Goal: Task Accomplishment & Management: Use online tool/utility

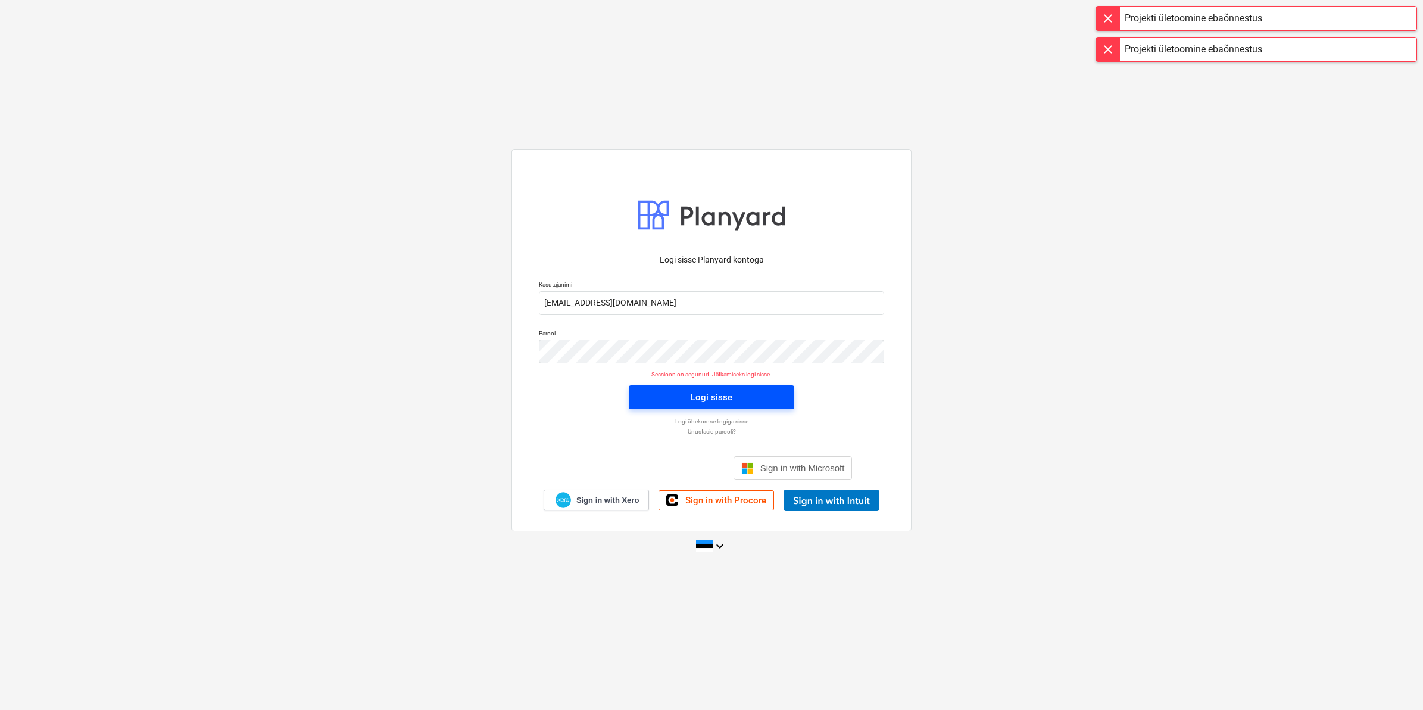
click at [719, 397] on div "Logi sisse" at bounding box center [712, 396] width 42 height 15
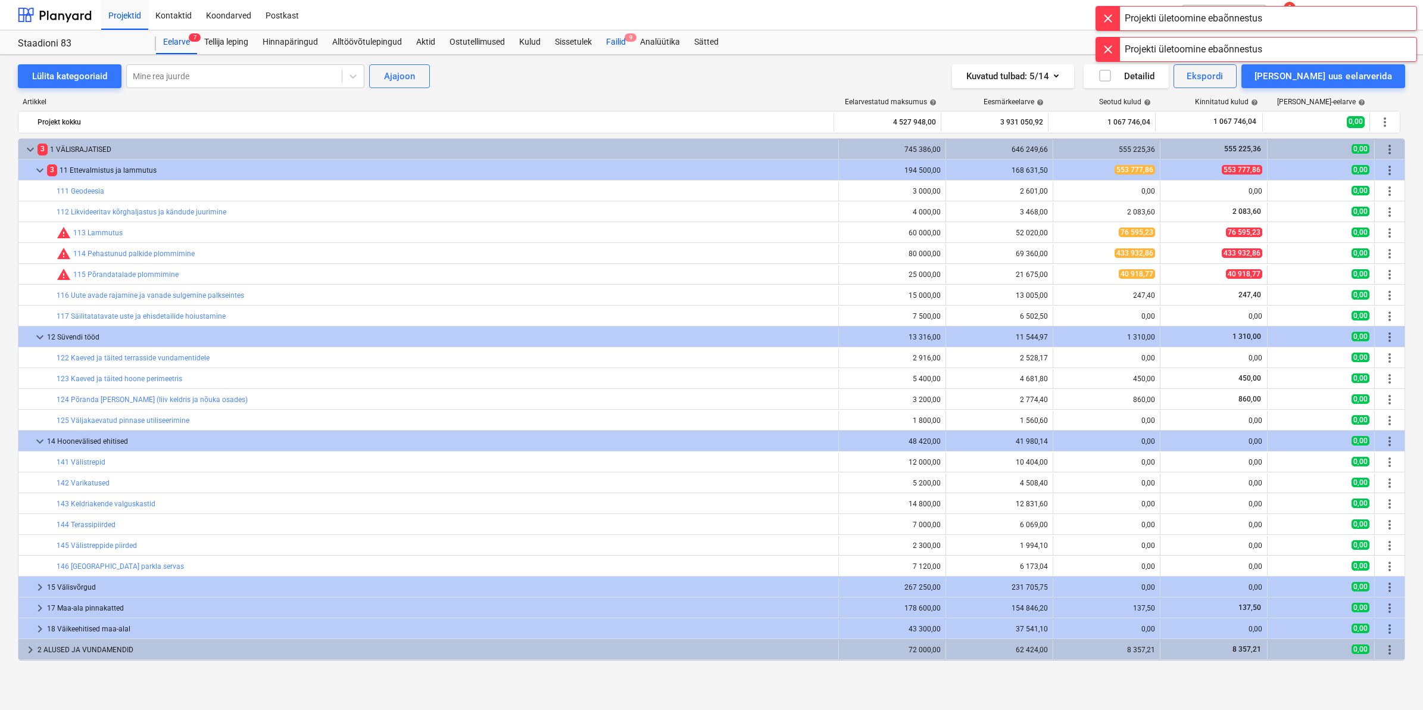
click at [614, 39] on div "Failid 9" at bounding box center [616, 42] width 34 height 24
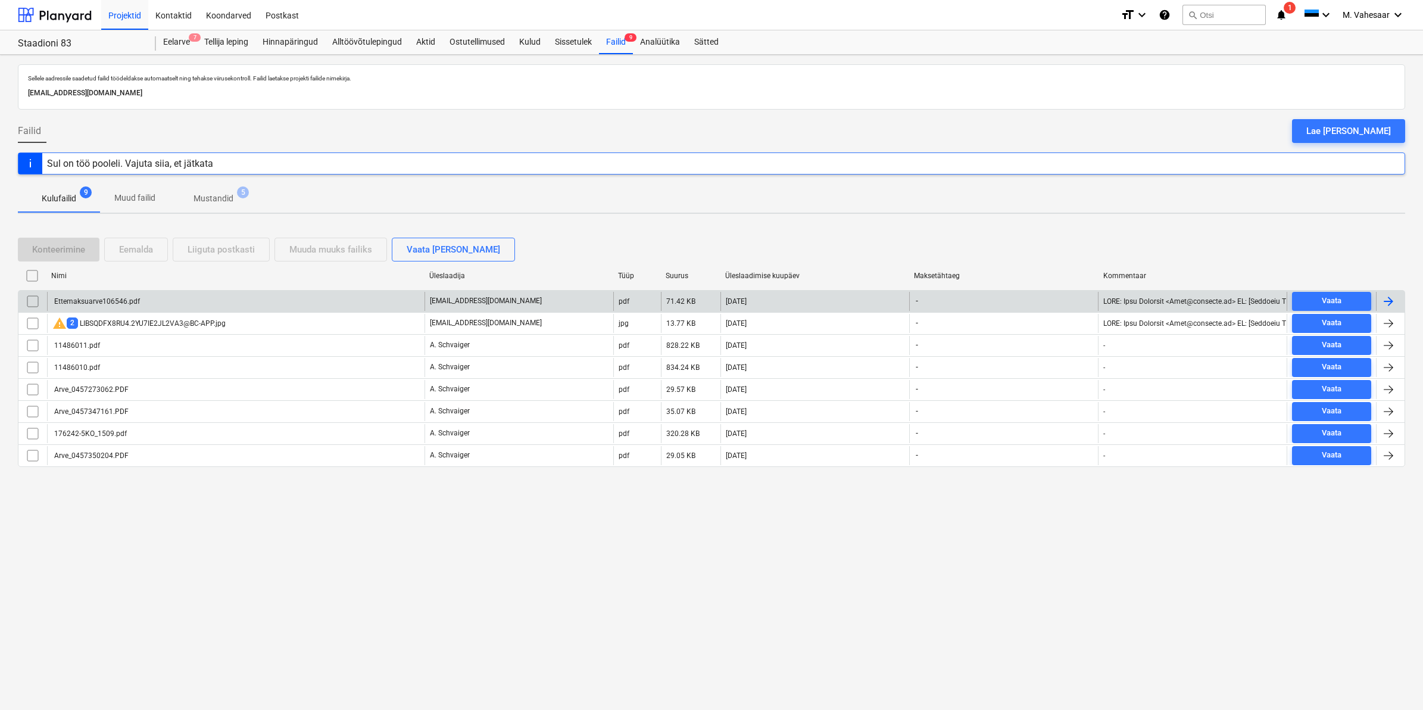
click at [140, 298] on div "Ettemaksuarve106546.pdf" at bounding box center [235, 301] width 377 height 19
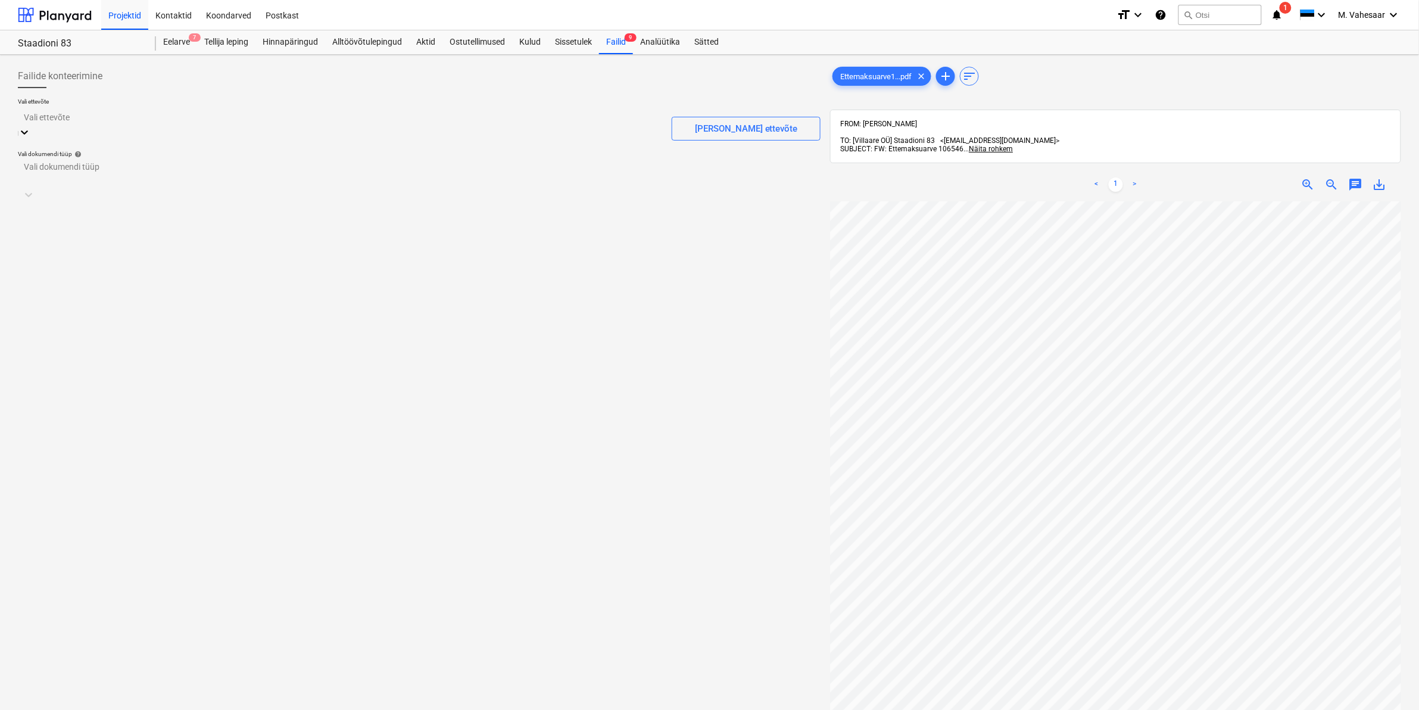
click at [165, 114] on div at bounding box center [340, 117] width 632 height 14
type input "[PERSON_NAME]"
click at [78, 709] on div "[PERSON_NAME] OÜ (12040358)" at bounding box center [709, 715] width 1419 height 10
click at [80, 163] on div at bounding box center [419, 165] width 791 height 14
click at [60, 709] on div "Eraldi ostuarve või tšekk" at bounding box center [709, 715] width 1419 height 10
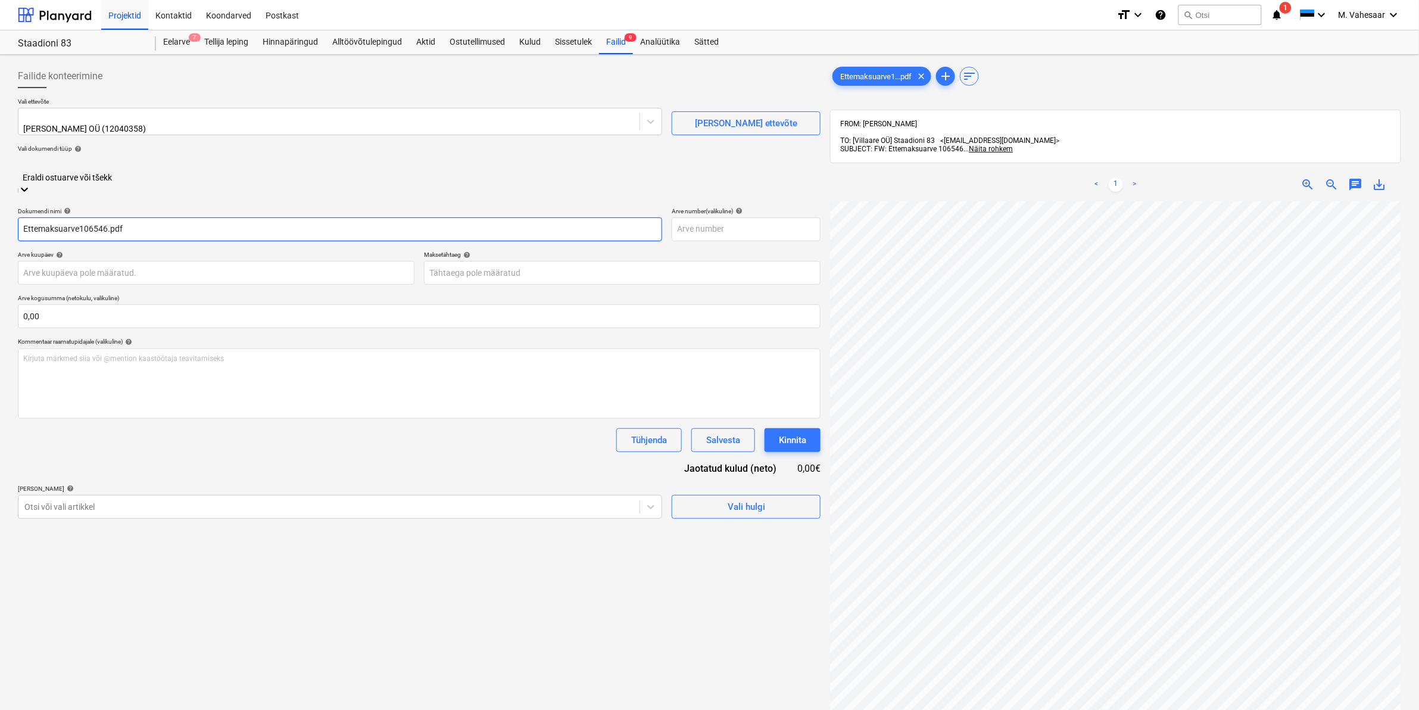
click at [21, 217] on input "Ettemaksuarve106546.pdf" at bounding box center [340, 229] width 644 height 24
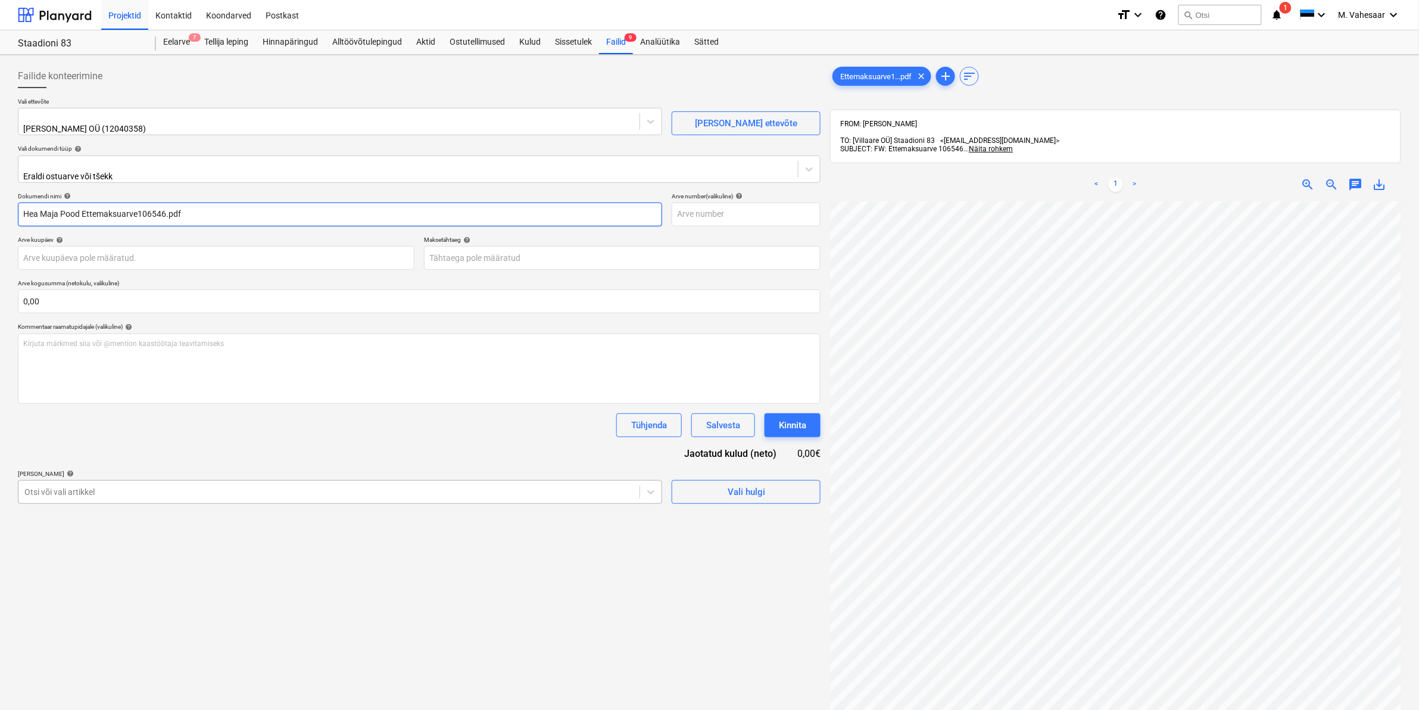
type input "Hea Maja Pood Ettemaksuarve106546.pdf"
click at [159, 486] on div at bounding box center [328, 492] width 609 height 12
type input "pilli"
click at [93, 486] on div at bounding box center [328, 492] width 609 height 12
type input "532"
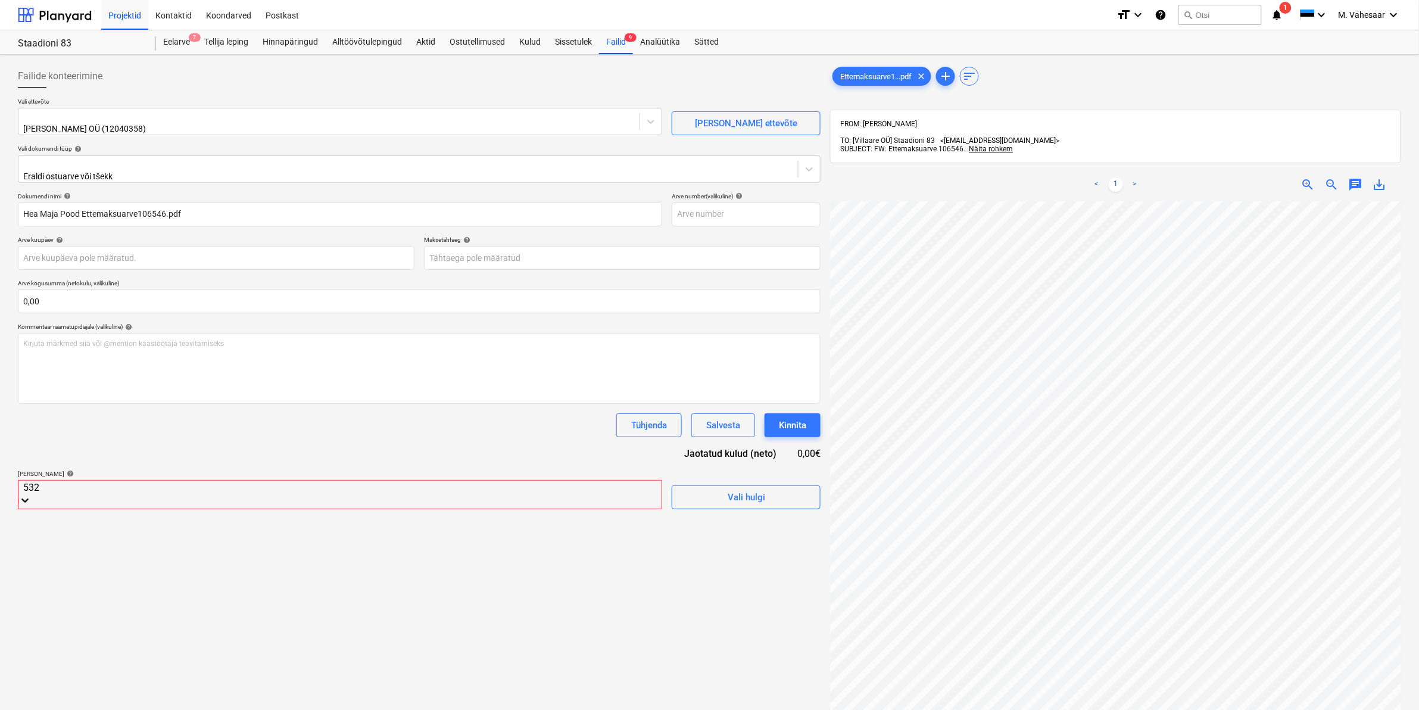
click at [97, 709] on div "-- -- 532 Seinte krohvimine ja roomatt" at bounding box center [709, 715] width 1419 height 10
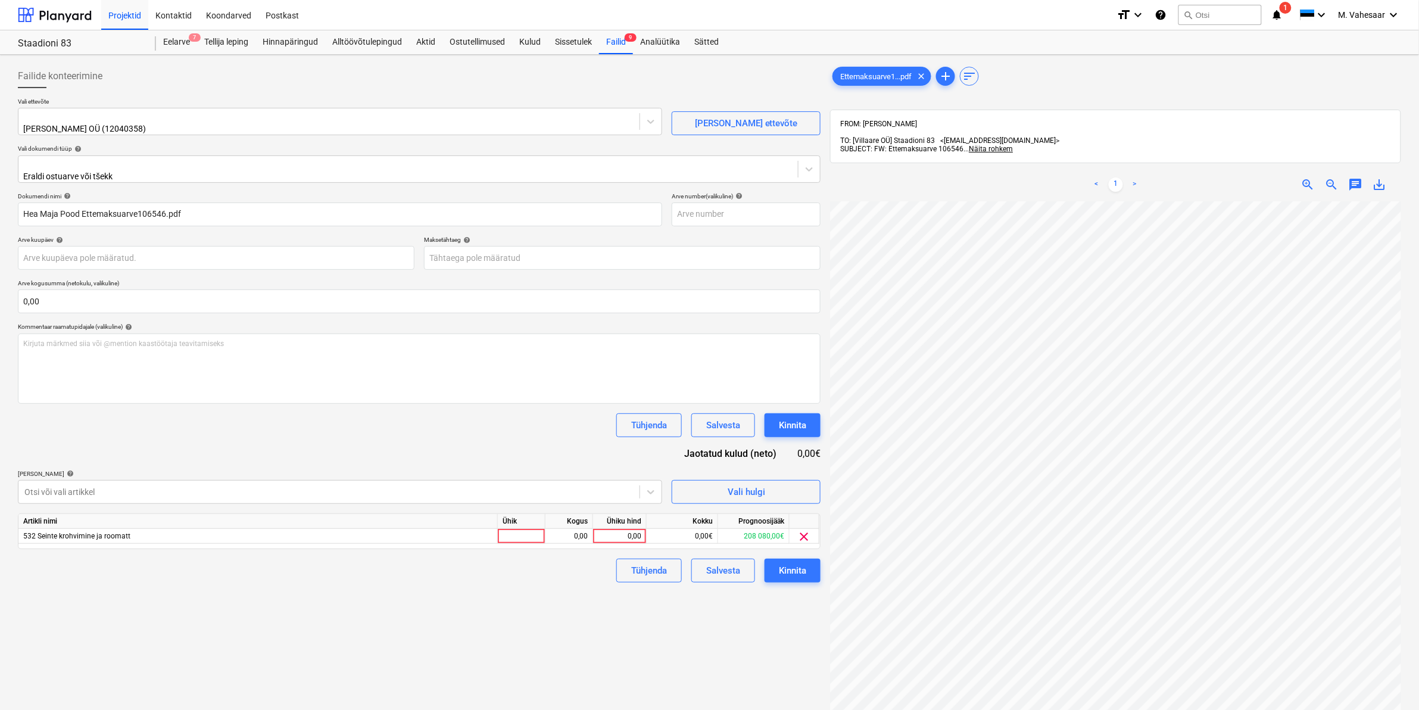
click at [736, 635] on div "Failide konteerimine Vali ettevõte [PERSON_NAME] OÜ (12040358) [PERSON_NAME] uu…" at bounding box center [419, 471] width 812 height 823
click at [602, 529] on div "0,00" at bounding box center [619, 536] width 43 height 15
type input "22680"
click at [591, 574] on div "Tühjenda Salvesta Kinnita" at bounding box center [419, 570] width 802 height 24
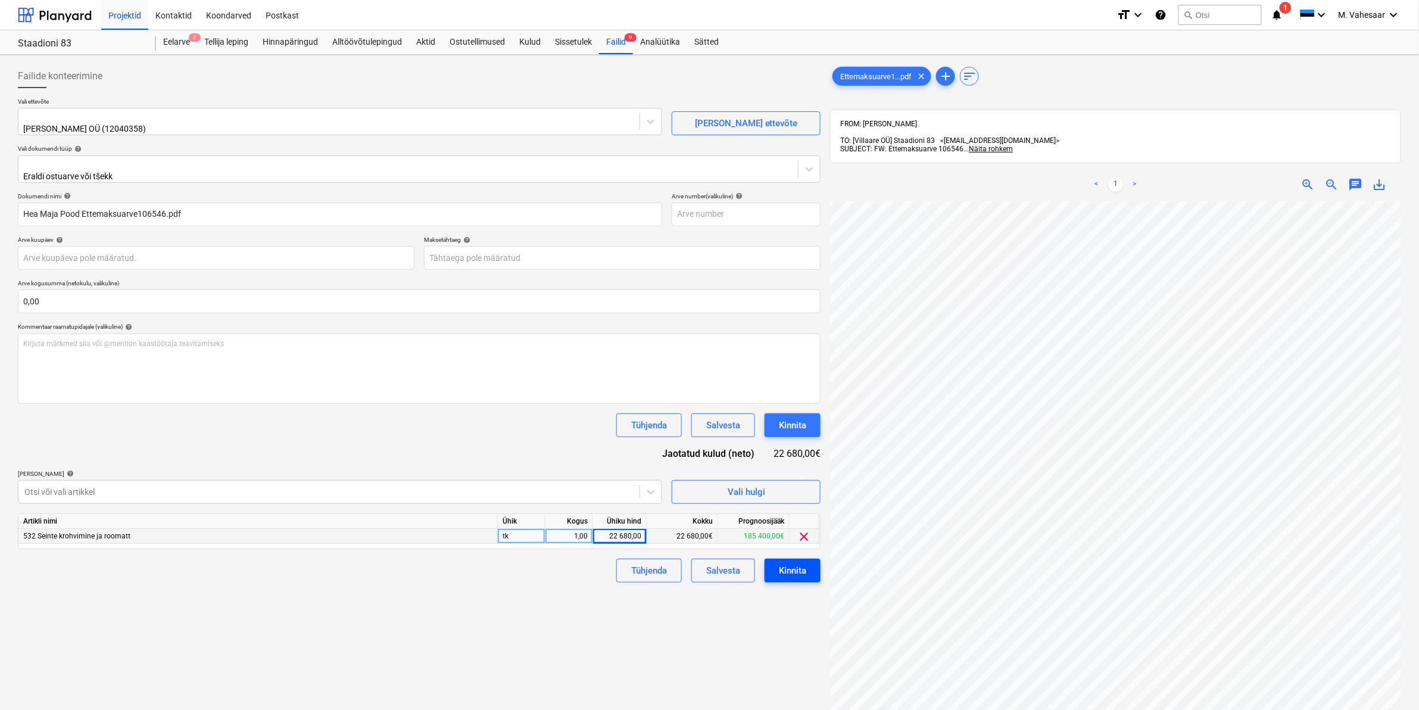
click at [783, 566] on div "Kinnita" at bounding box center [792, 570] width 27 height 15
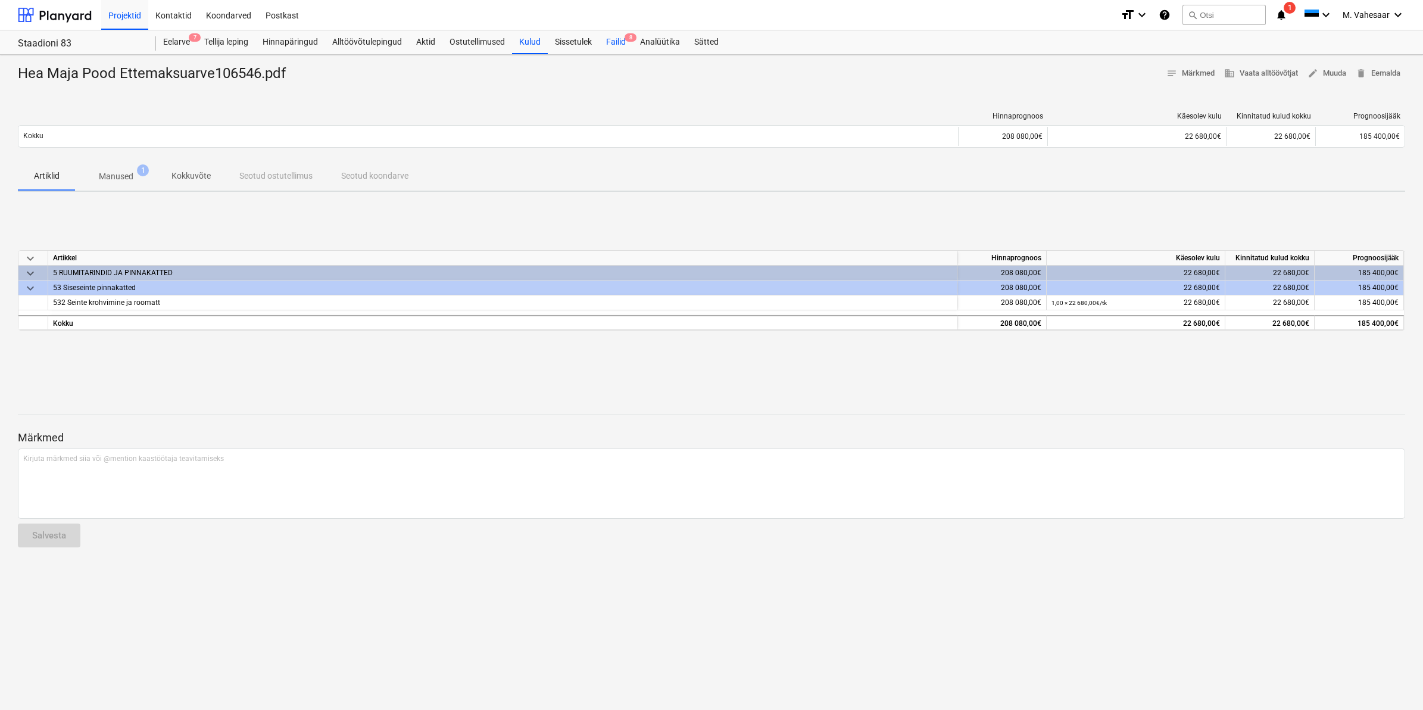
click at [613, 40] on div "Failid 8" at bounding box center [616, 42] width 34 height 24
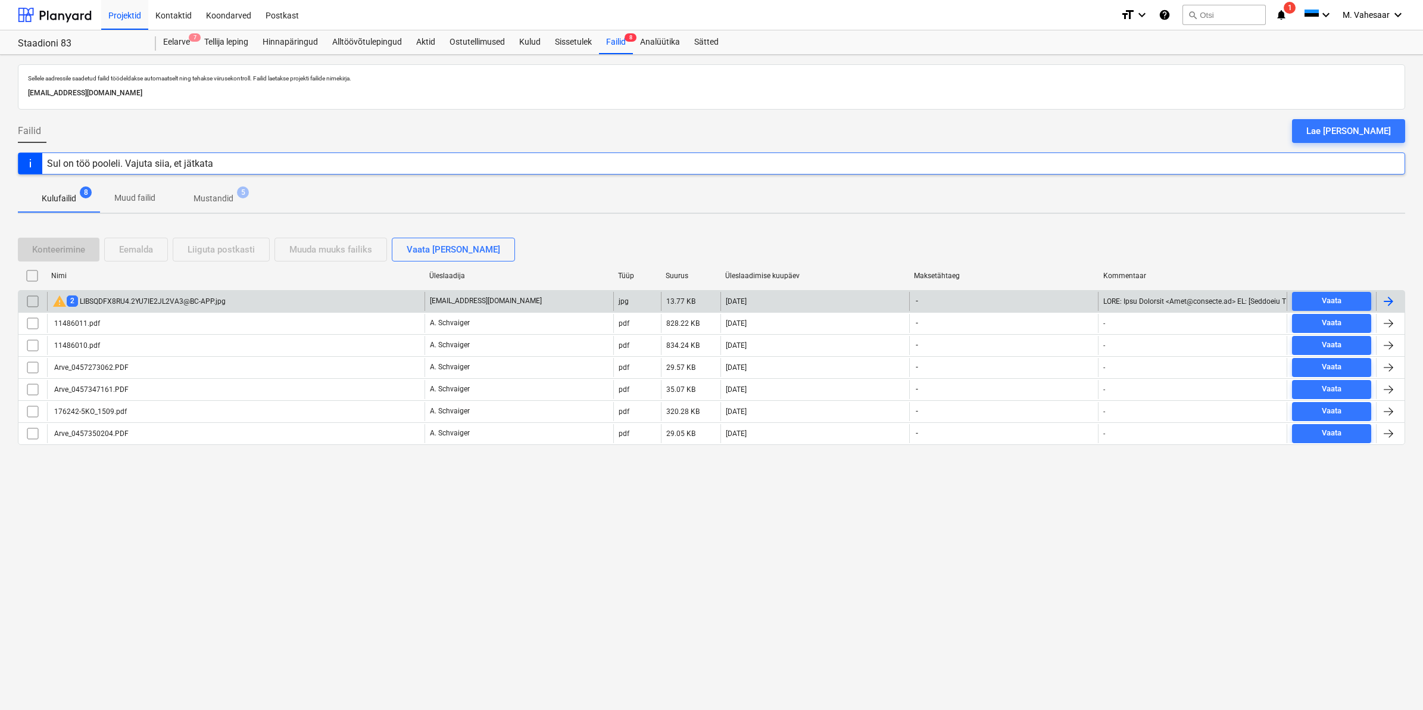
click at [204, 304] on div "warning 2 LIBSQDFX8RU4.2YU7IE2JL2VA3@BC-APP.jpg" at bounding box center [138, 301] width 173 height 14
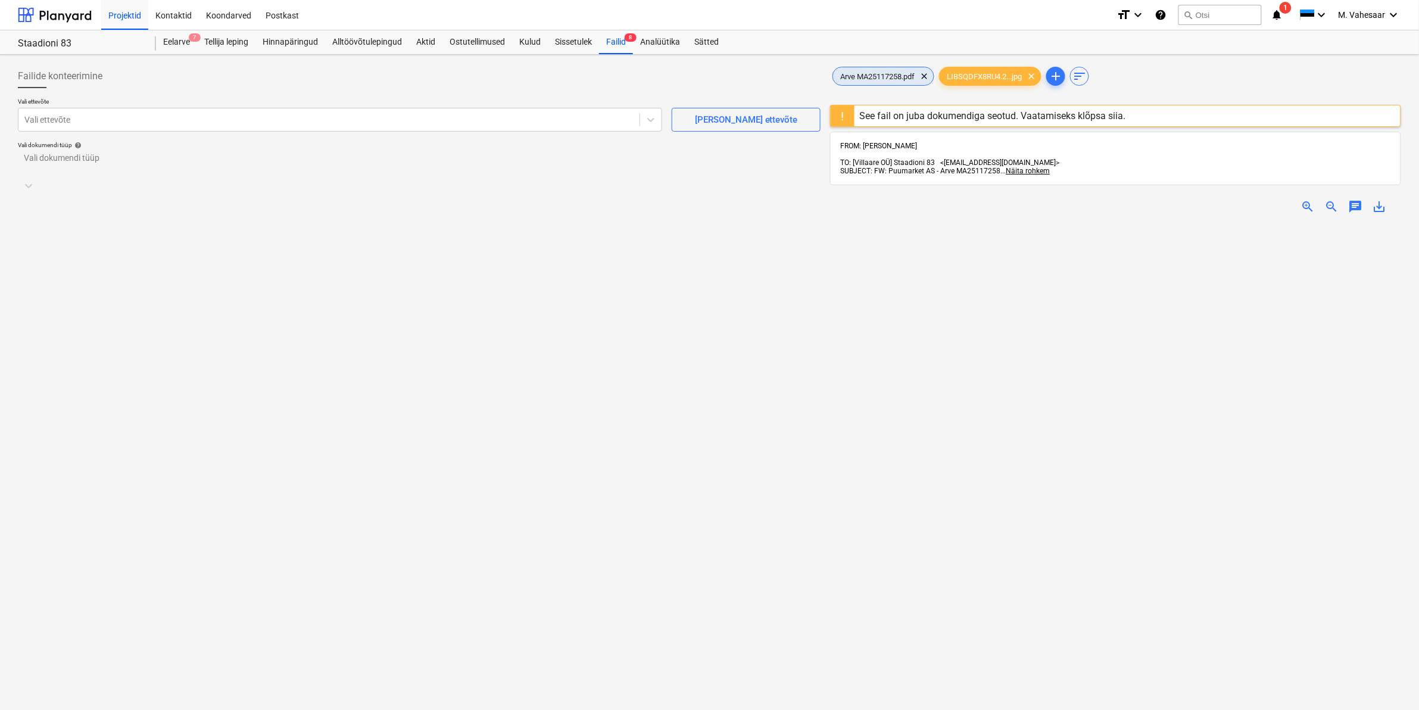
click at [893, 79] on span "Arve MA25117258.pdf" at bounding box center [877, 76] width 89 height 9
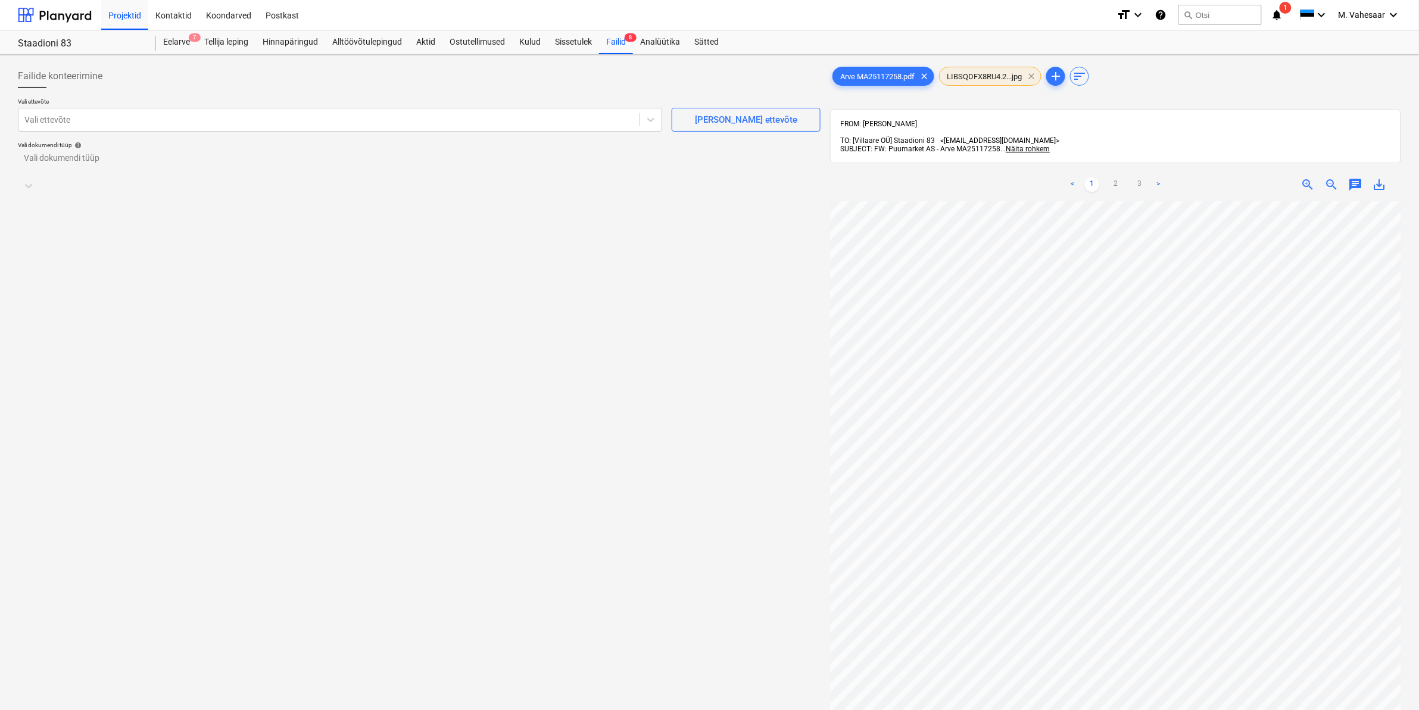
click at [1037, 74] on span "clear" at bounding box center [1031, 76] width 14 height 14
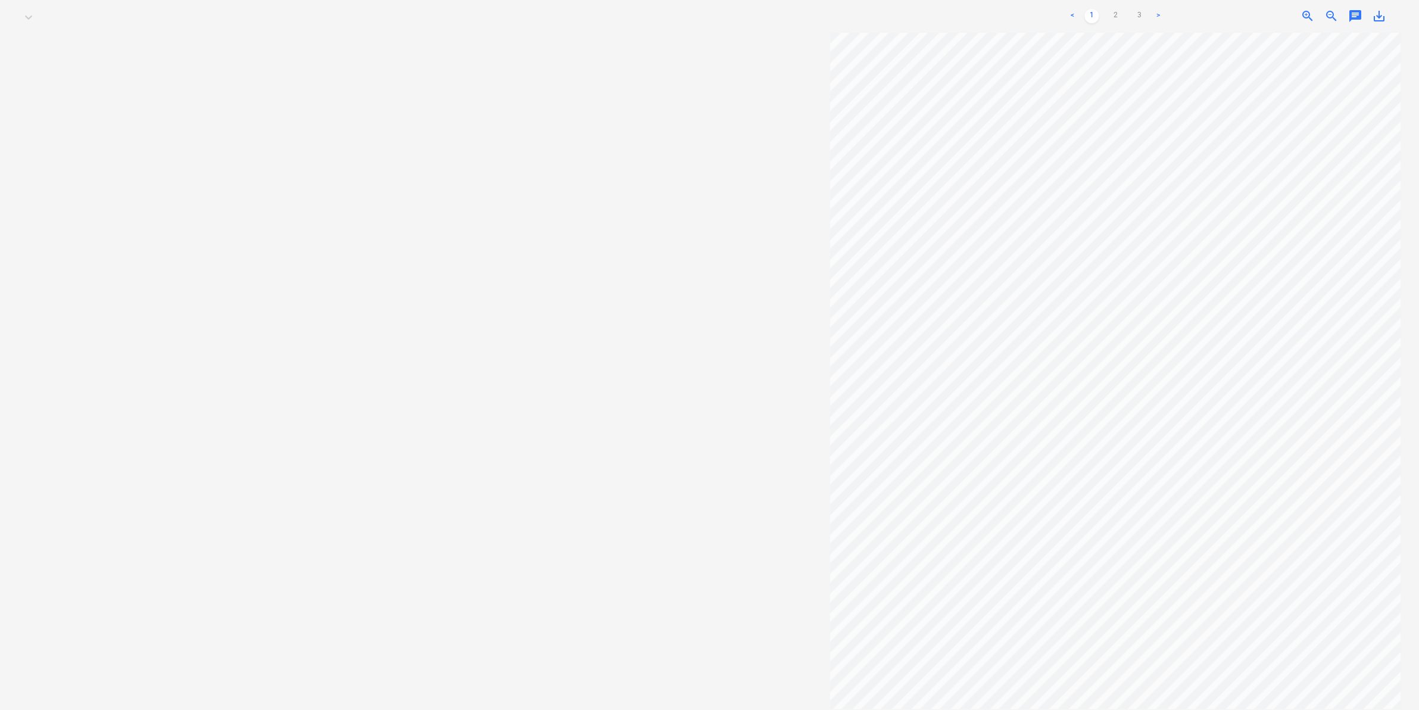
click at [1136, 4] on div "Projekti ületoomine ebaõnnestus" at bounding box center [1189, 13] width 147 height 24
click at [1138, 4] on div "Projekti ületoomine ebaõnnestus" at bounding box center [1189, 13] width 147 height 24
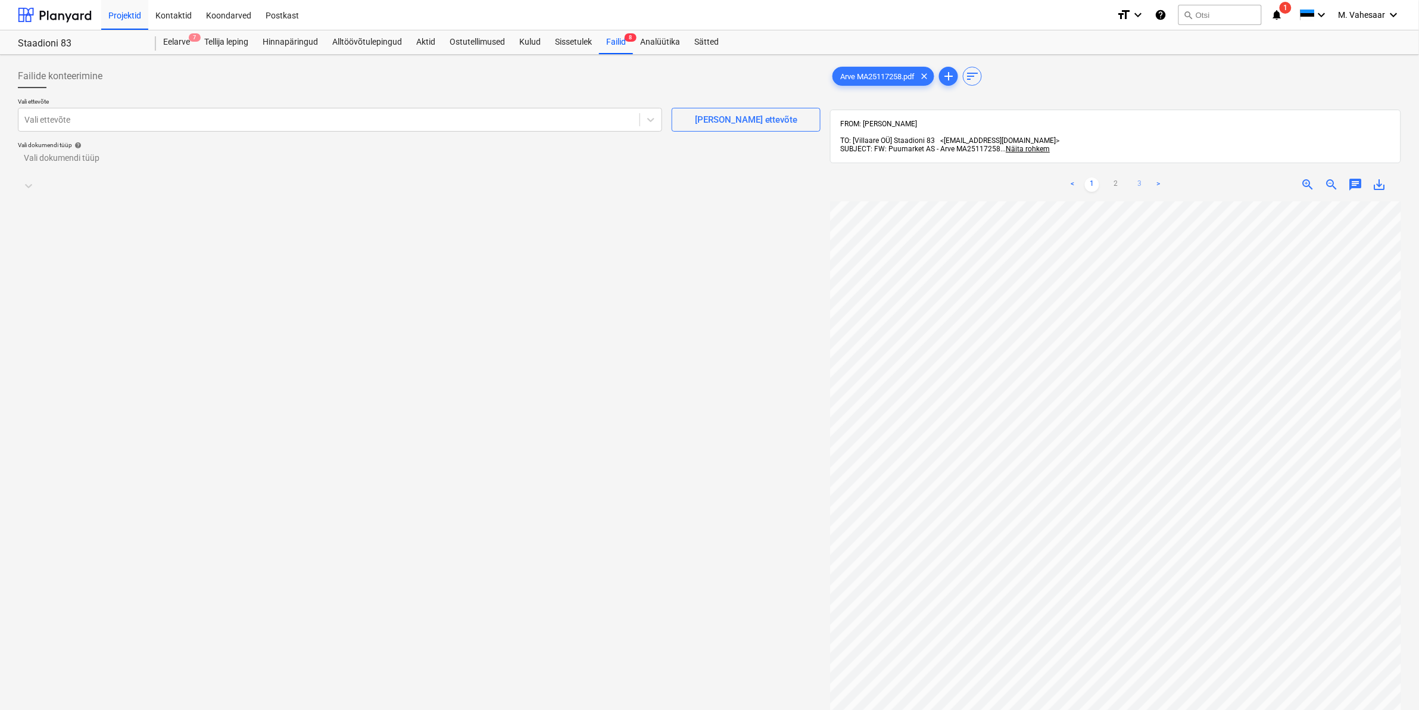
click at [1136, 177] on link "3" at bounding box center [1139, 184] width 14 height 14
click at [1112, 177] on link "2" at bounding box center [1115, 184] width 14 height 14
click at [199, 115] on div at bounding box center [328, 120] width 609 height 12
type input "puu"
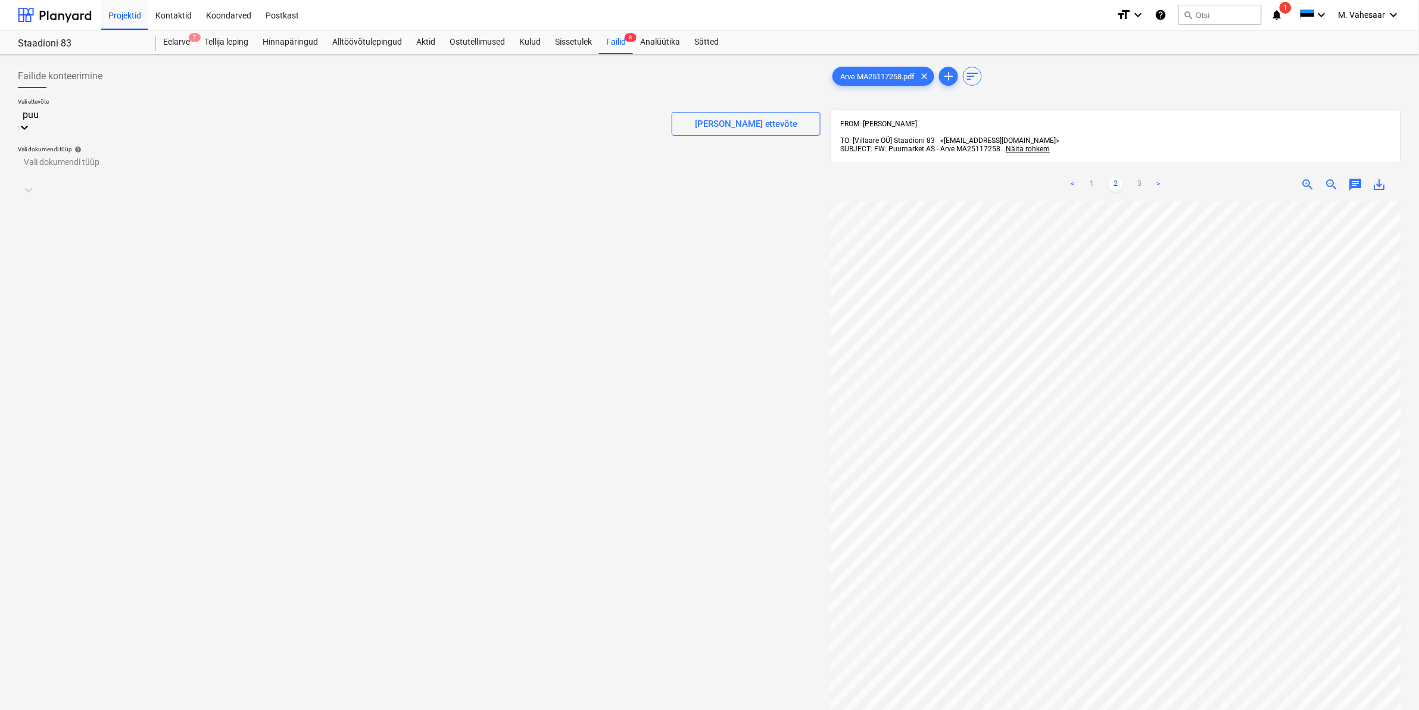
click at [93, 709] on div "Puumarket (10363212)" at bounding box center [709, 715] width 1419 height 10
click at [86, 161] on div at bounding box center [419, 165] width 791 height 14
click at [64, 709] on div "Eraldi ostuarve või tšekk" at bounding box center [709, 715] width 1419 height 10
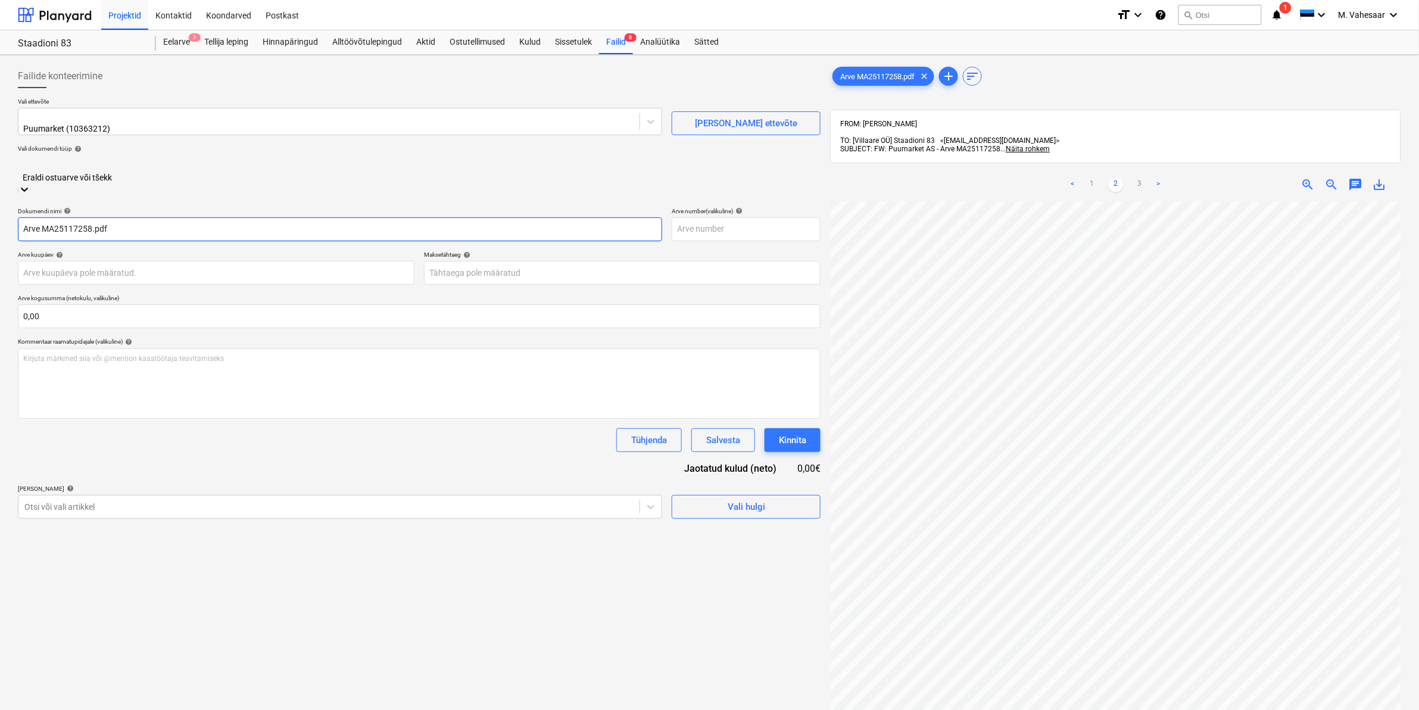
click at [25, 217] on input "Arve MA25117258.pdf" at bounding box center [340, 229] width 644 height 24
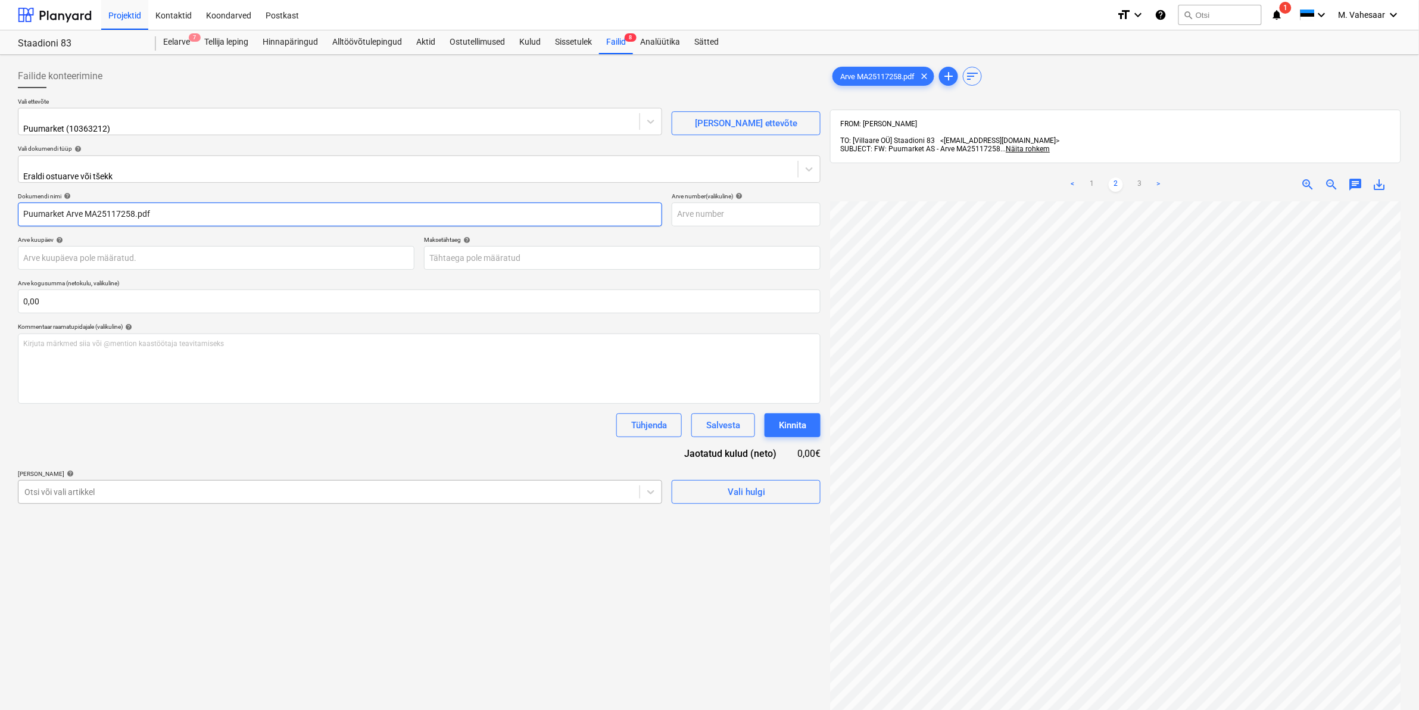
type input "Puumarket Arve MA25117258.pdf"
click at [150, 488] on div at bounding box center [328, 492] width 609 height 12
type input "pehas"
click at [129, 709] on div "-- -- 114 Pehastunud palkide plommimine" at bounding box center [709, 715] width 1419 height 10
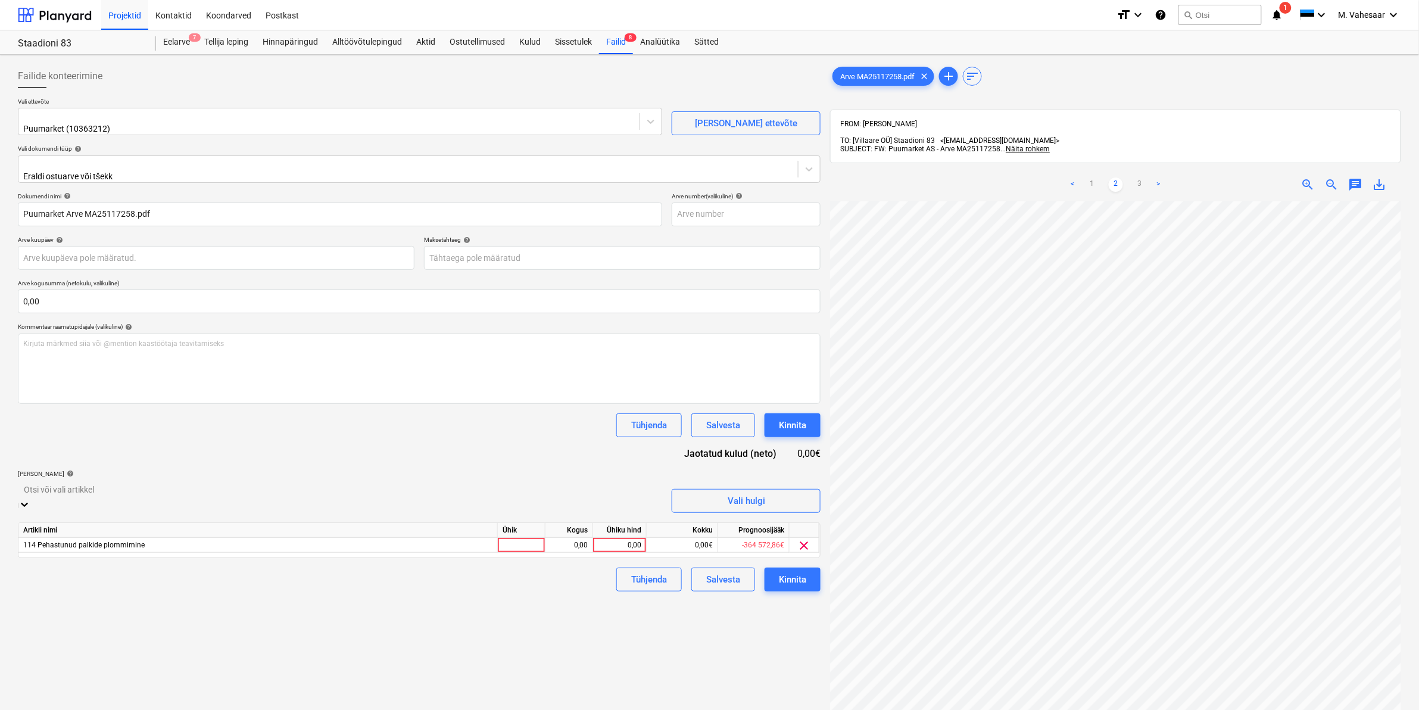
click at [698, 628] on div "Failide konteerimine Vali ettevõte Puumarket (10363212) [PERSON_NAME] uus ettev…" at bounding box center [419, 471] width 812 height 823
click at [622, 529] on div "0,00" at bounding box center [619, 536] width 43 height 15
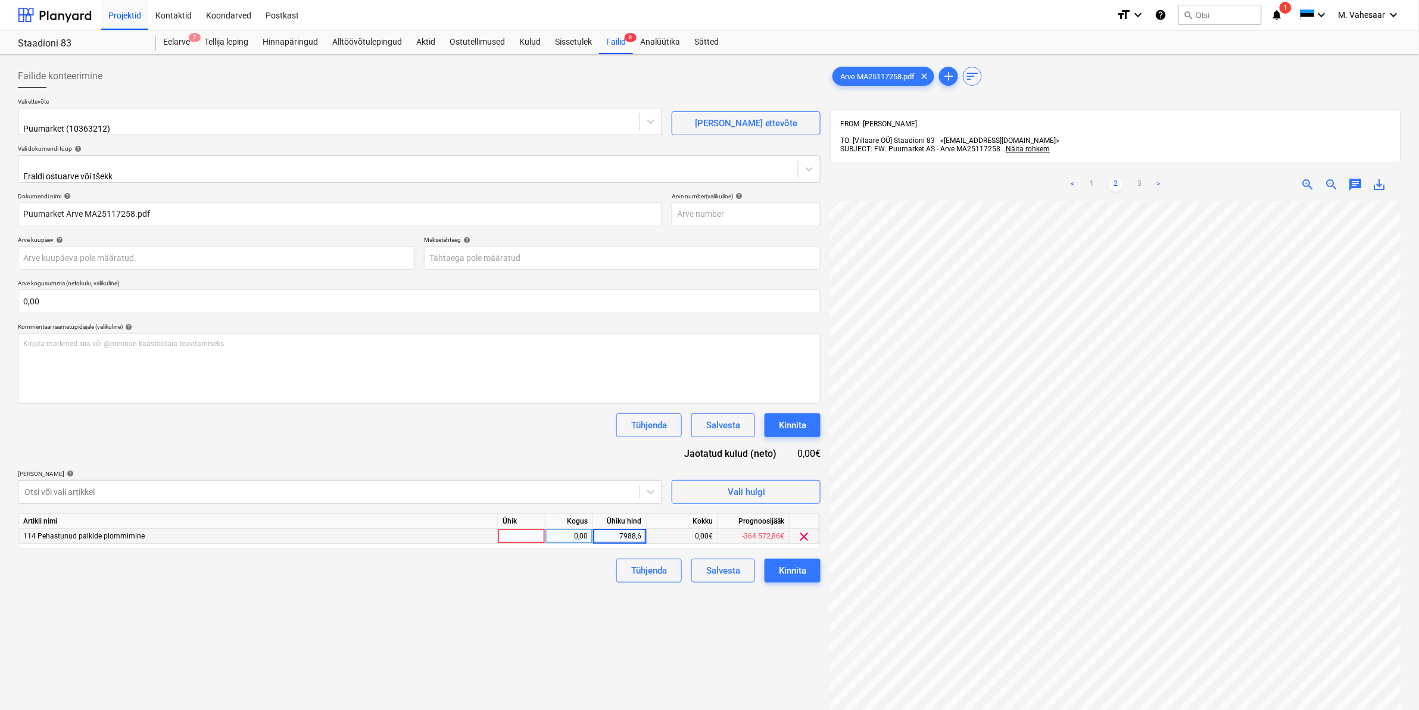
type input "7988,67"
click at [518, 580] on div "Failide konteerimine Vali ettevõte Puumarket (10363212) [PERSON_NAME] uus ettev…" at bounding box center [419, 471] width 812 height 823
click at [782, 567] on div "Kinnita" at bounding box center [792, 570] width 27 height 15
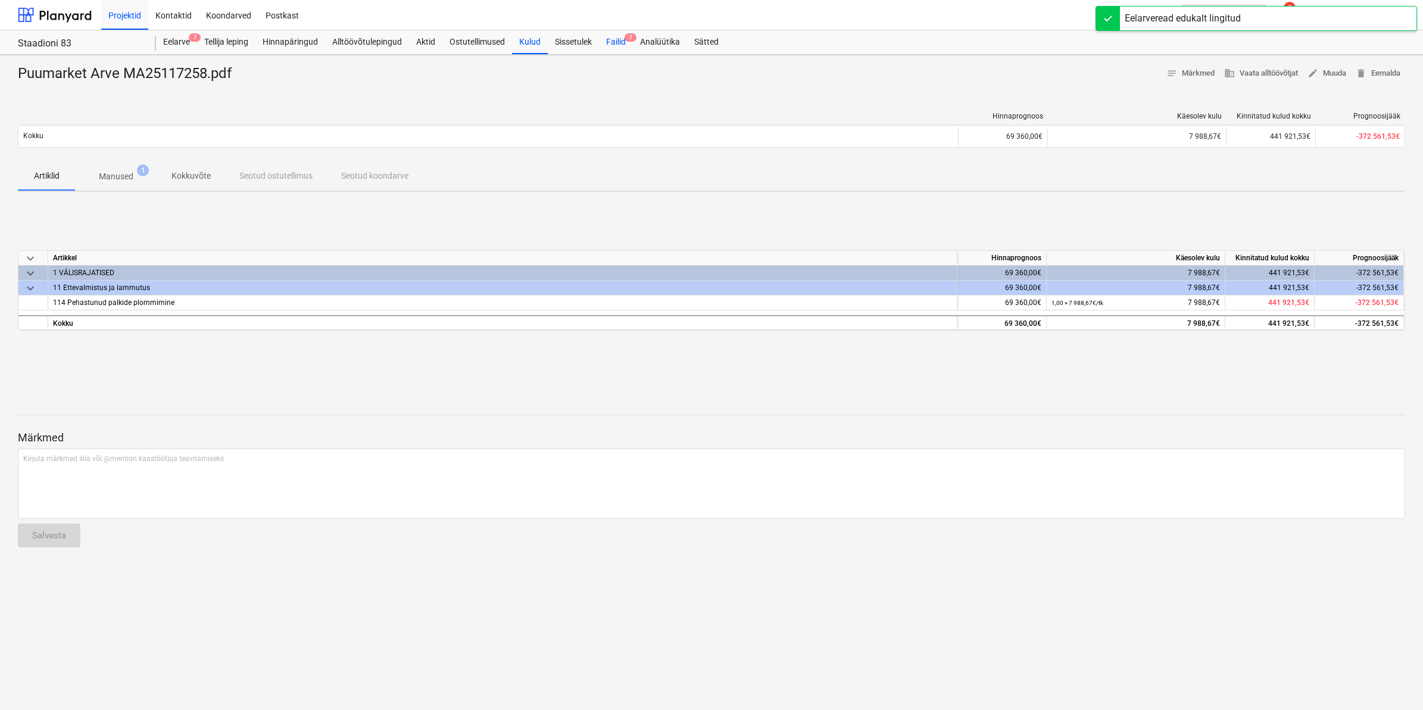
click at [614, 40] on div "Failid 7" at bounding box center [616, 42] width 34 height 24
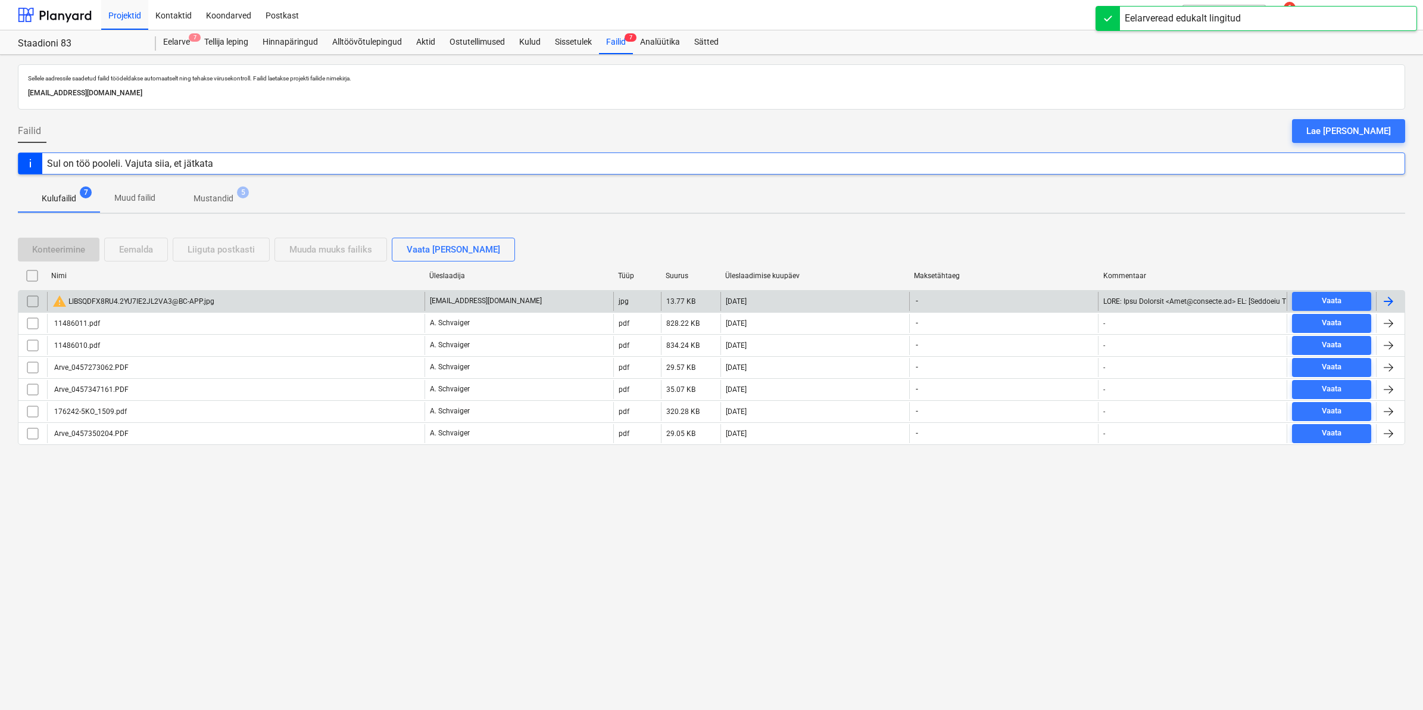
click at [27, 298] on input "checkbox" at bounding box center [32, 301] width 19 height 19
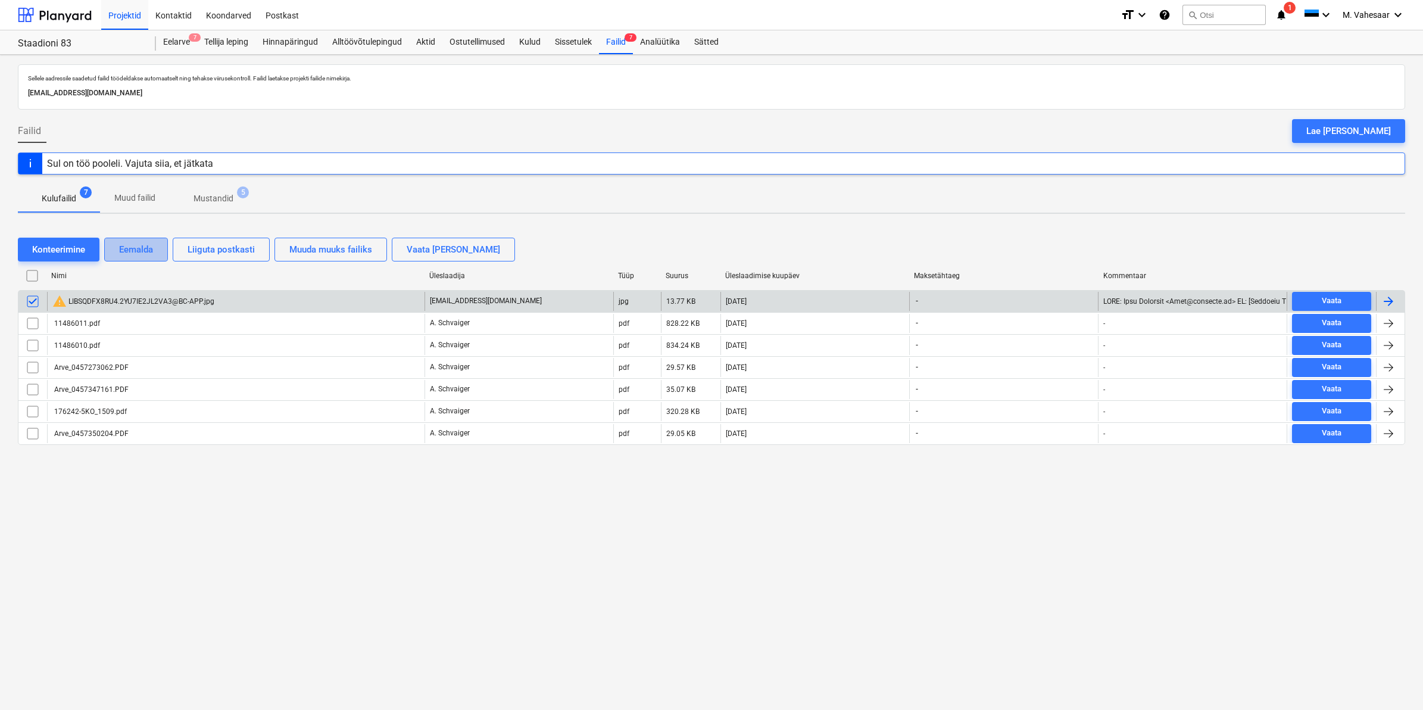
click at [126, 240] on button "Eemalda" at bounding box center [136, 250] width 64 height 24
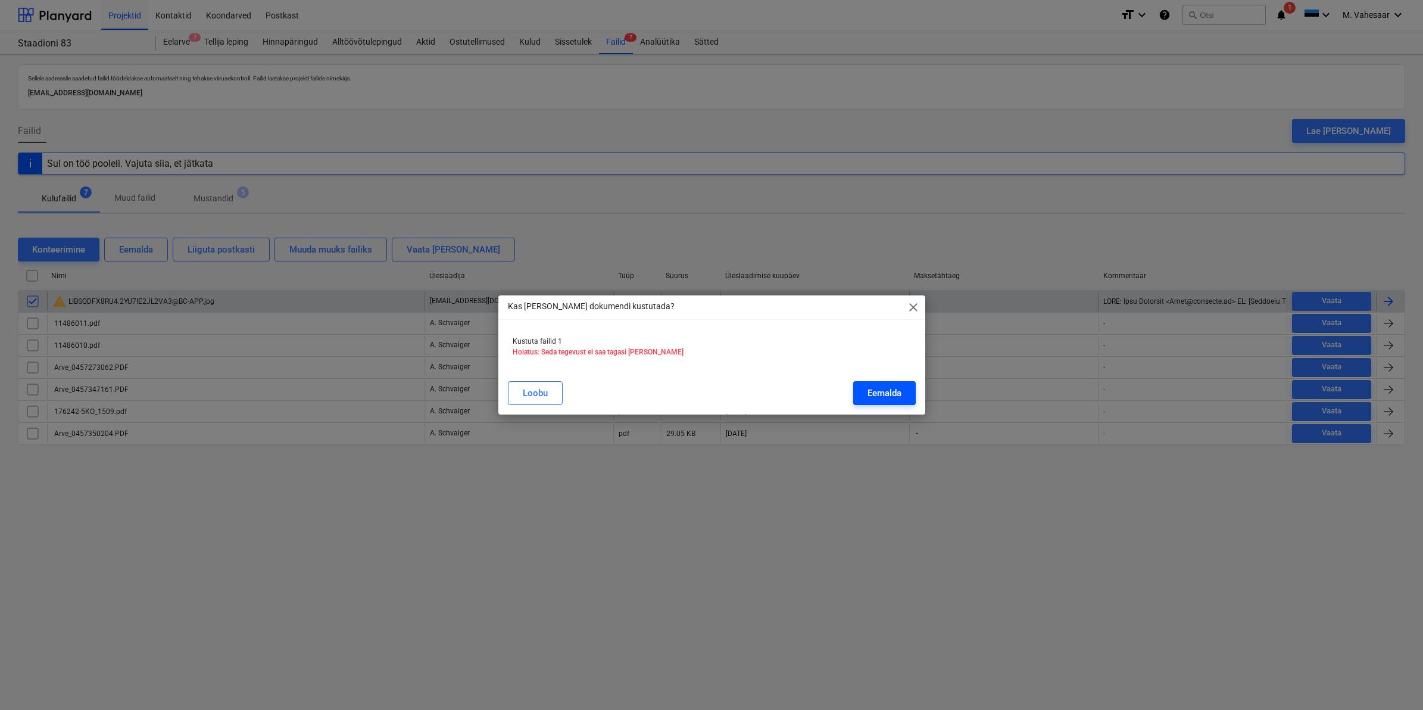
click at [882, 393] on div "Eemalda" at bounding box center [884, 392] width 34 height 15
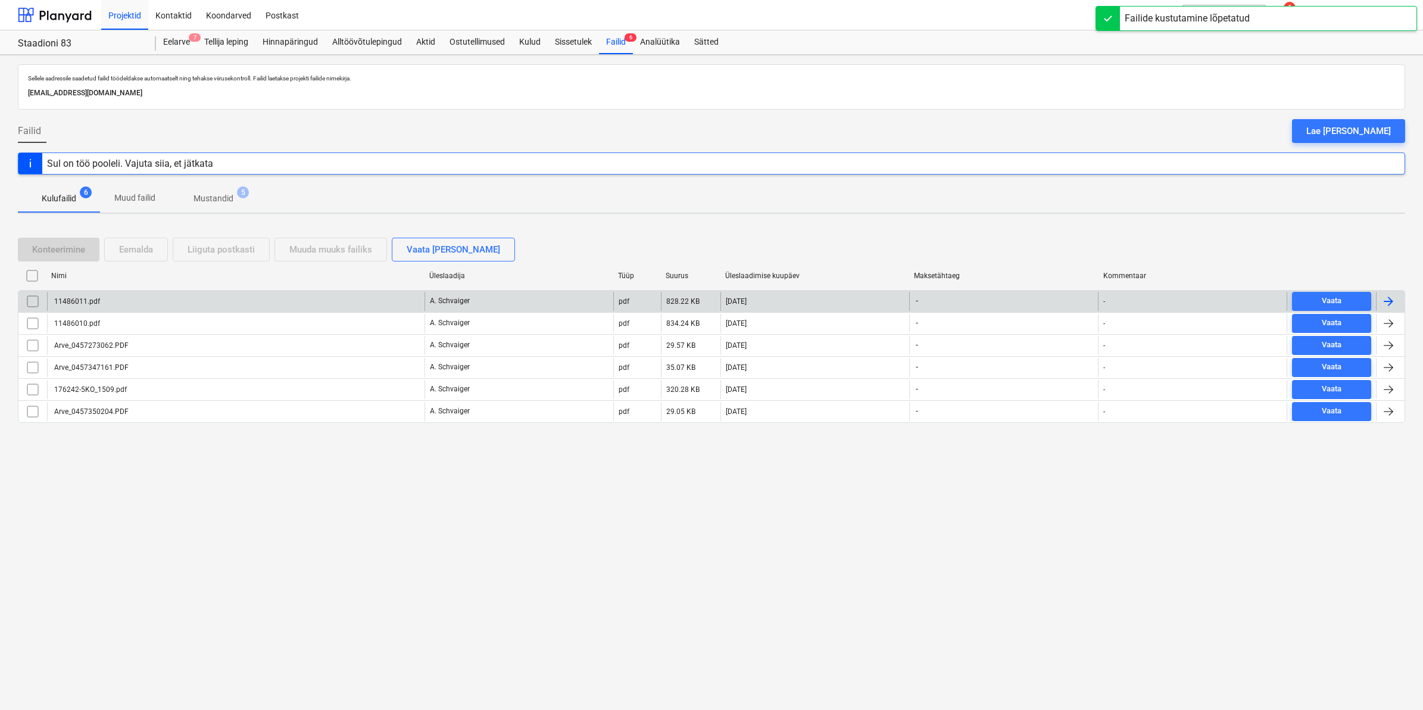
click at [96, 301] on div "11486011.pdf" at bounding box center [76, 301] width 48 height 8
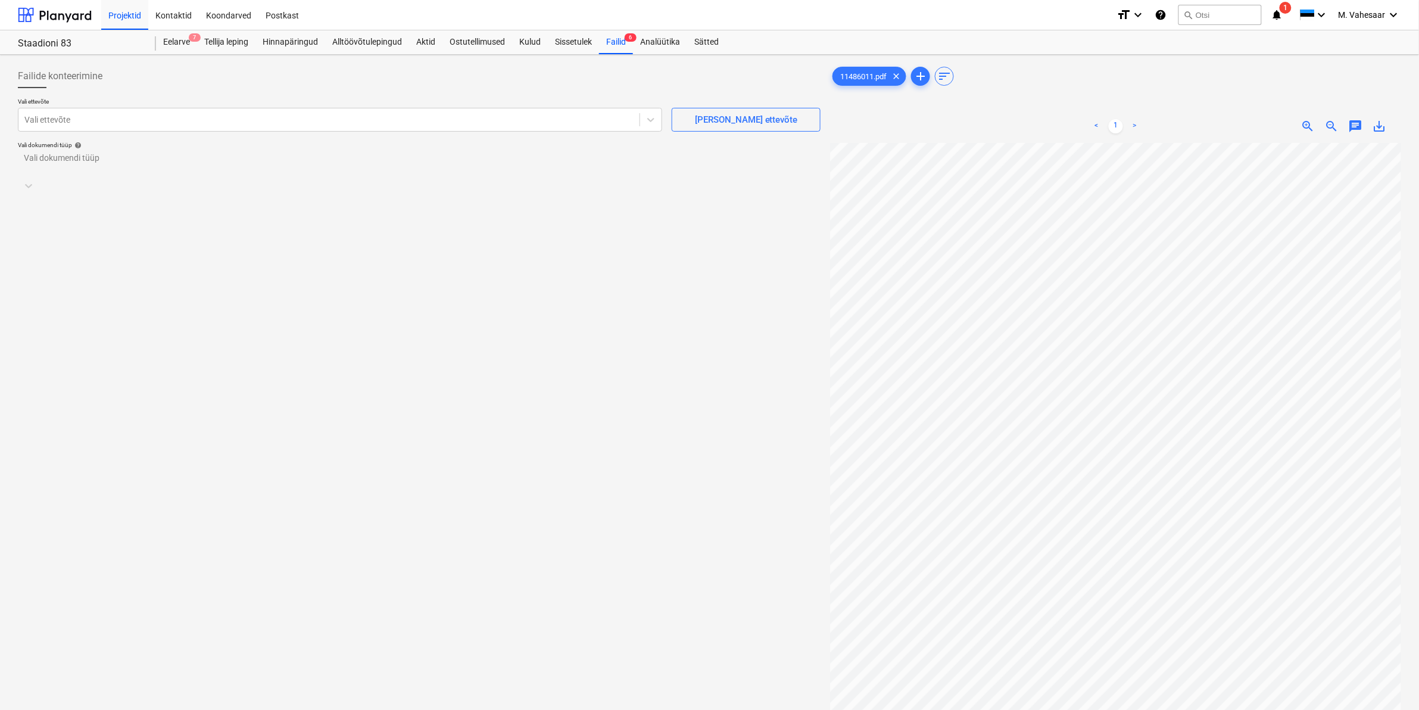
scroll to position [29, 70]
click at [1379, 130] on span "save_alt" at bounding box center [1379, 126] width 14 height 14
click at [421, 118] on div at bounding box center [328, 120] width 609 height 12
type input "cram"
click at [105, 709] on div "Cramo Estonia AS (10166658)" at bounding box center [709, 715] width 1419 height 10
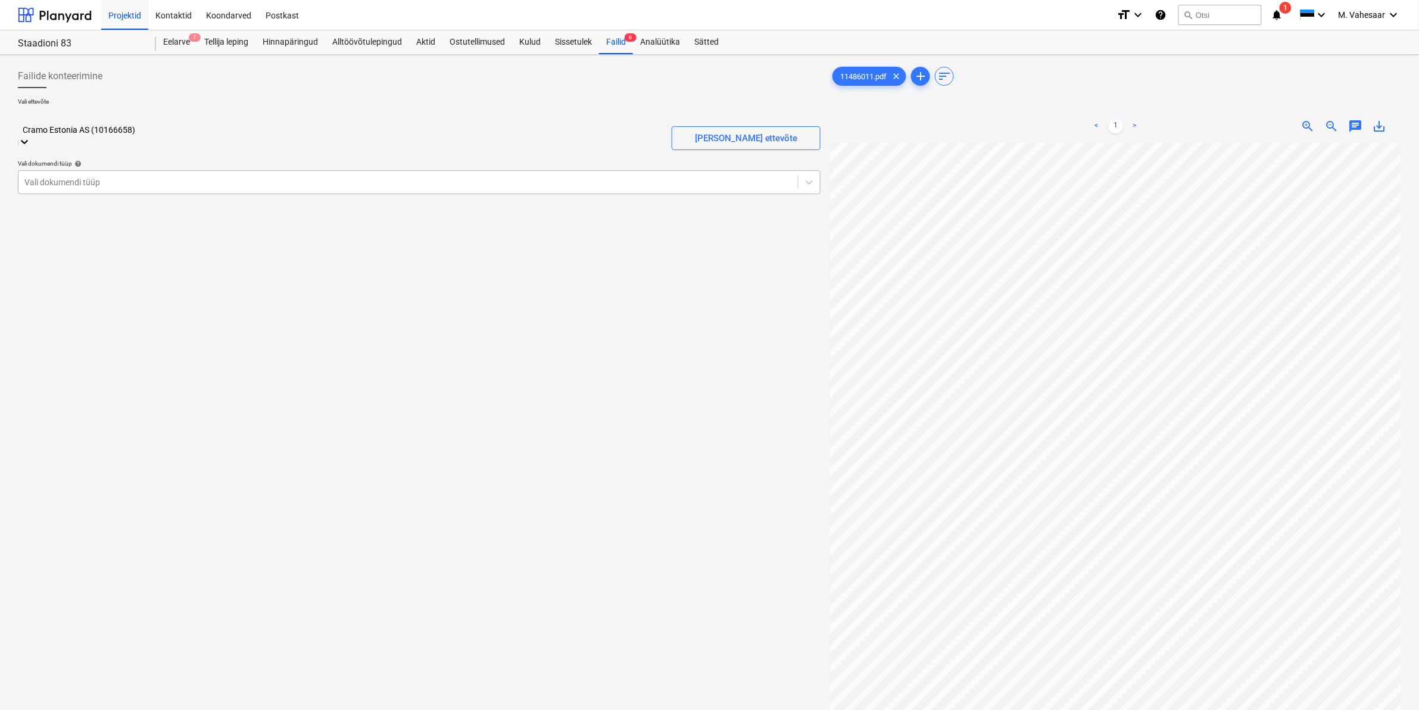
click at [83, 176] on div at bounding box center [407, 182] width 767 height 12
click at [68, 709] on div "Eraldi ostuarve või tšekk" at bounding box center [709, 715] width 1419 height 10
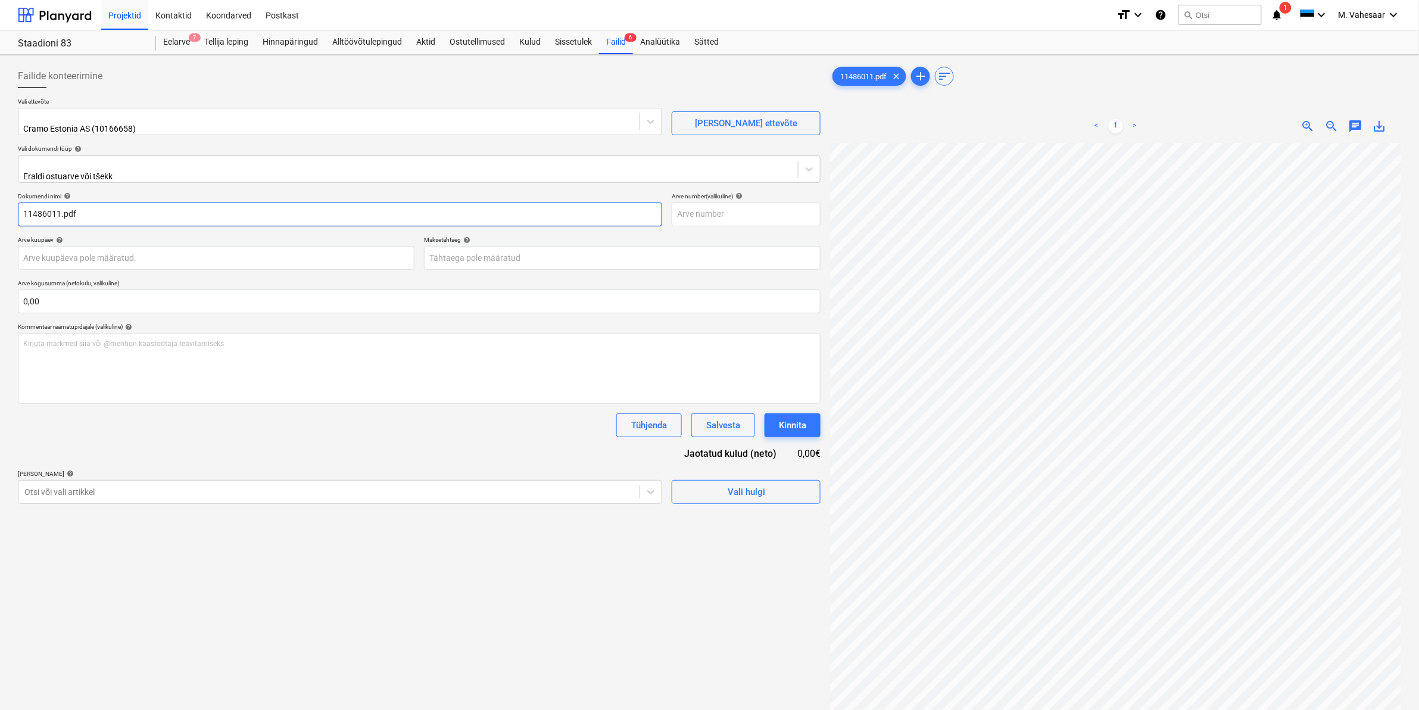
click at [21, 205] on input "11486011.pdf" at bounding box center [340, 214] width 644 height 24
type input "Cramo arve 11486011.pdf"
click at [63, 339] on p "Kirjuta märkmed siia või @mention kaastöötaja teavitamiseks ﻿" at bounding box center [419, 344] width 792 height 10
click at [79, 486] on div at bounding box center [328, 492] width 609 height 12
type input "pehas"
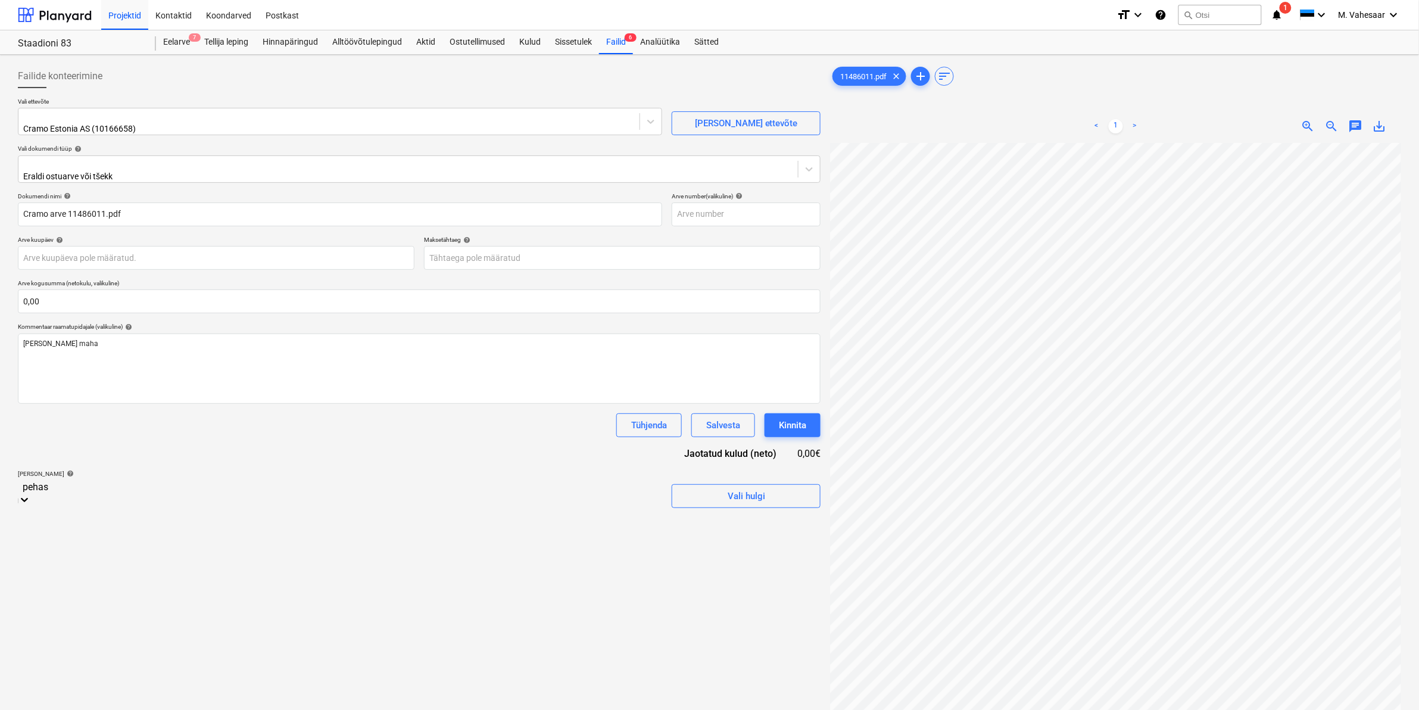
click at [88, 709] on div "-- -- 114 Pehastunud palkide plommimine" at bounding box center [709, 715] width 1419 height 10
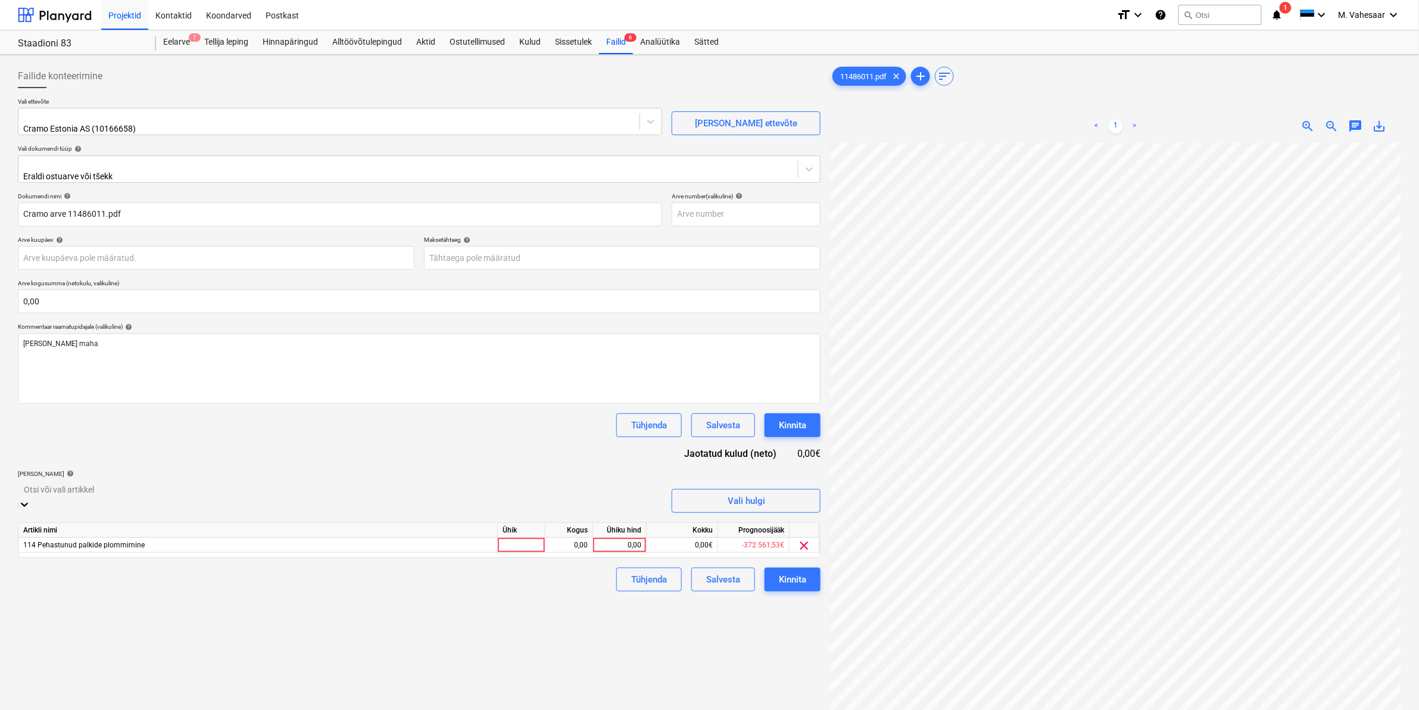
click at [712, 662] on div "Failide konteerimine Vali ettevõte Cramo Estonia AS (10166658) [PERSON_NAME] uu…" at bounding box center [419, 442] width 812 height 764
click at [602, 532] on div "0,00" at bounding box center [619, 536] width 43 height 15
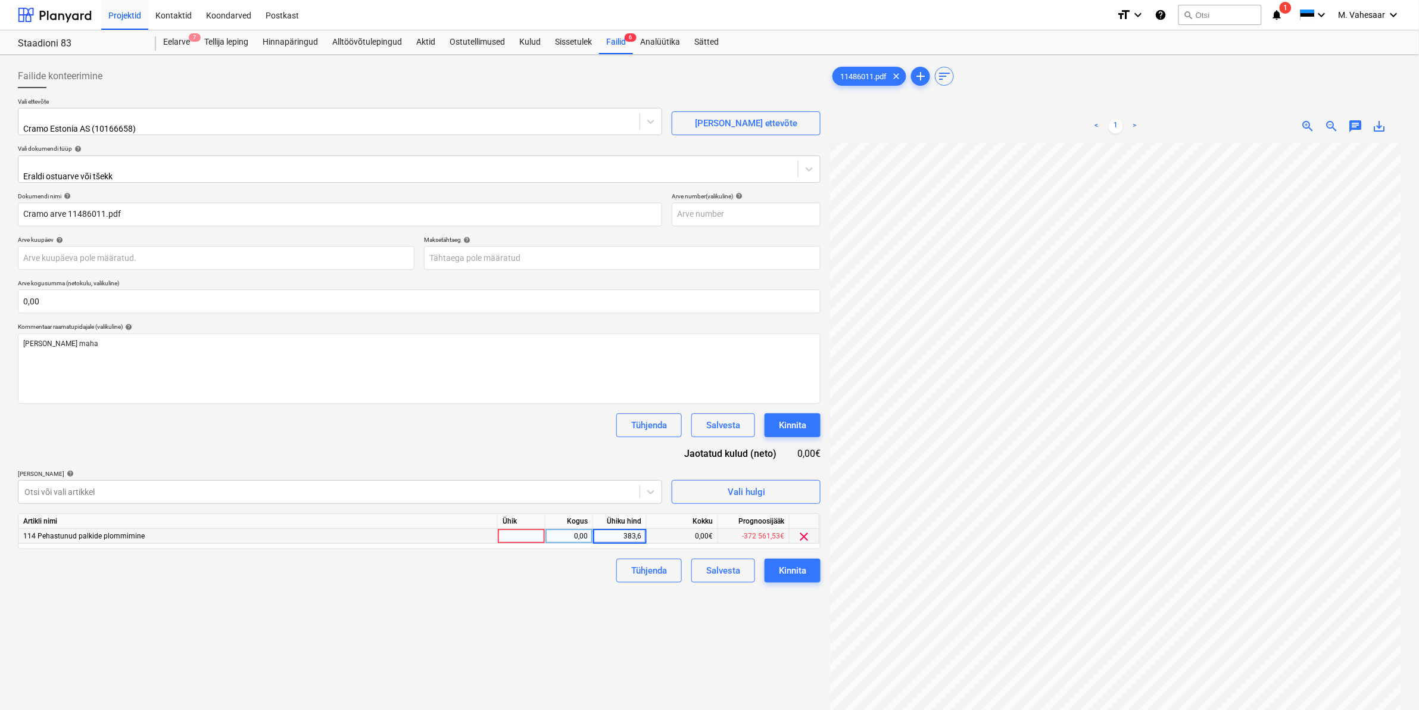
type input "383,60"
click at [549, 590] on div "Failide konteerimine Vali ettevõte Cramo Estonia AS (10166658) [PERSON_NAME] uu…" at bounding box center [419, 442] width 812 height 764
click at [786, 566] on div "Kinnita" at bounding box center [792, 570] width 27 height 15
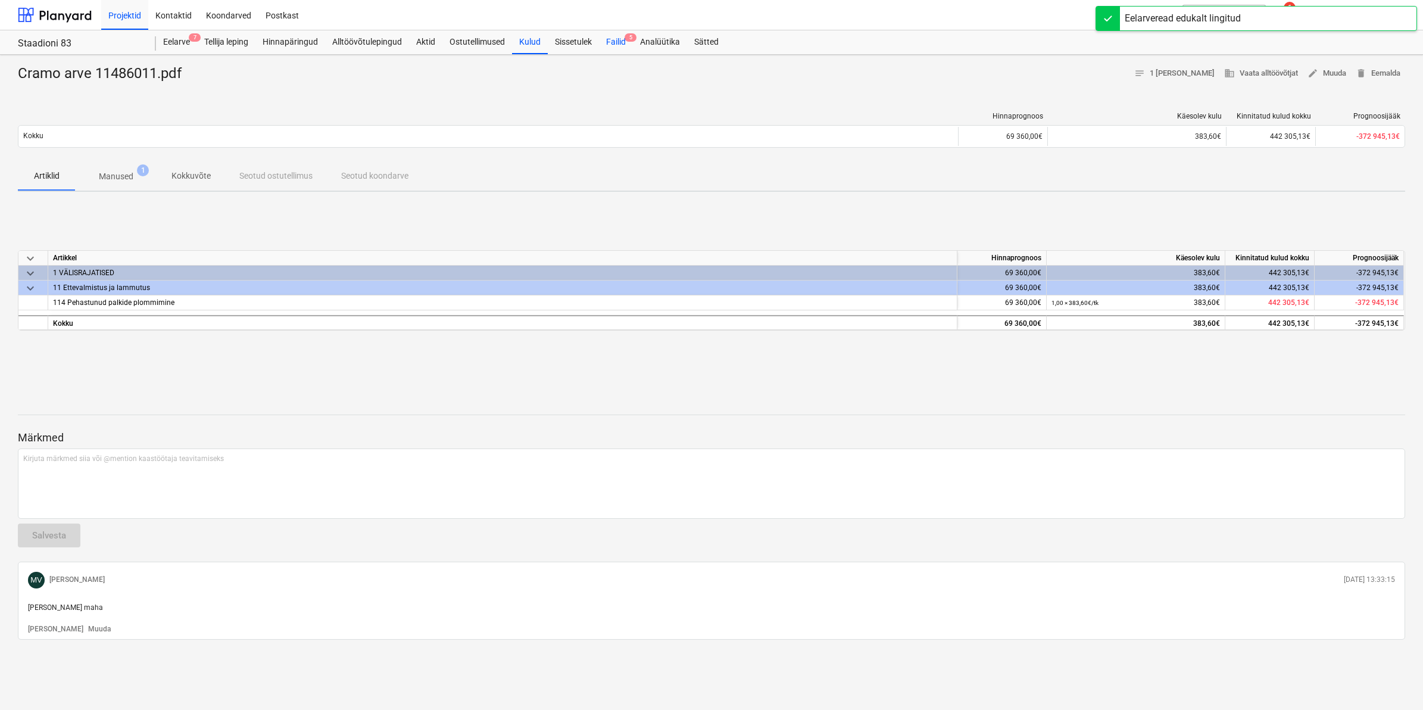
click at [611, 37] on div "Failid 5" at bounding box center [616, 42] width 34 height 24
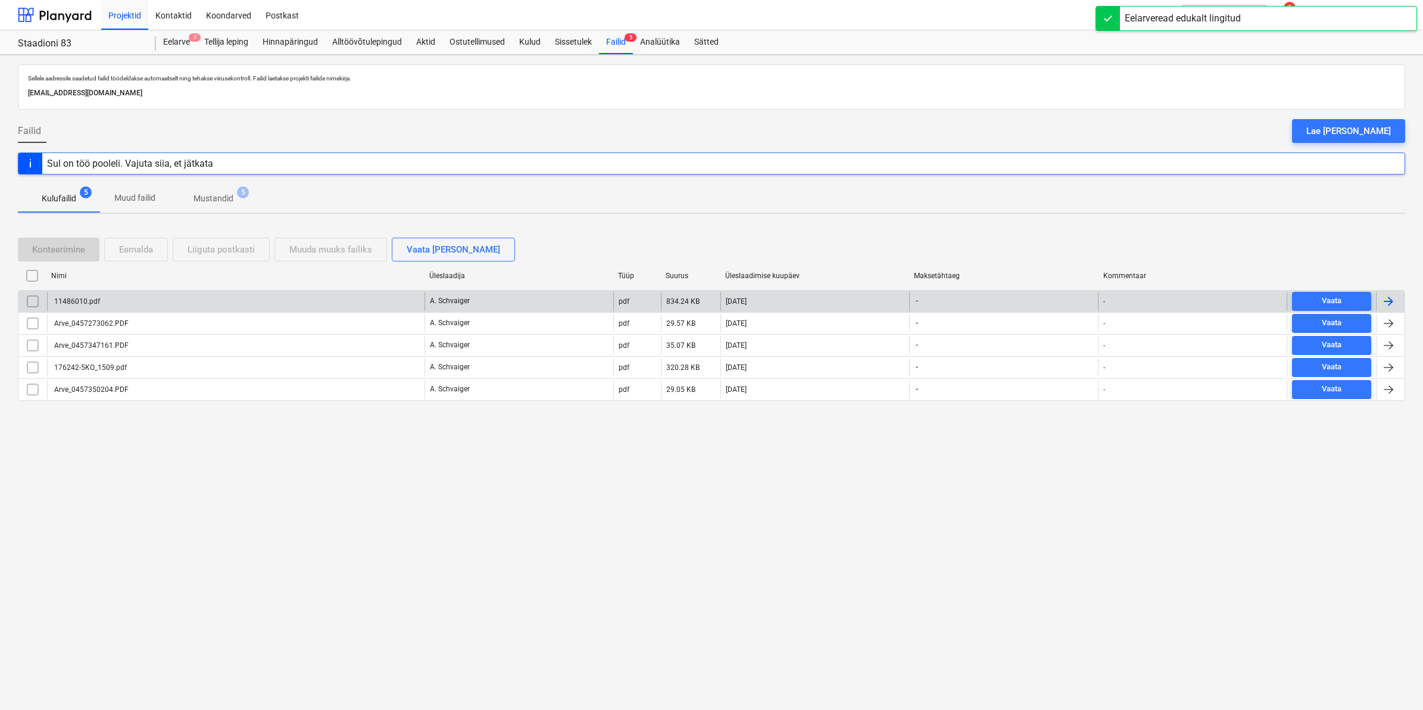
click at [87, 298] on div "11486010.pdf" at bounding box center [76, 301] width 48 height 8
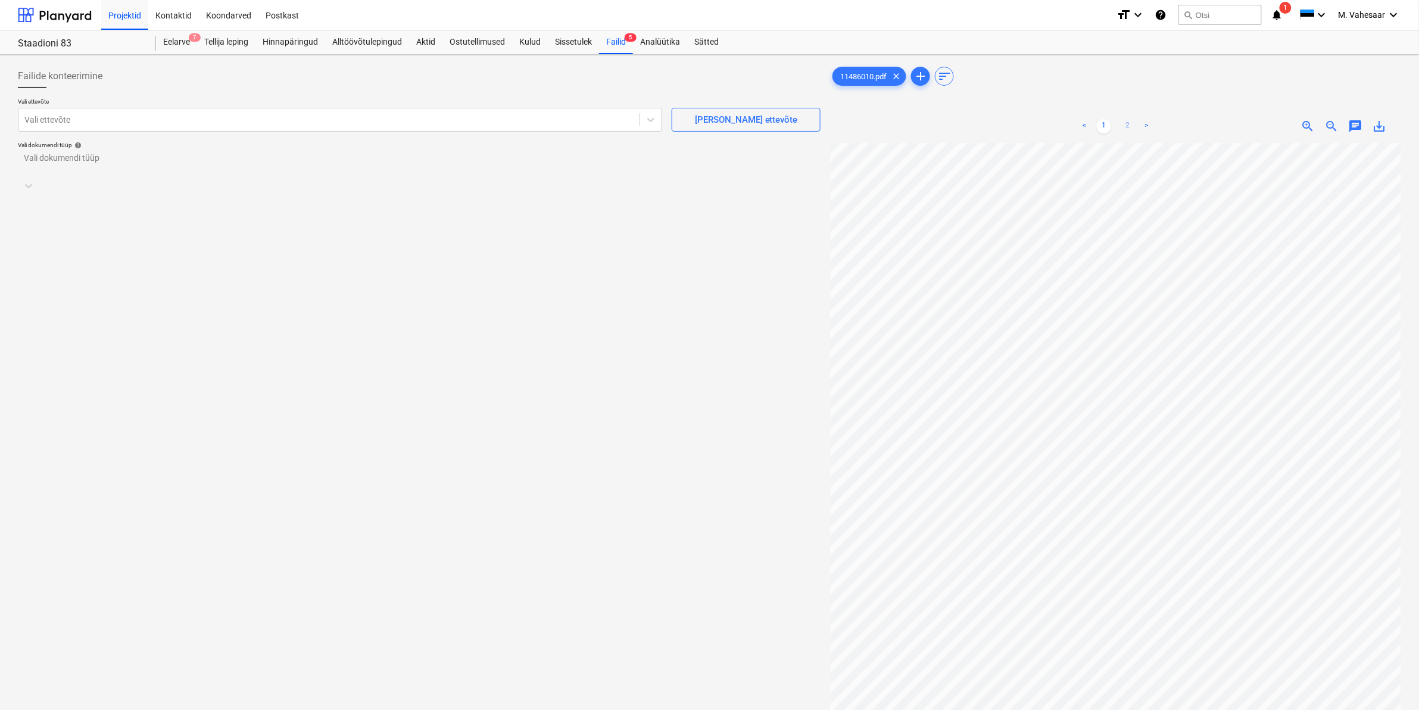
click at [1128, 125] on link "2" at bounding box center [1127, 126] width 14 height 14
click at [283, 121] on div at bounding box center [328, 120] width 609 height 12
type input "cramo"
click at [128, 709] on div "Cramo Estonia AS (10166658)" at bounding box center [709, 715] width 1419 height 10
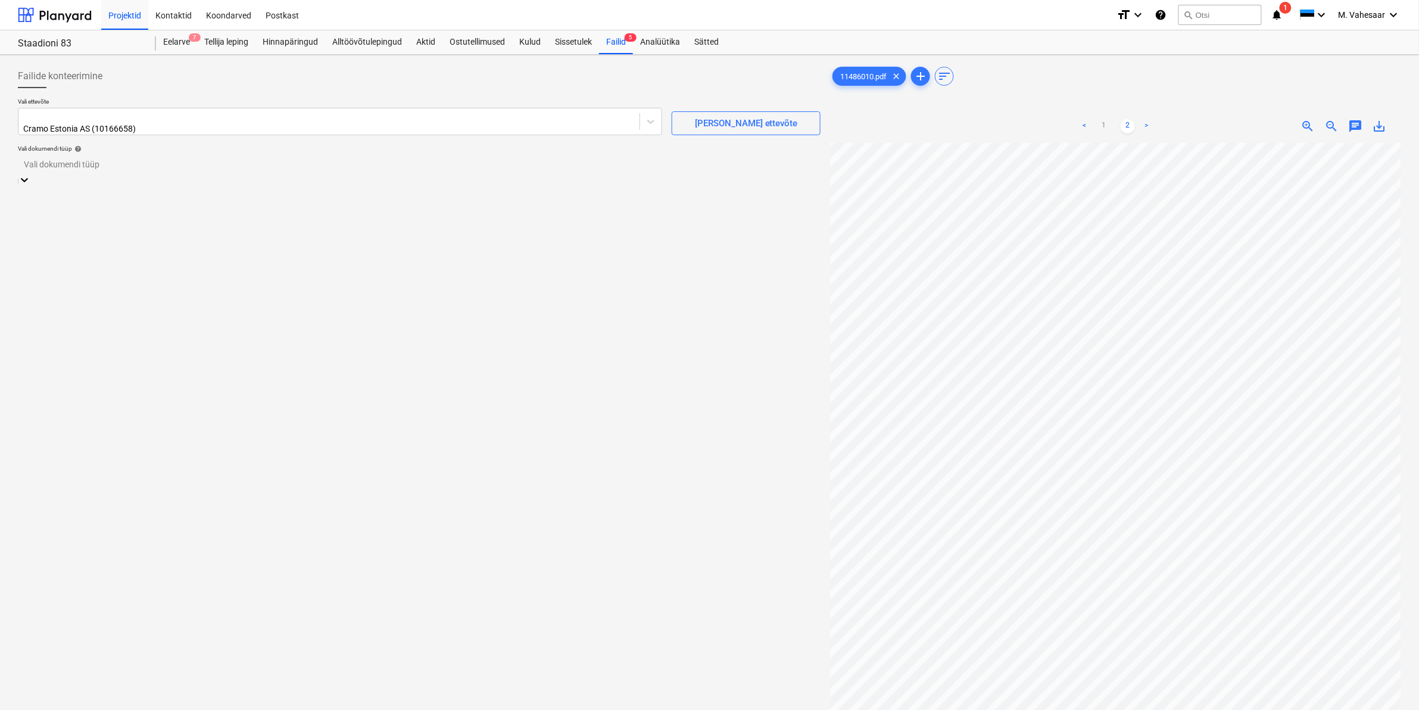
click at [61, 158] on div at bounding box center [419, 165] width 791 height 14
click at [42, 709] on div "Eraldi ostuarve või tšekk" at bounding box center [709, 715] width 1419 height 10
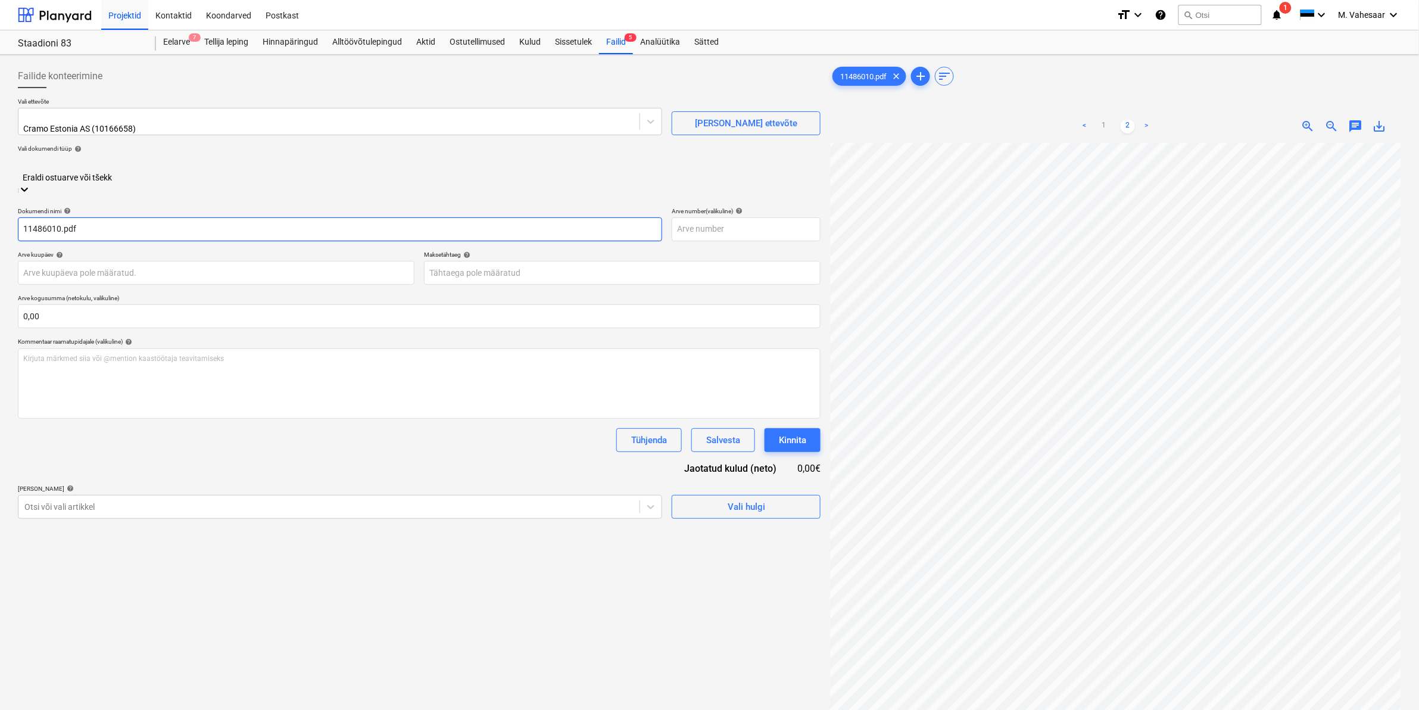
click at [22, 217] on input "11486010.pdf" at bounding box center [340, 229] width 644 height 24
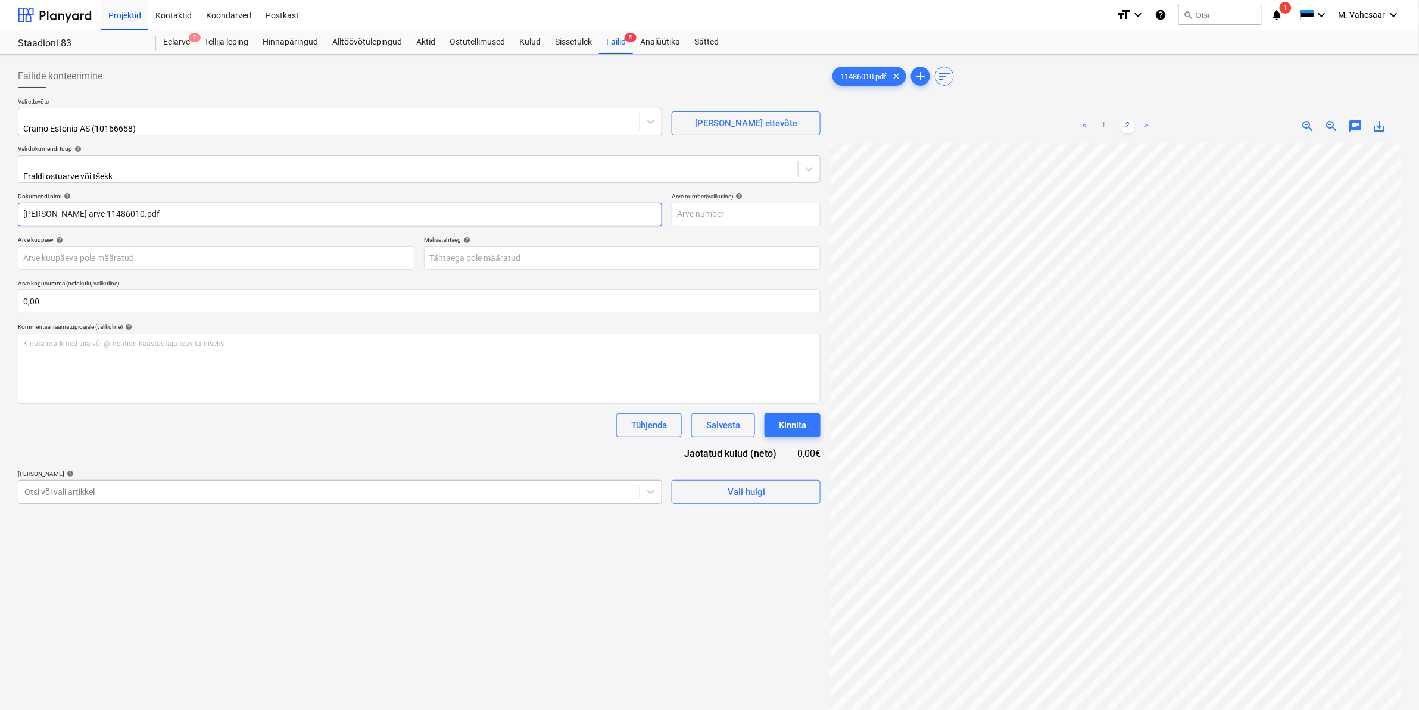
type input "[PERSON_NAME] arve 11486010.pdf"
click at [78, 486] on div at bounding box center [328, 492] width 609 height 12
type input "pehas"
click at [108, 709] on div "-- -- 114 Pehastunud palkide plommimine" at bounding box center [709, 715] width 1419 height 10
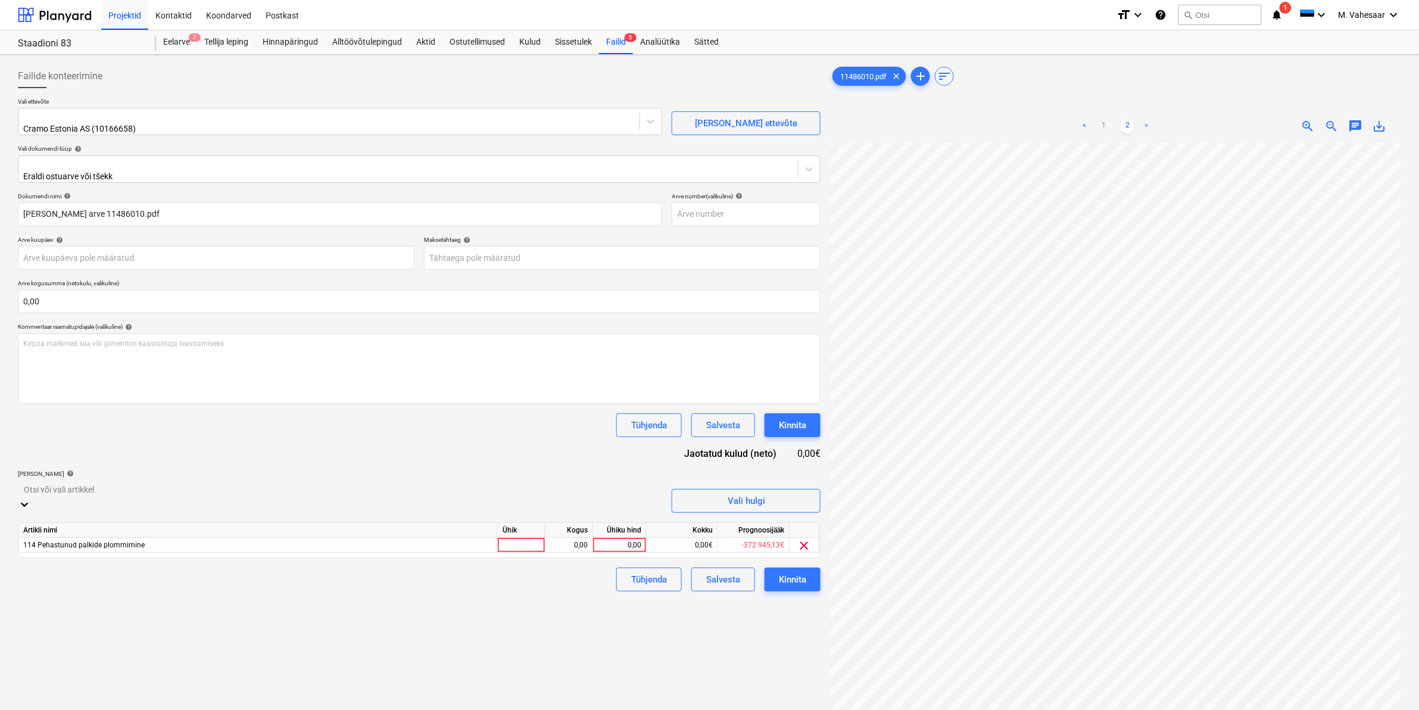
click at [713, 623] on div "Failide konteerimine Vali ettevõte Cramo Estonia AS (10166658) [PERSON_NAME] uu…" at bounding box center [419, 442] width 812 height 764
click at [605, 529] on div "0,00" at bounding box center [619, 536] width 43 height 15
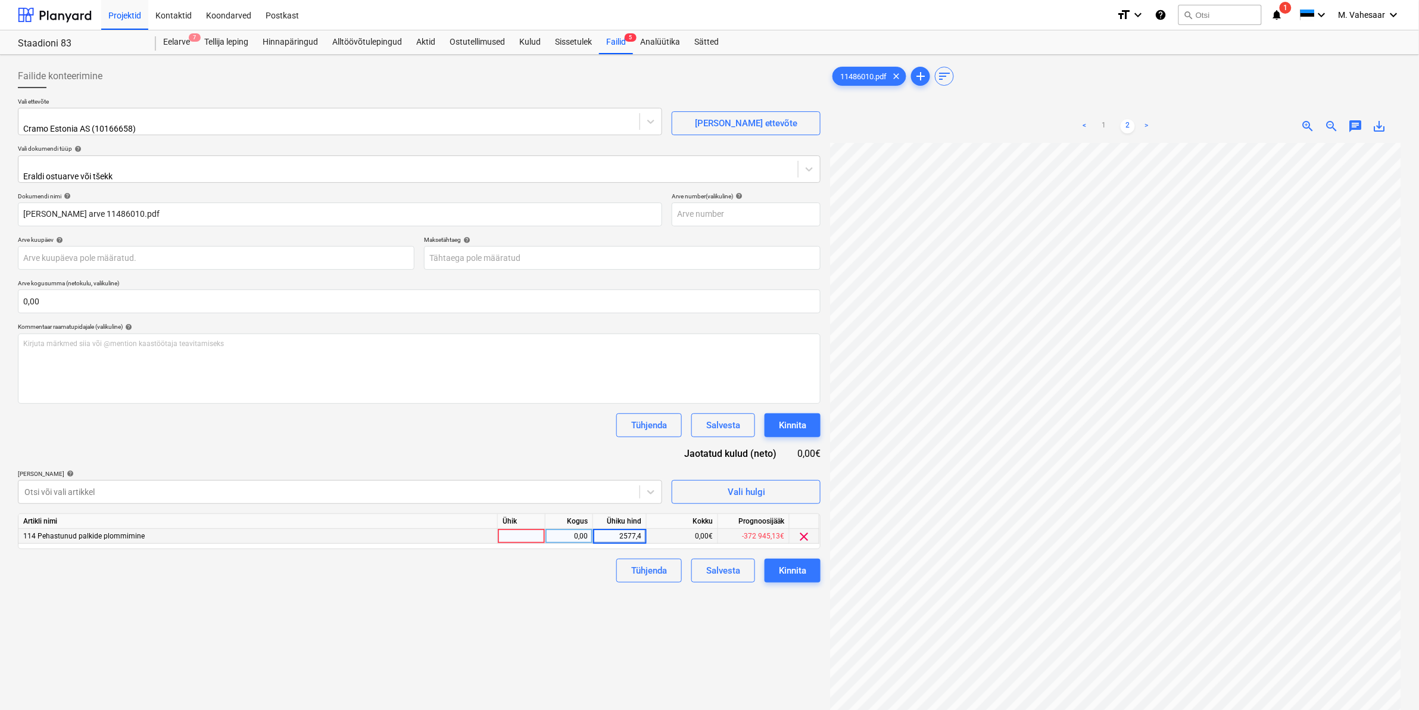
type input "2577,45"
click at [566, 582] on div "Failide konteerimine Vali ettevõte Cramo Estonia AS (10166658) [PERSON_NAME] uu…" at bounding box center [419, 442] width 812 height 764
click at [770, 564] on button "Kinnita" at bounding box center [792, 570] width 56 height 24
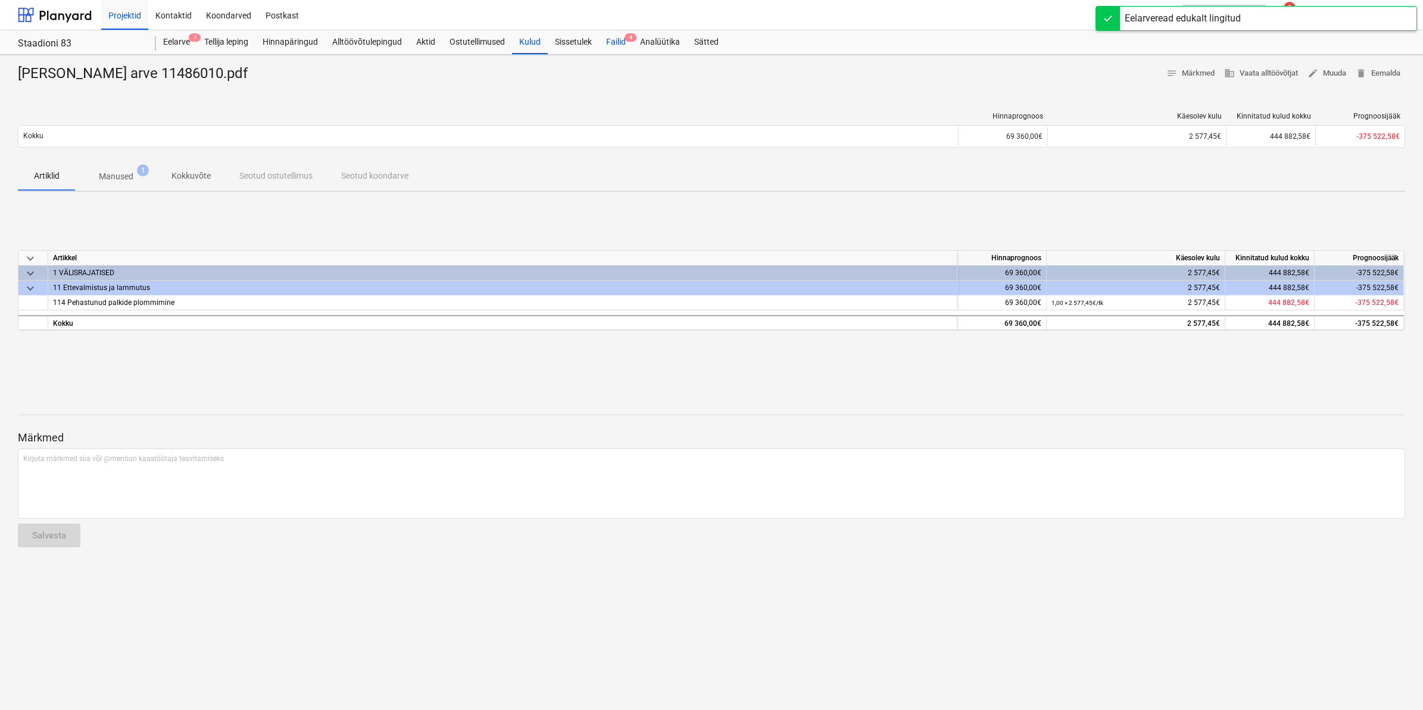
click at [616, 45] on div "Failid 4" at bounding box center [616, 42] width 34 height 24
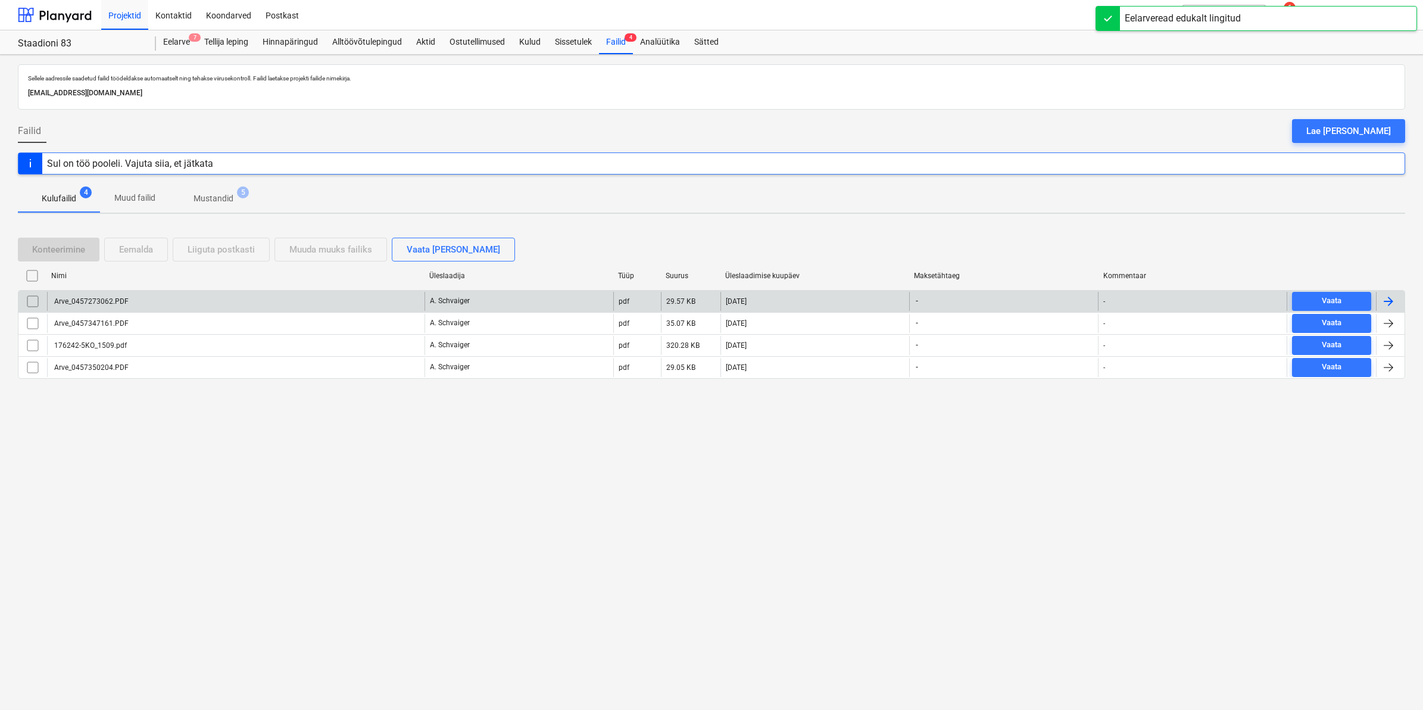
click at [153, 296] on div "Arve_0457273062.PDF" at bounding box center [235, 301] width 377 height 19
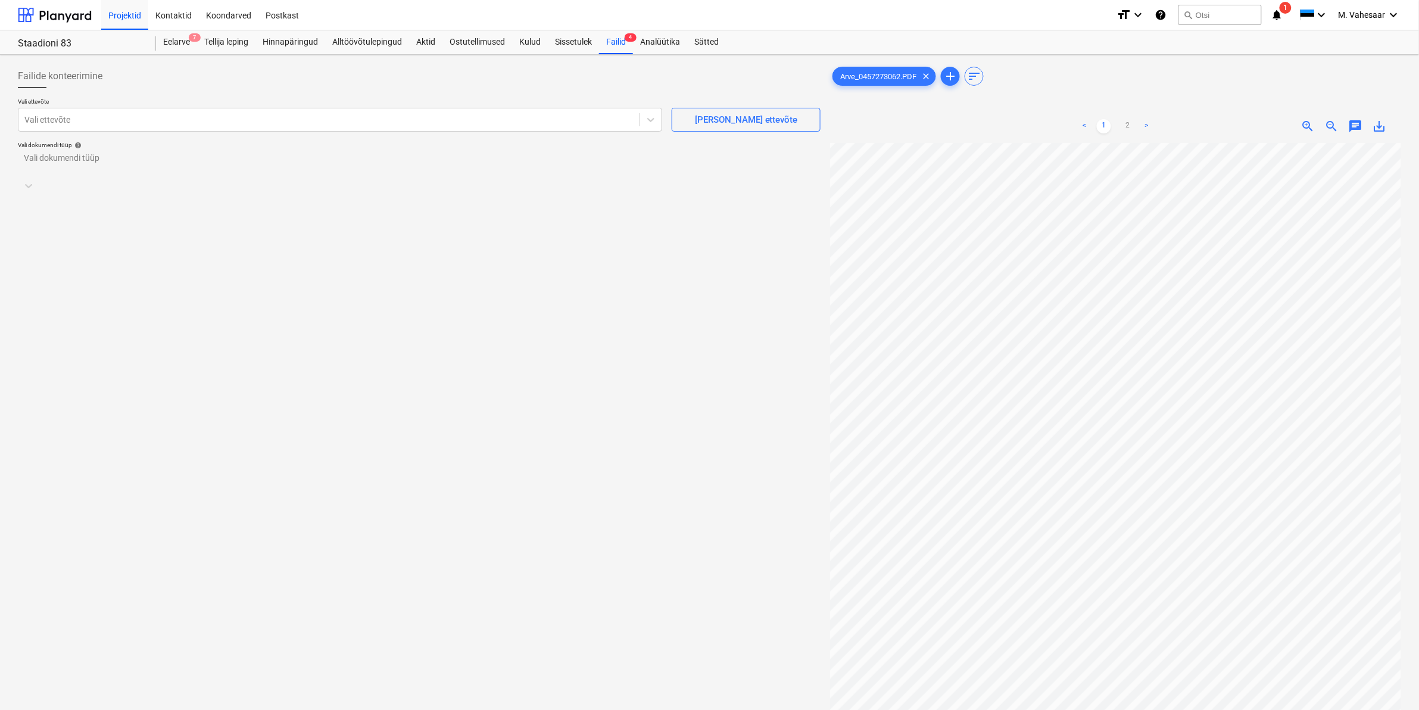
scroll to position [334, 143]
click at [1129, 125] on link "2" at bounding box center [1127, 126] width 14 height 14
click at [101, 114] on div at bounding box center [340, 117] width 632 height 14
type input "kesko"
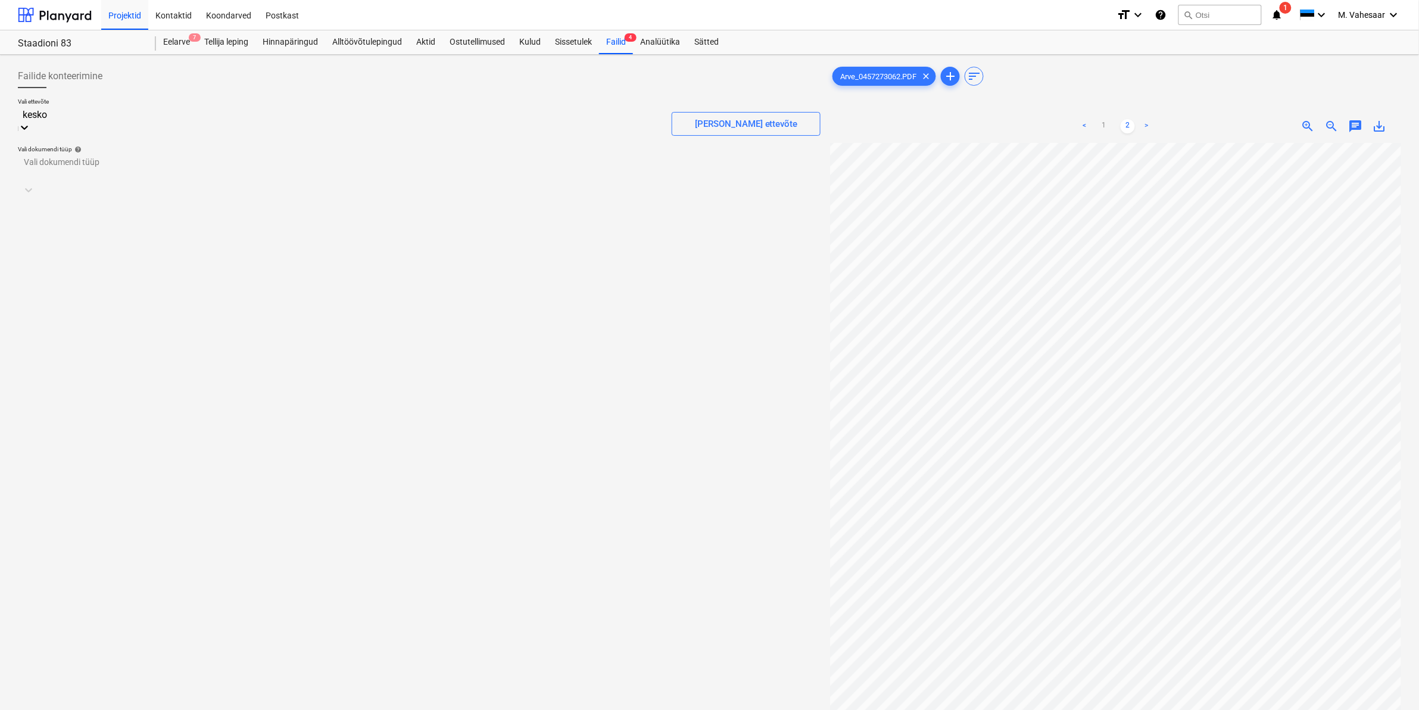
click at [88, 709] on div "AS Kesko Senukai Estonia (10026621)" at bounding box center [709, 715] width 1419 height 10
click at [85, 176] on div at bounding box center [407, 182] width 767 height 12
click at [73, 709] on div "Eraldi ostuarve või tšekk" at bounding box center [709, 715] width 1419 height 10
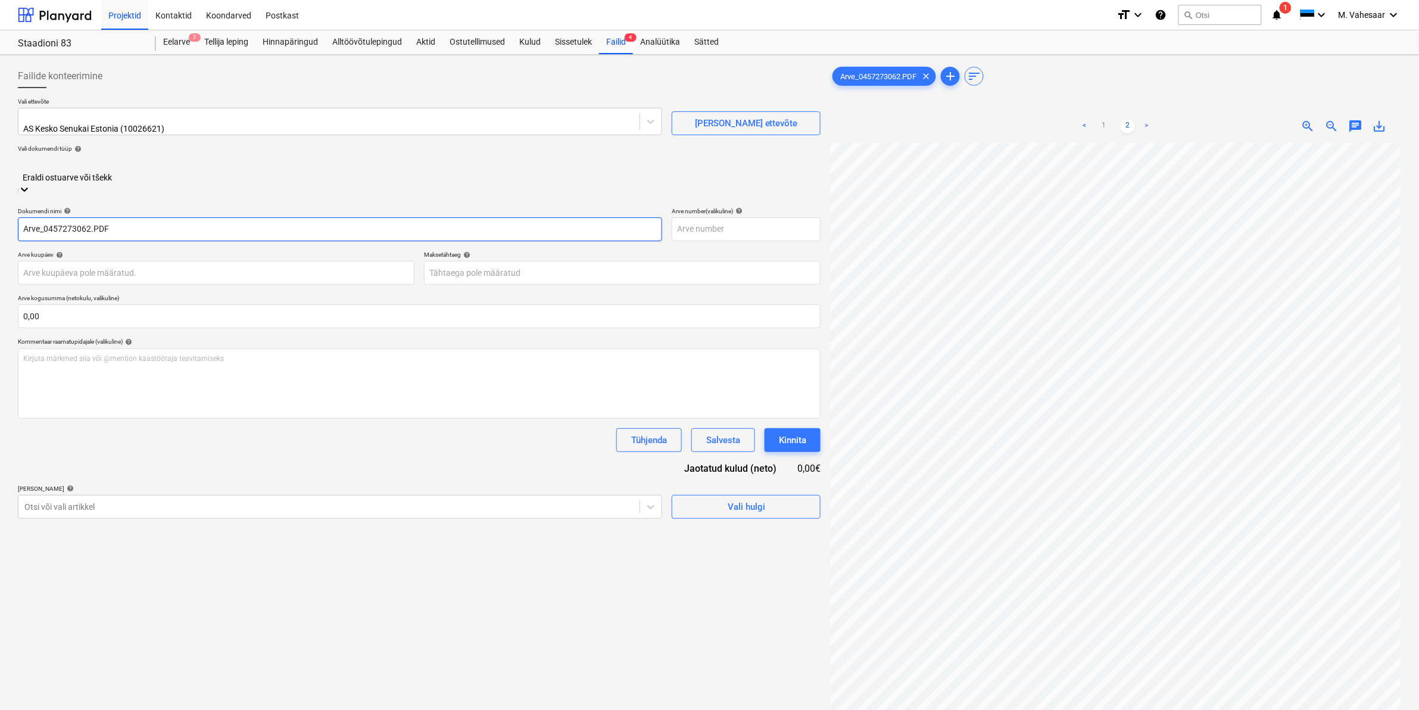
click at [24, 217] on input "Arve_0457273062.PDF" at bounding box center [340, 229] width 644 height 24
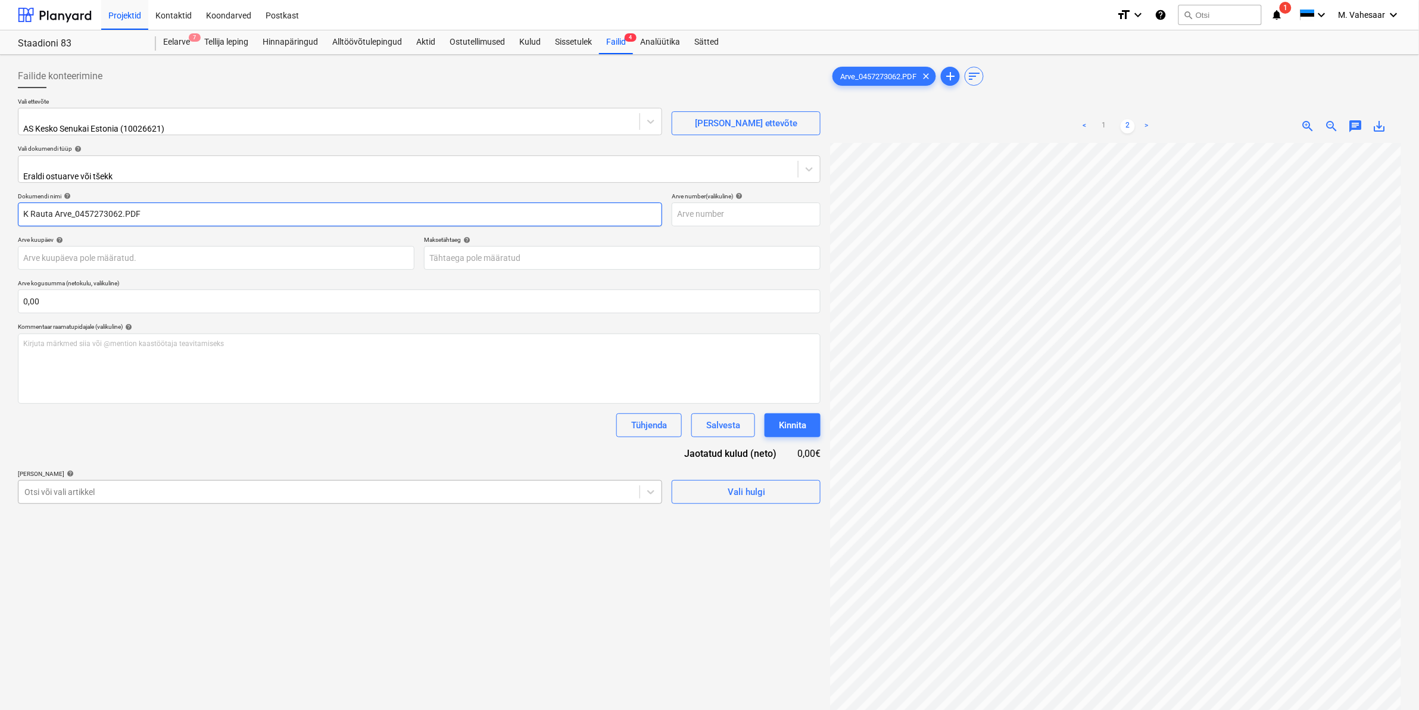
type input "K Rauta Arve_0457273062.PDF"
click at [105, 486] on div at bounding box center [328, 492] width 609 height 12
type input "[PERSON_NAME]"
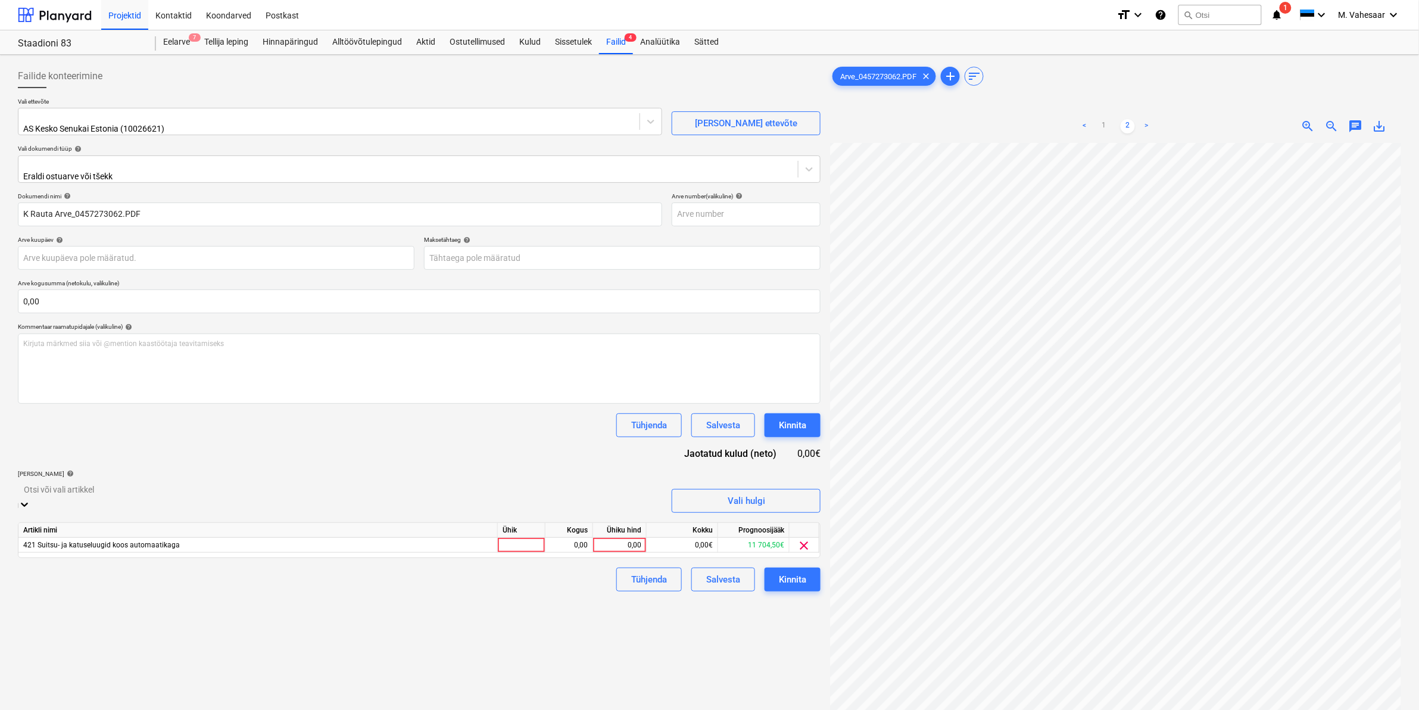
click at [784, 673] on div "Failide konteerimine Vali ettevõte AS Kesko Senukai Estonia (10026621) [PERSON_…" at bounding box center [419, 442] width 812 height 764
click at [602, 529] on div "0,00" at bounding box center [619, 536] width 43 height 15
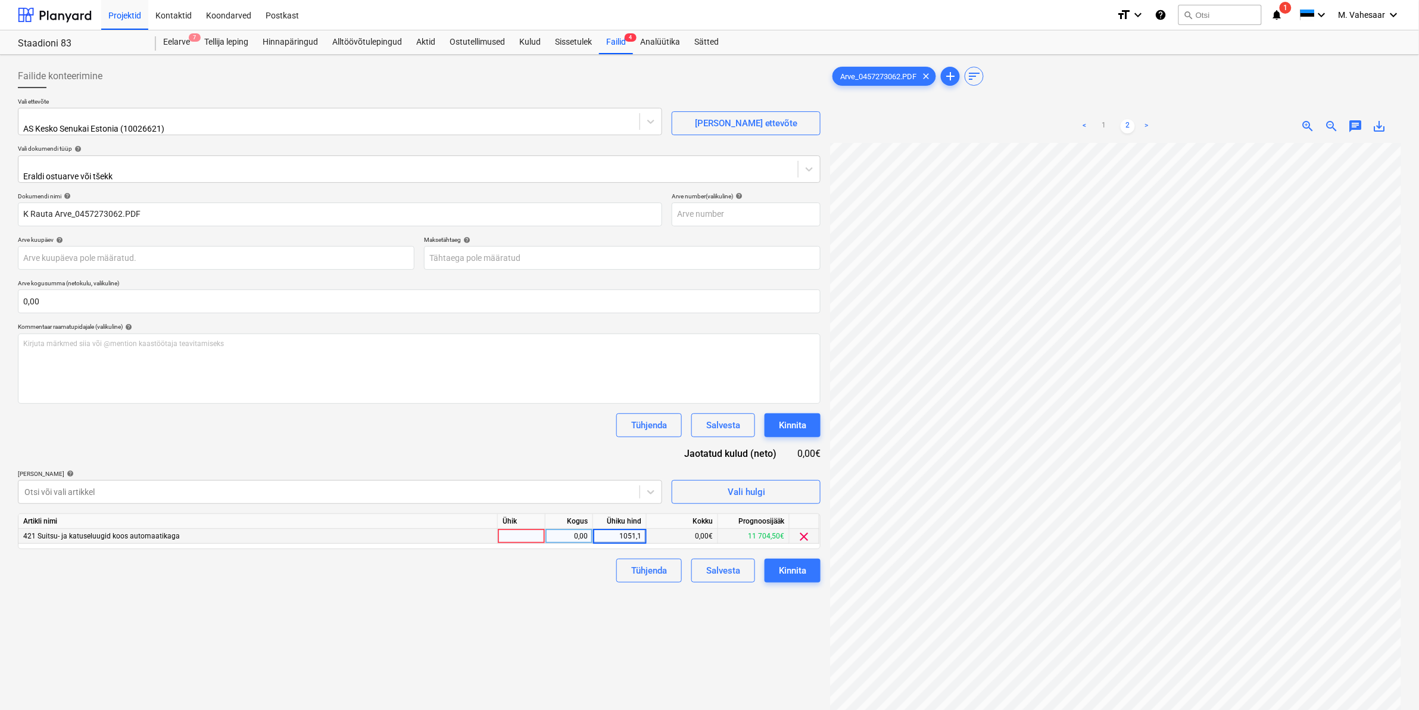
type input "1051,15"
click at [534, 615] on div "Failide konteerimine Vali ettevõte AS Kesko Senukai Estonia (10026621) [PERSON_…" at bounding box center [419, 442] width 812 height 764
click at [787, 563] on div "Kinnita" at bounding box center [792, 570] width 27 height 15
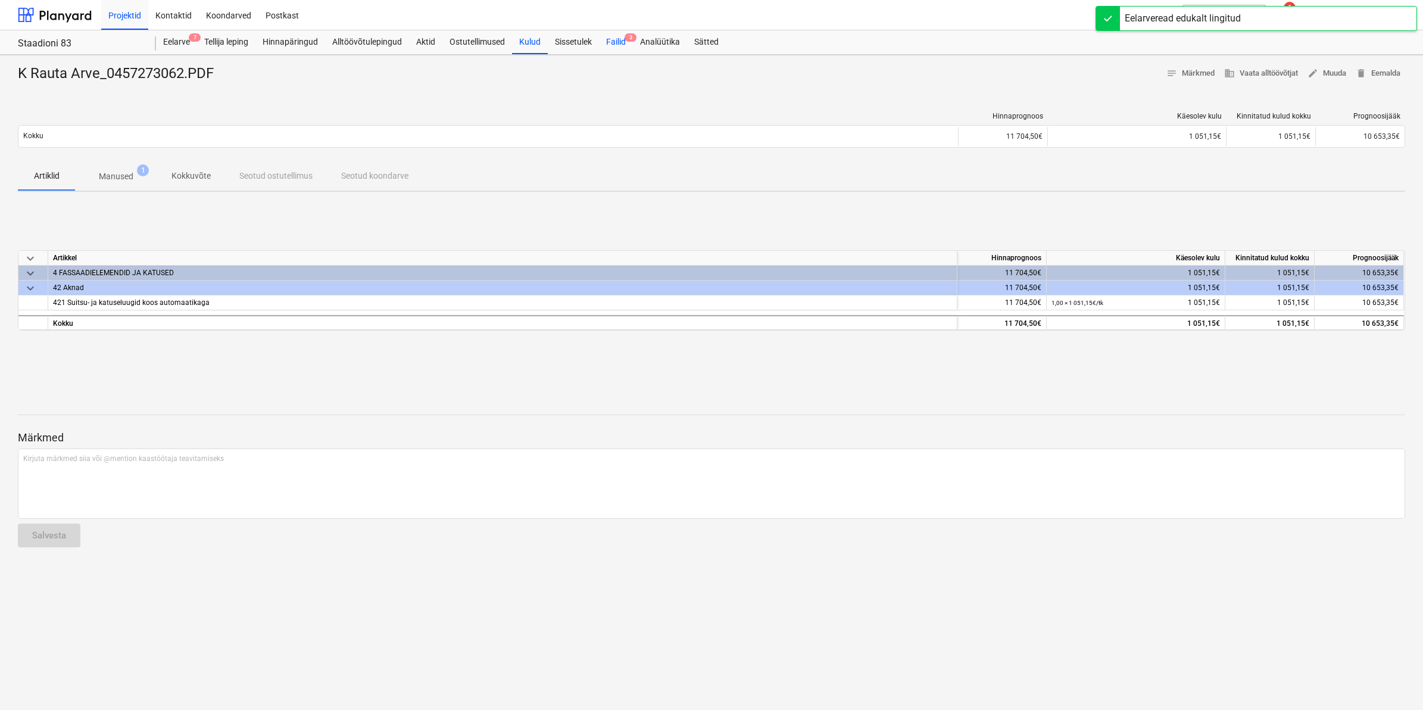
click at [613, 43] on div "Failid 3" at bounding box center [616, 42] width 34 height 24
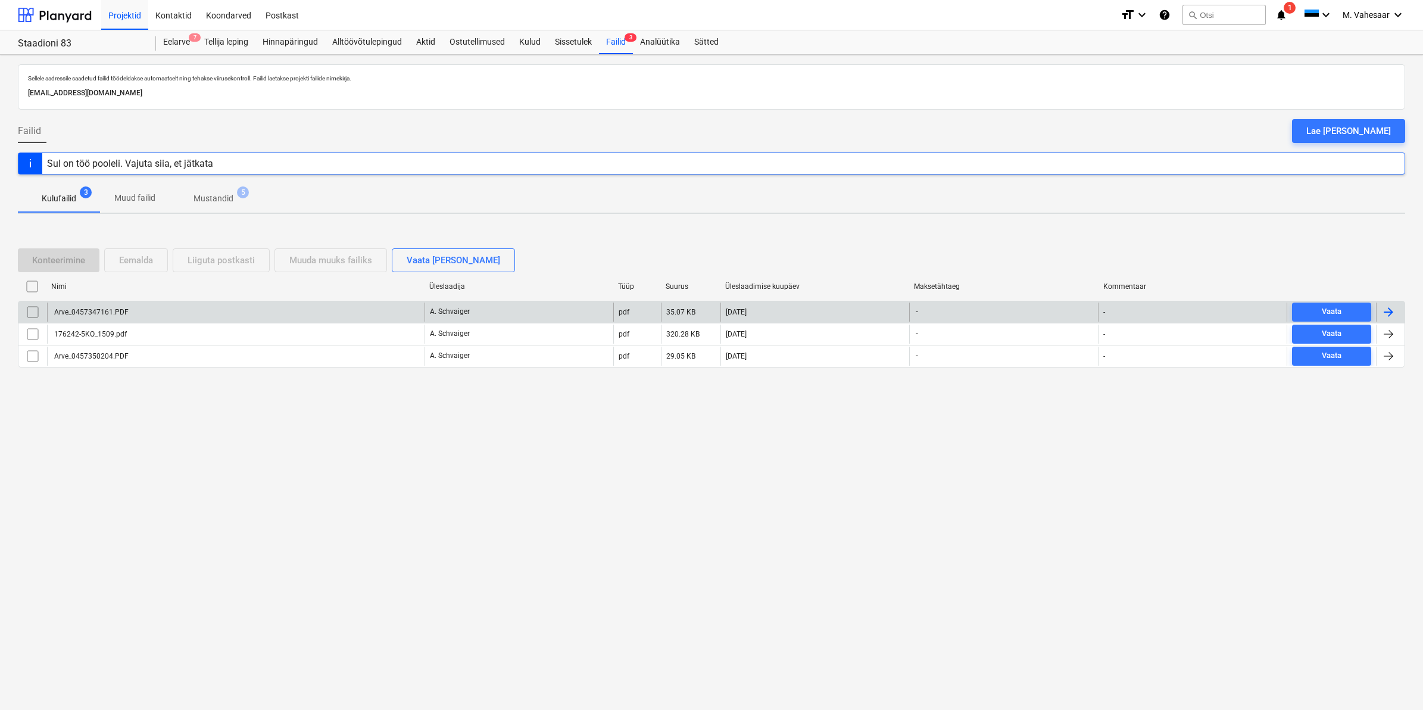
click at [107, 302] on div "Arve_0457347161.PDF" at bounding box center [235, 311] width 377 height 19
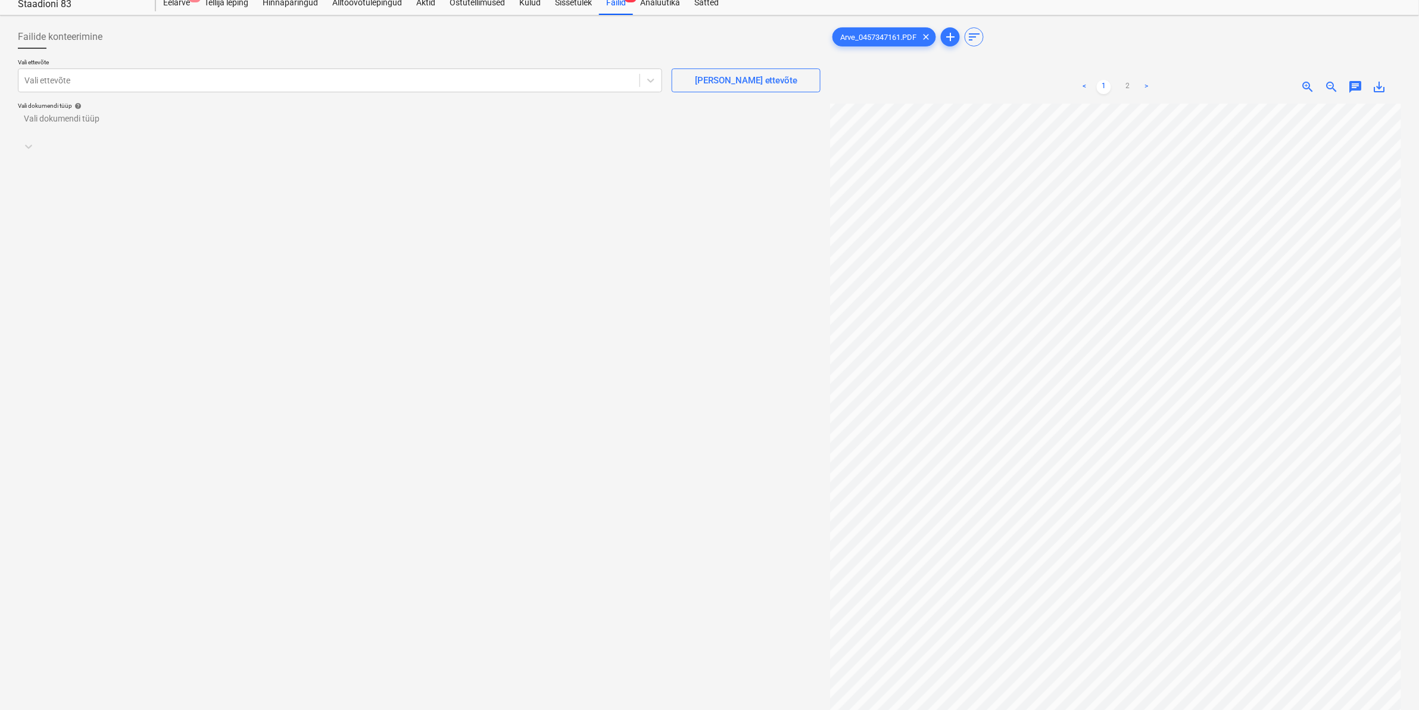
scroll to position [74, 0]
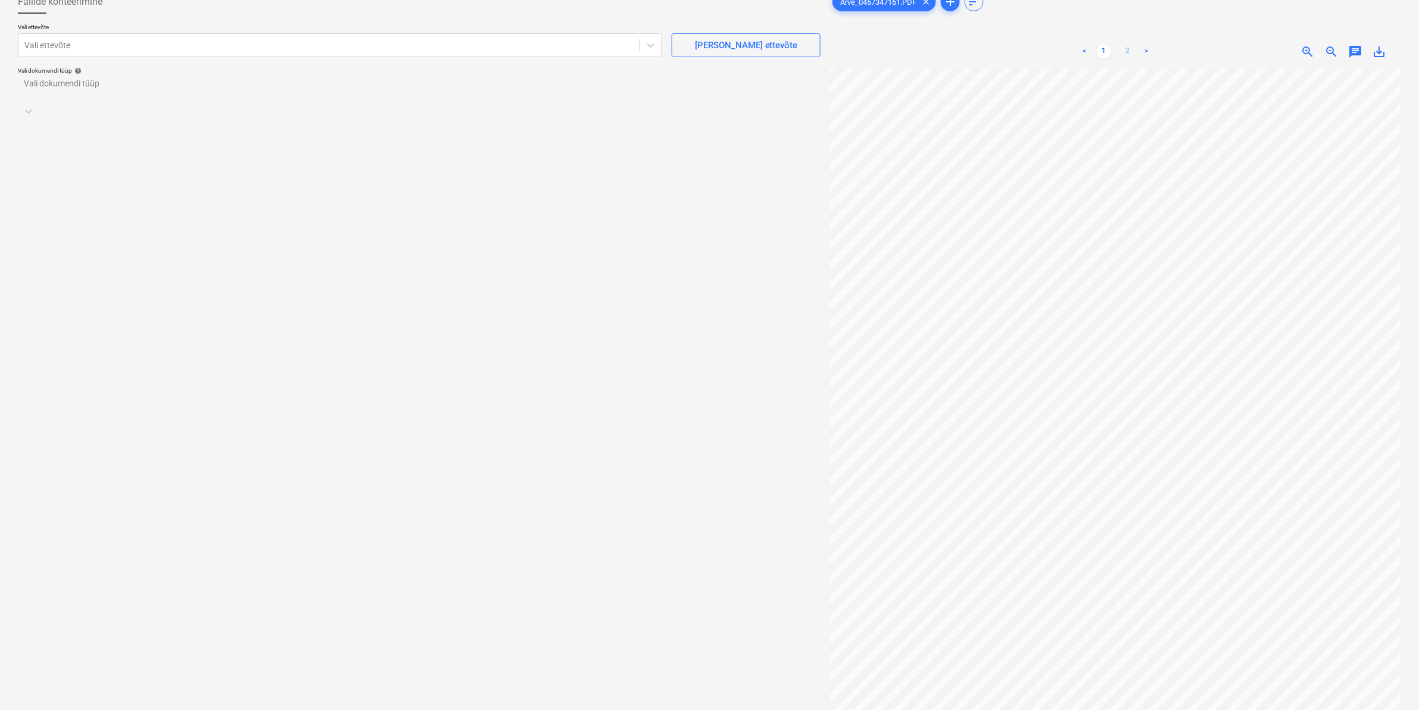
click at [1126, 52] on link "2" at bounding box center [1127, 52] width 14 height 14
click at [180, 40] on div at bounding box center [328, 45] width 609 height 12
type input "kesko"
click at [126, 635] on div "AS Kesko Senukai Estonia (10026621)" at bounding box center [709, 640] width 1419 height 10
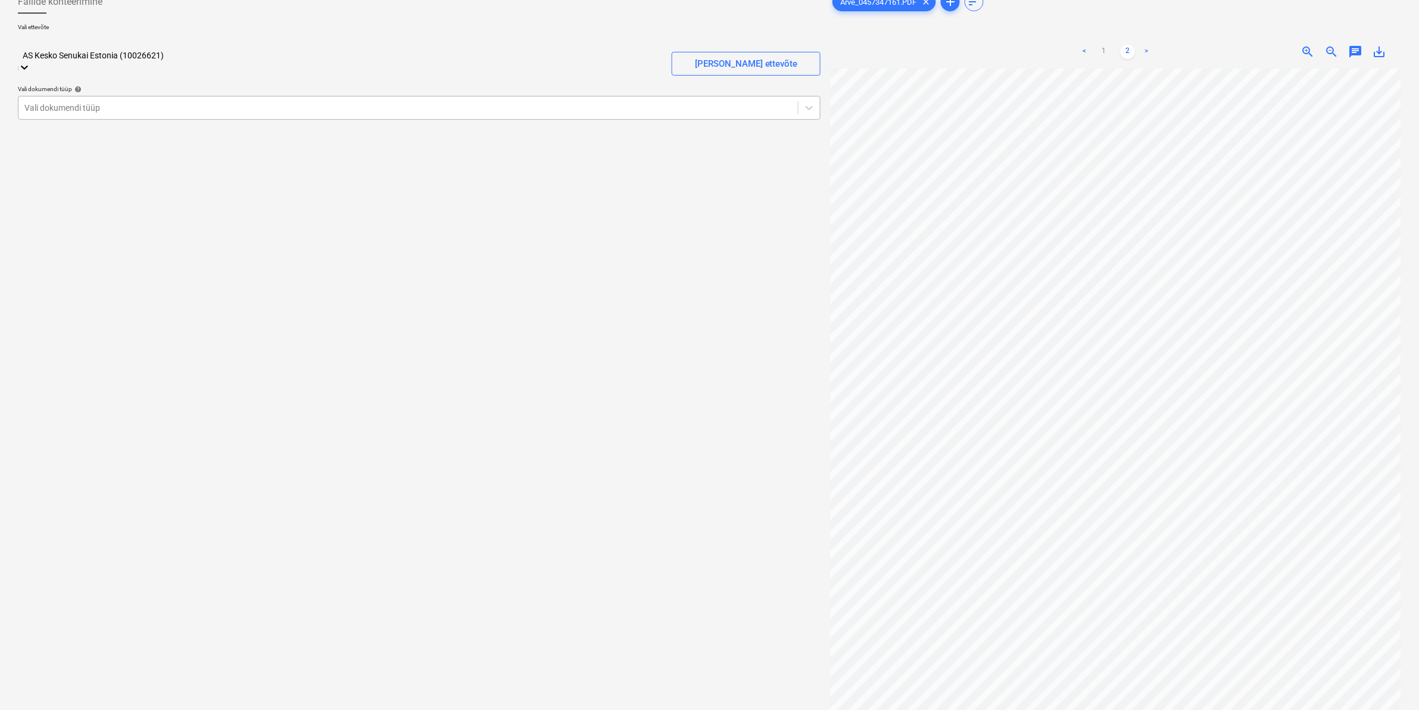
click at [115, 102] on div at bounding box center [407, 108] width 767 height 12
click at [90, 635] on div "Eraldi ostuarve või tšekk" at bounding box center [709, 640] width 1419 height 10
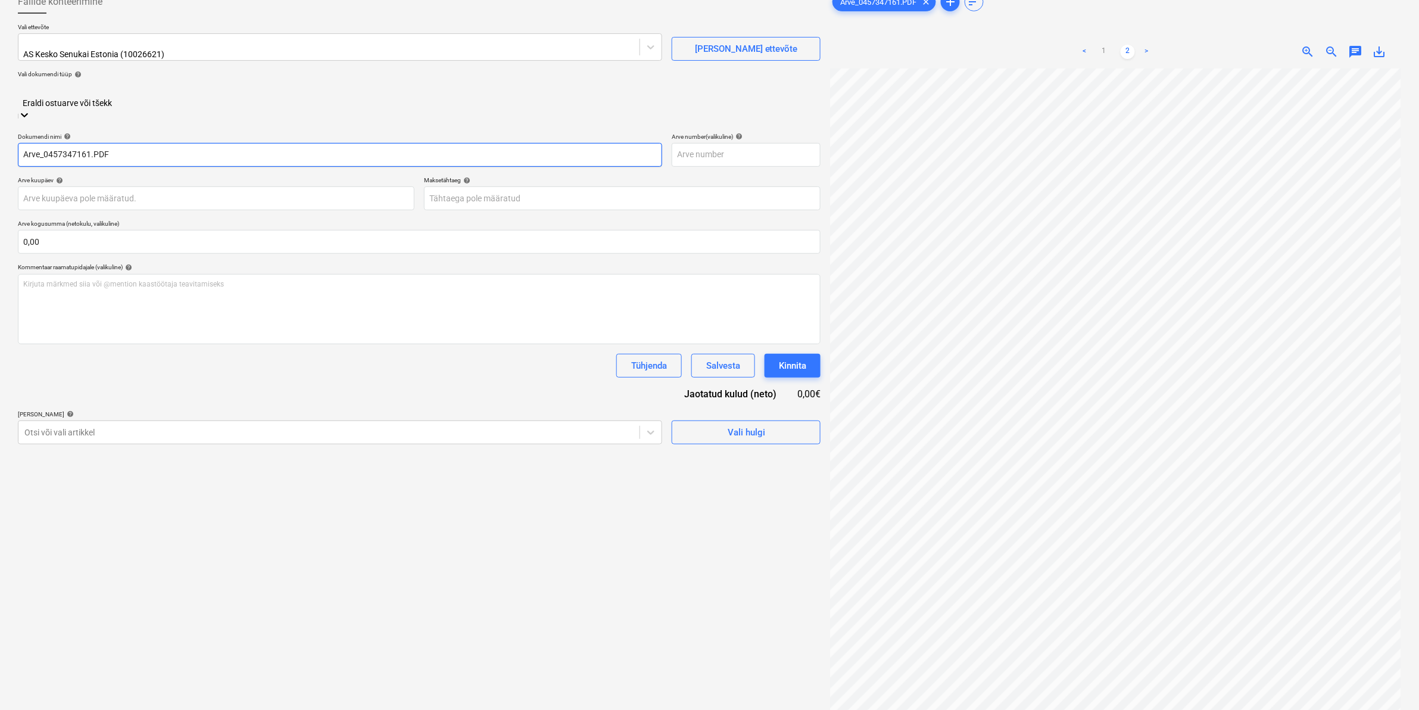
click at [24, 143] on input "Arve_0457347161.PDF" at bounding box center [340, 155] width 644 height 24
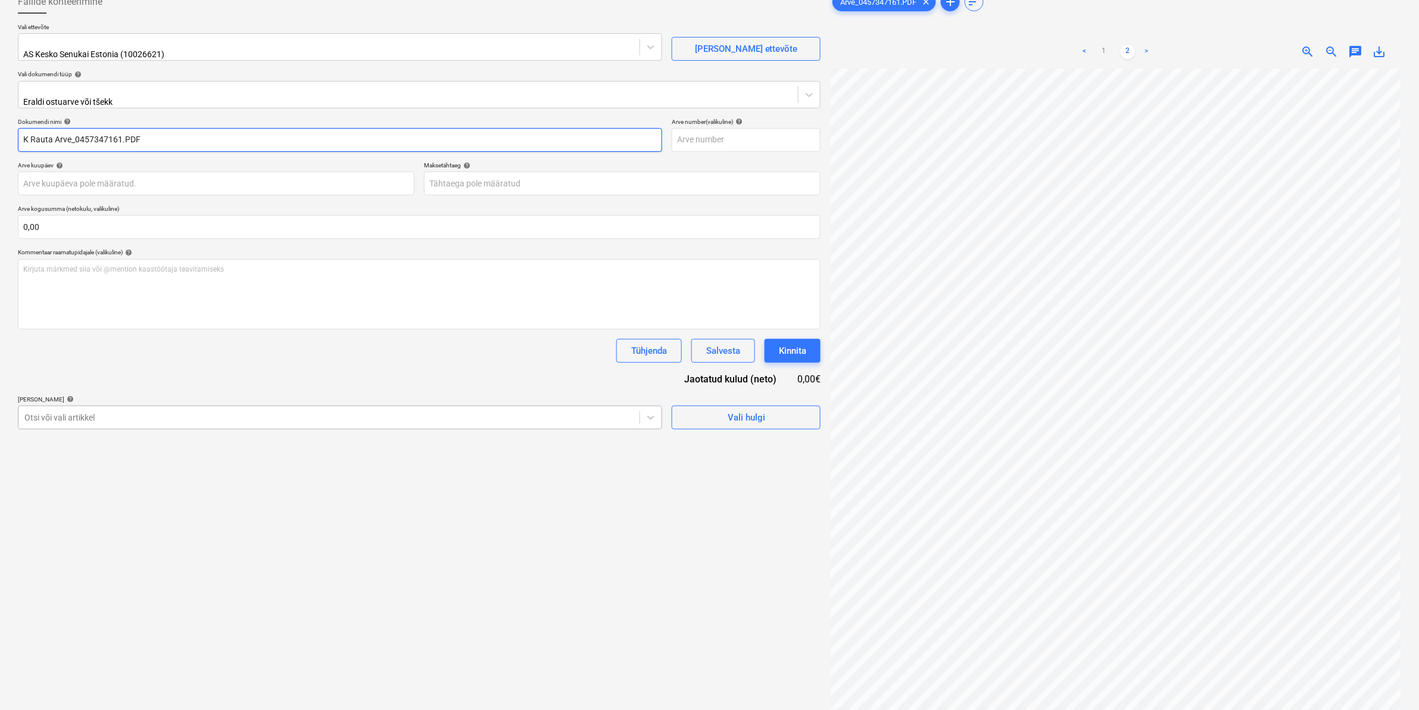
type input "K Rauta Arve_0457347161.PDF"
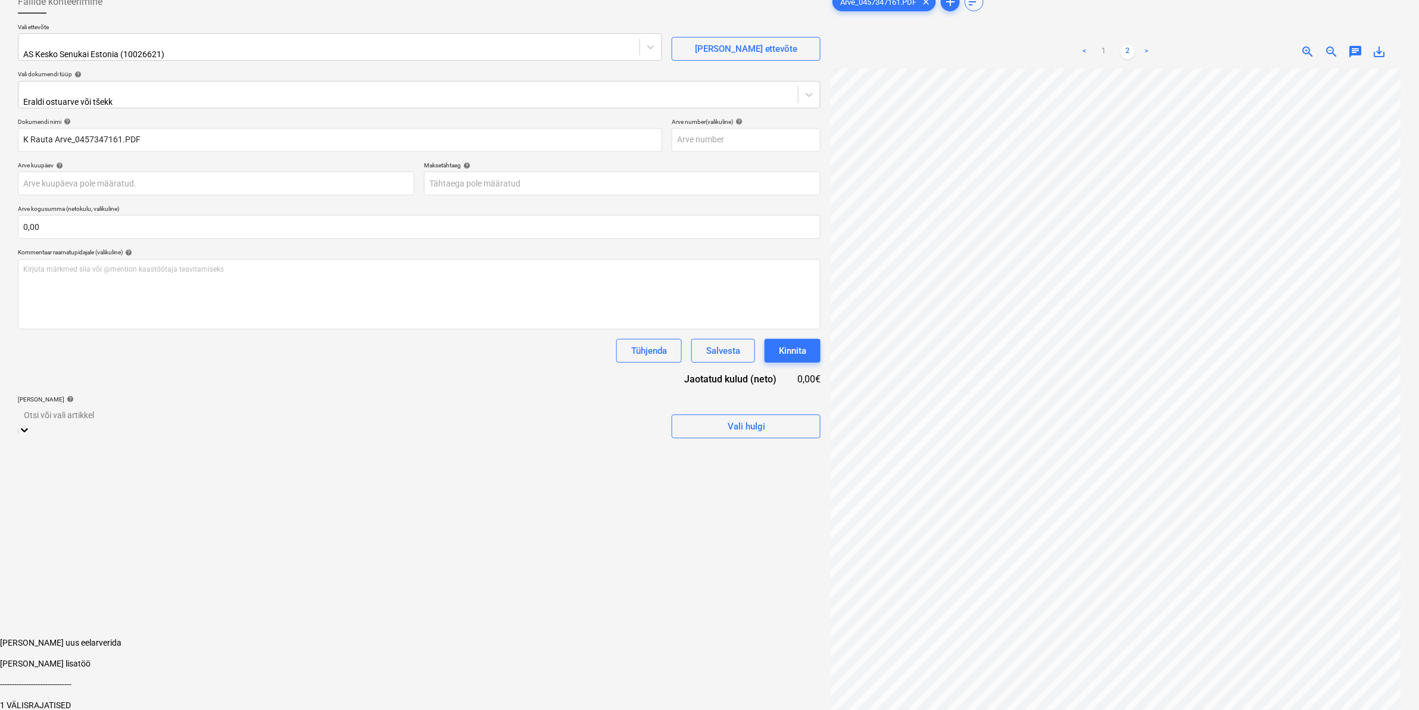
click at [107, 405] on div "Otsi või vali artikkel" at bounding box center [340, 421] width 644 height 33
type input "811"
click at [91, 635] on div "-- -- 811 Prognooskulu" at bounding box center [709, 640] width 1419 height 10
click at [702, 548] on div "Failide konteerimine Vali ettevõte AS Kesko Senukai Estonia (10026621) [PERSON_…" at bounding box center [419, 367] width 812 height 764
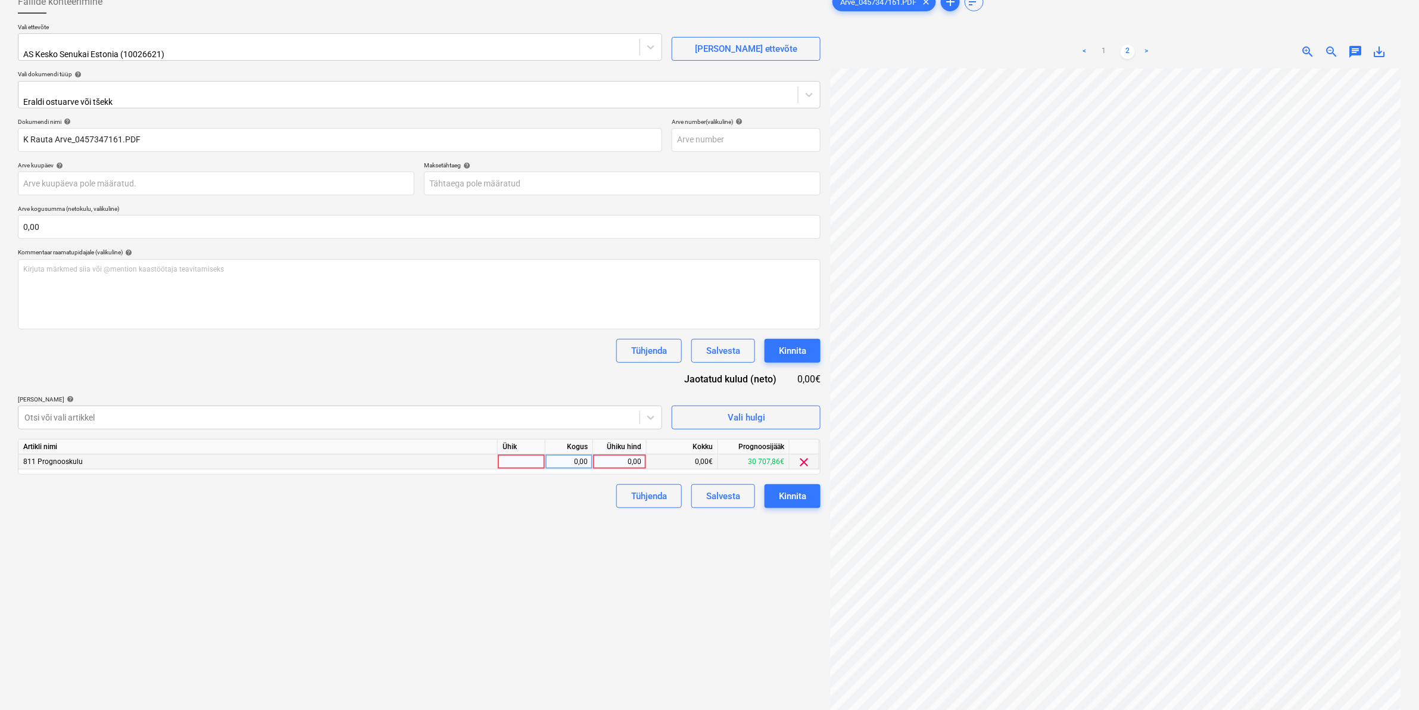
click at [614, 454] on div "0,00" at bounding box center [619, 461] width 43 height 15
type input "183,17"
click at [573, 561] on div "Failide konteerimine Vali ettevõte AS Kesko Senukai Estonia (10026621) [PERSON_…" at bounding box center [419, 367] width 812 height 764
click at [798, 488] on div "Kinnita" at bounding box center [792, 495] width 27 height 15
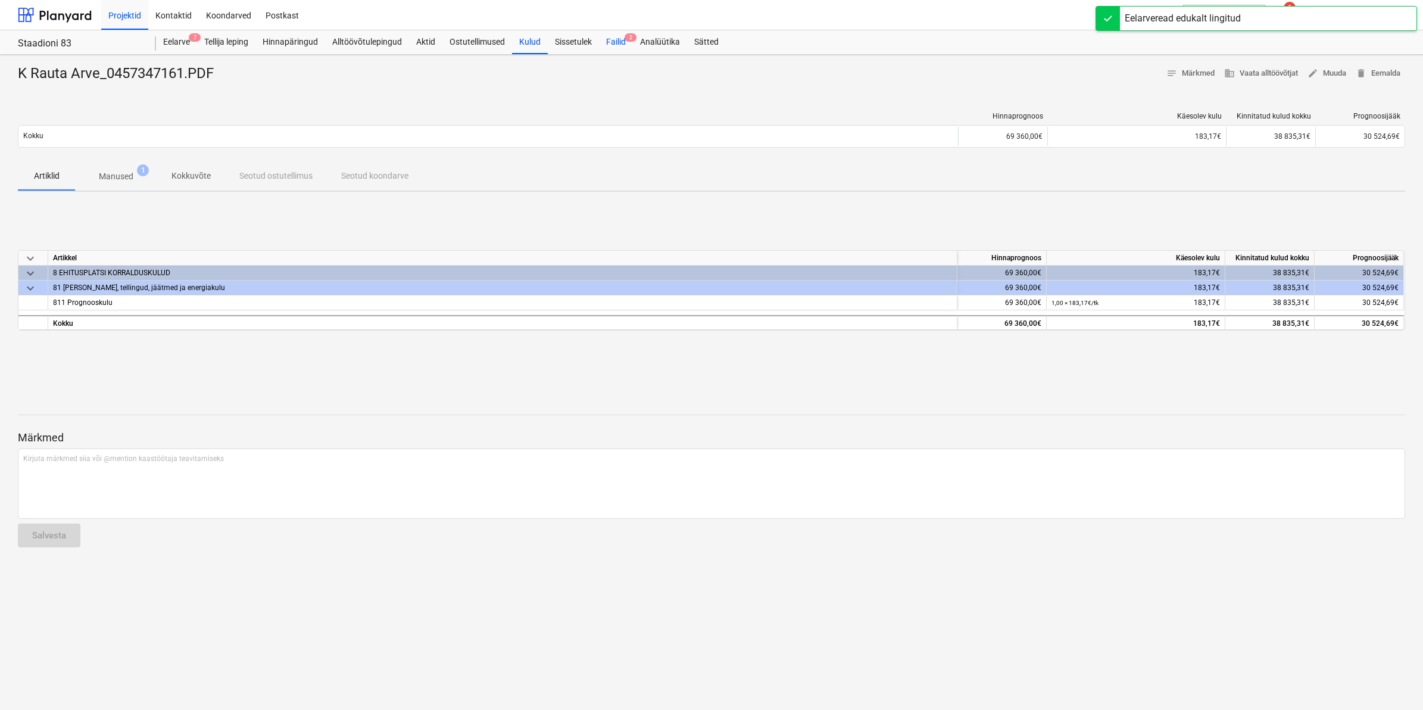
click at [621, 40] on div "Failid 2" at bounding box center [616, 42] width 34 height 24
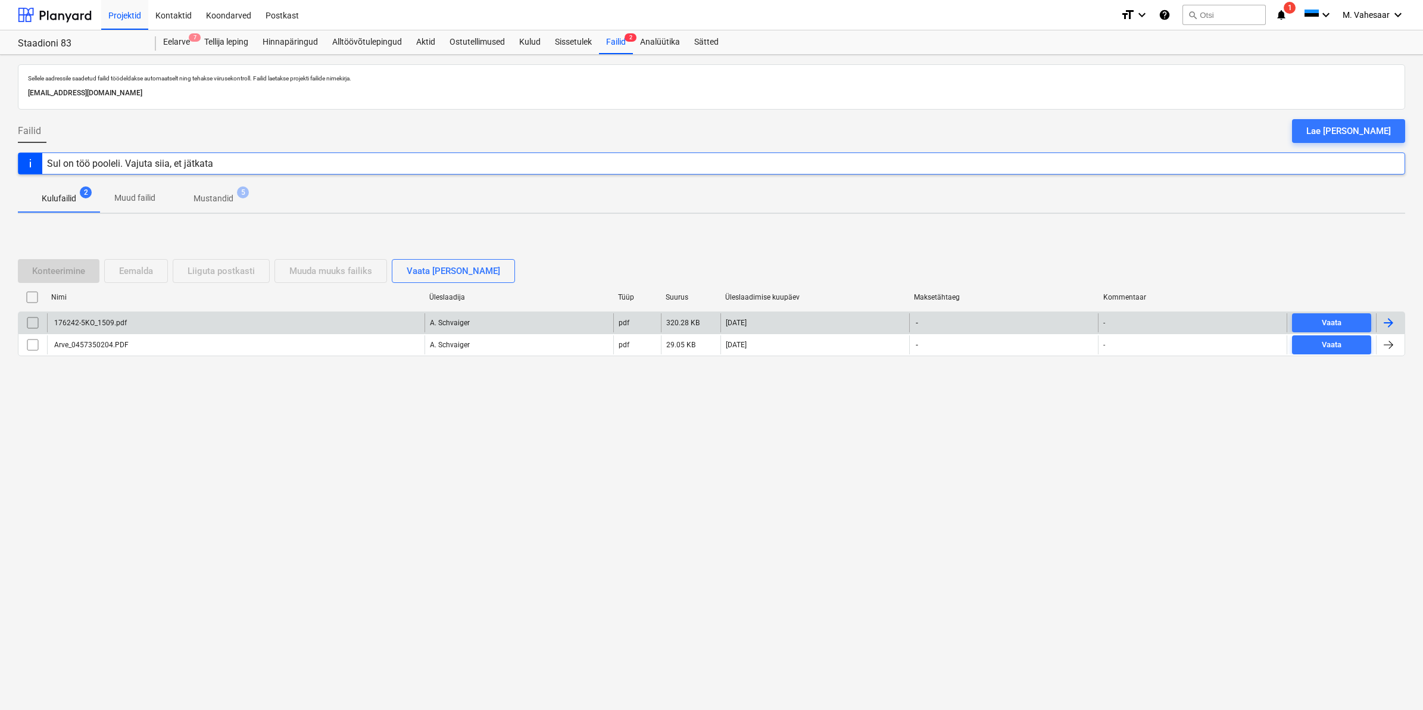
click at [98, 319] on div "176242-5KO_1509.pdf" at bounding box center [89, 322] width 74 height 8
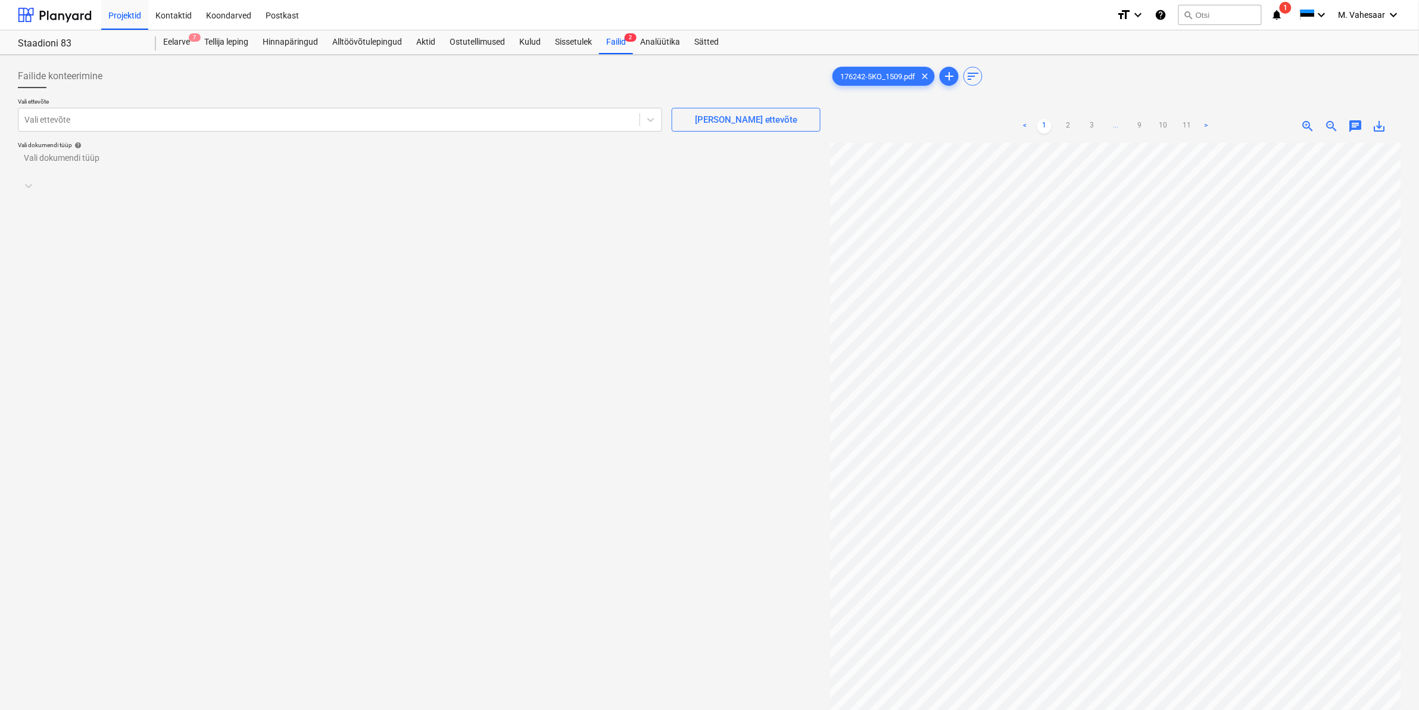
scroll to position [334, 143]
click at [1072, 127] on link "2" at bounding box center [1068, 126] width 14 height 14
click at [1089, 123] on link "3" at bounding box center [1092, 126] width 14 height 14
click at [1029, 123] on link "1" at bounding box center [1032, 126] width 14 height 14
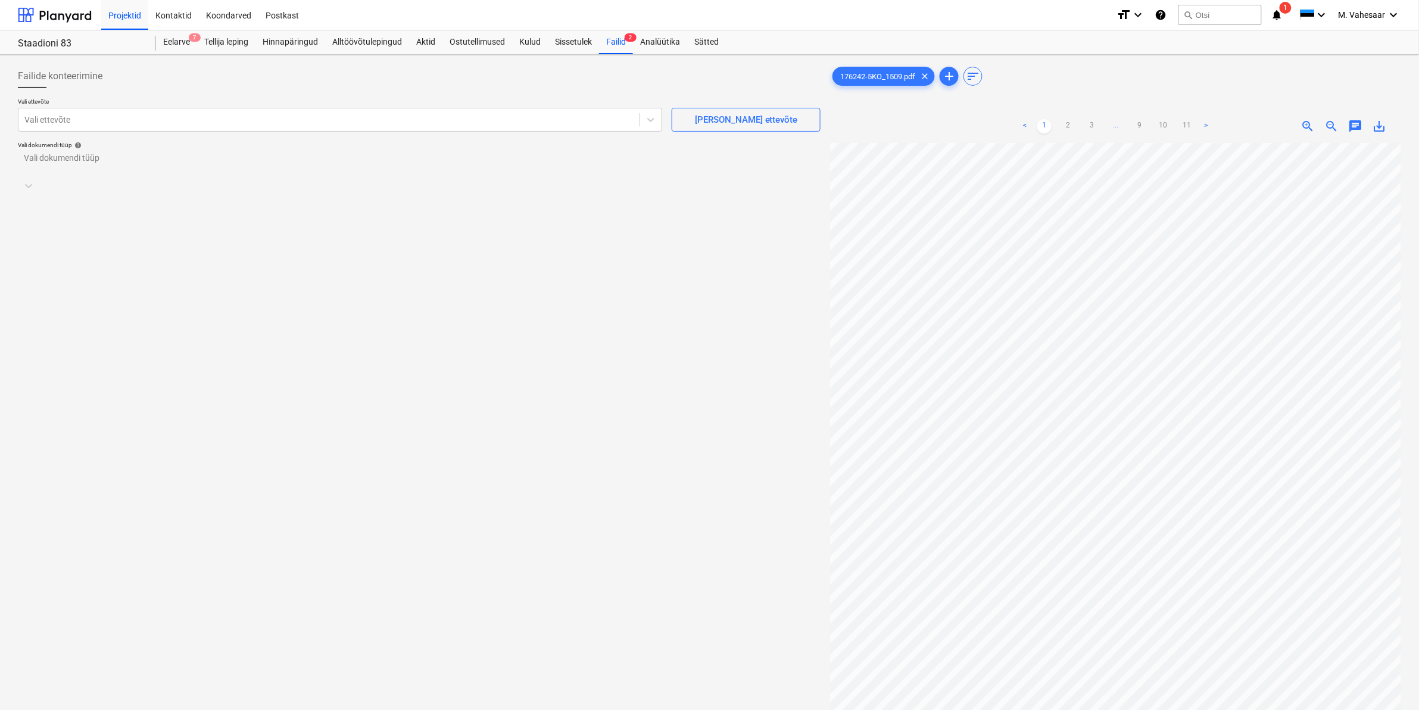
scroll to position [204, 61]
click at [1035, 135] on div "< 1 2 3 ... 9 10 11 > zoom_in zoom_out chat 0 save_alt" at bounding box center [1115, 465] width 571 height 710
click at [335, 116] on div at bounding box center [328, 120] width 609 height 12
type input "[PERSON_NAME]"
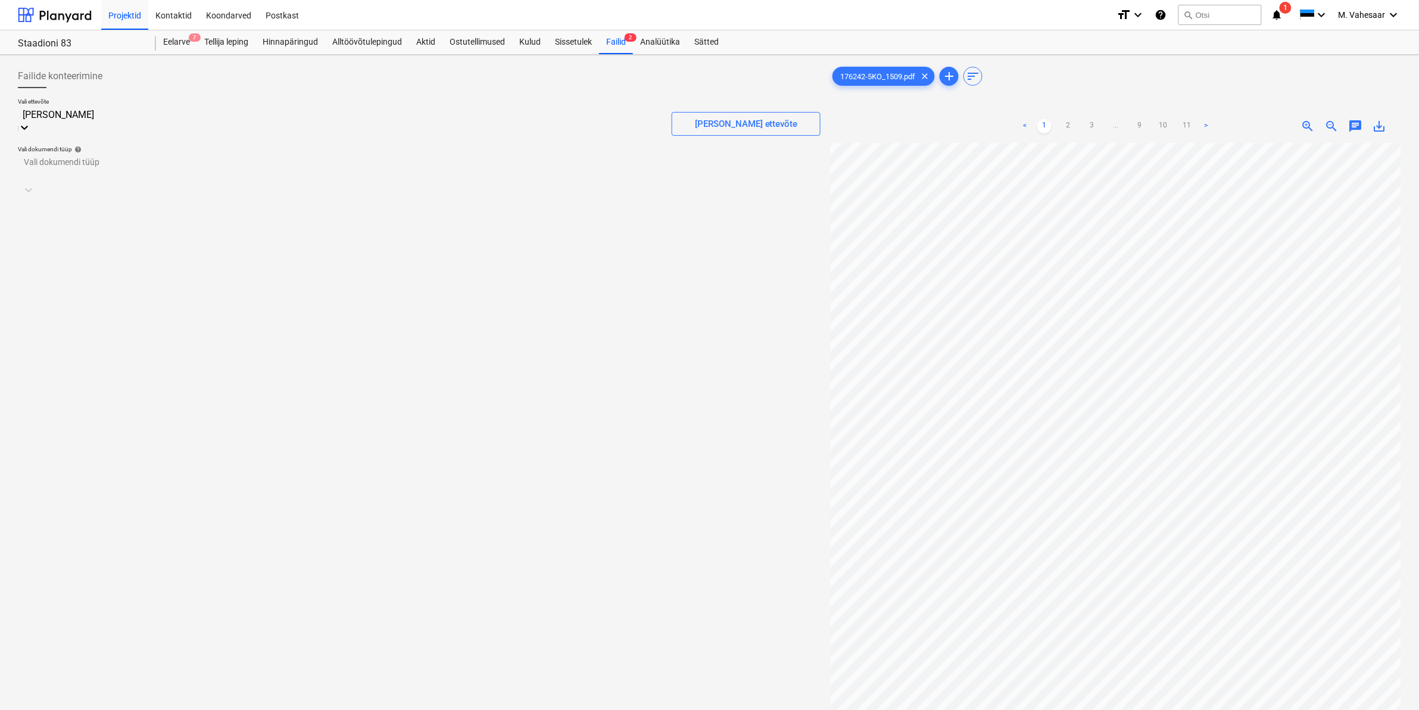
click at [91, 709] on div "[PERSON_NAME] (10172647)" at bounding box center [709, 715] width 1419 height 10
click at [88, 176] on div at bounding box center [407, 182] width 767 height 12
click at [67, 709] on div "Eraldi ostuarve või tšekk" at bounding box center [709, 715] width 1419 height 10
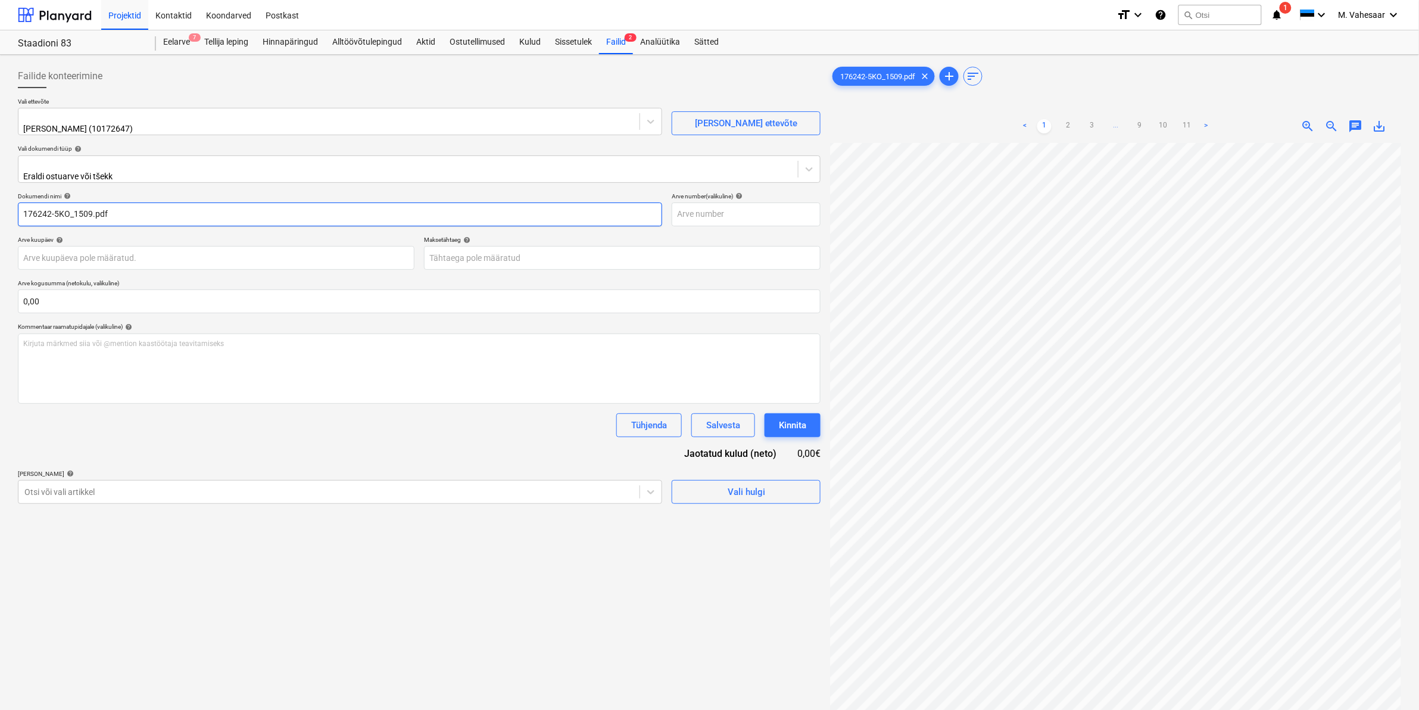
click at [23, 205] on input "176242-5KO_1509.pdf" at bounding box center [340, 214] width 644 height 24
type input "[PERSON_NAME] arve176242-5KO_1509.pdf"
click at [134, 486] on div at bounding box center [328, 492] width 609 height 12
type input "krohv"
click at [157, 709] on div "-- -- 532 Seinte krohvimine ja roomatt" at bounding box center [709, 715] width 1419 height 10
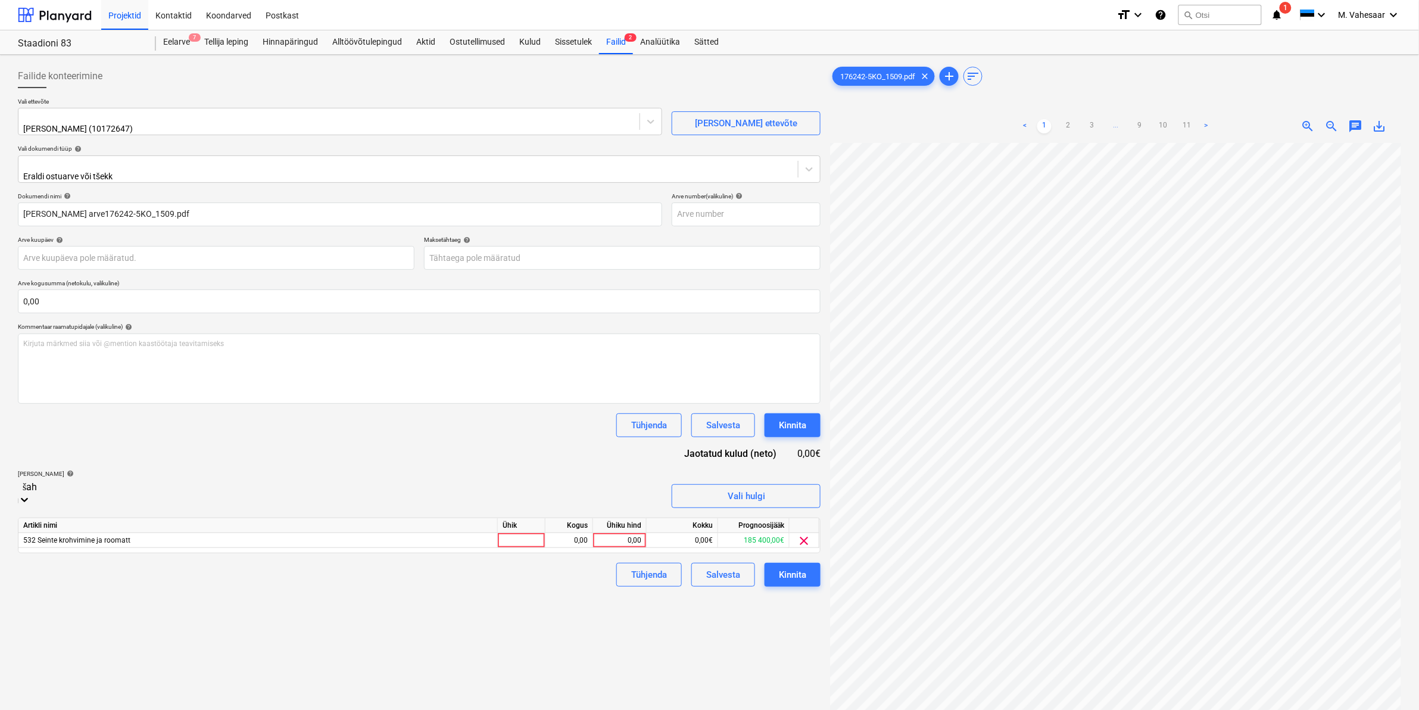
type input "šaht"
click at [126, 709] on div "-- -- 512 Šahtide seinad" at bounding box center [709, 715] width 1419 height 10
click at [743, 622] on div "Failide konteerimine Vali ettevõte [PERSON_NAME] (10172647) [PERSON_NAME] uus e…" at bounding box center [419, 442] width 812 height 764
click at [286, 483] on div "Otsi või vali artikkel" at bounding box center [328, 491] width 621 height 17
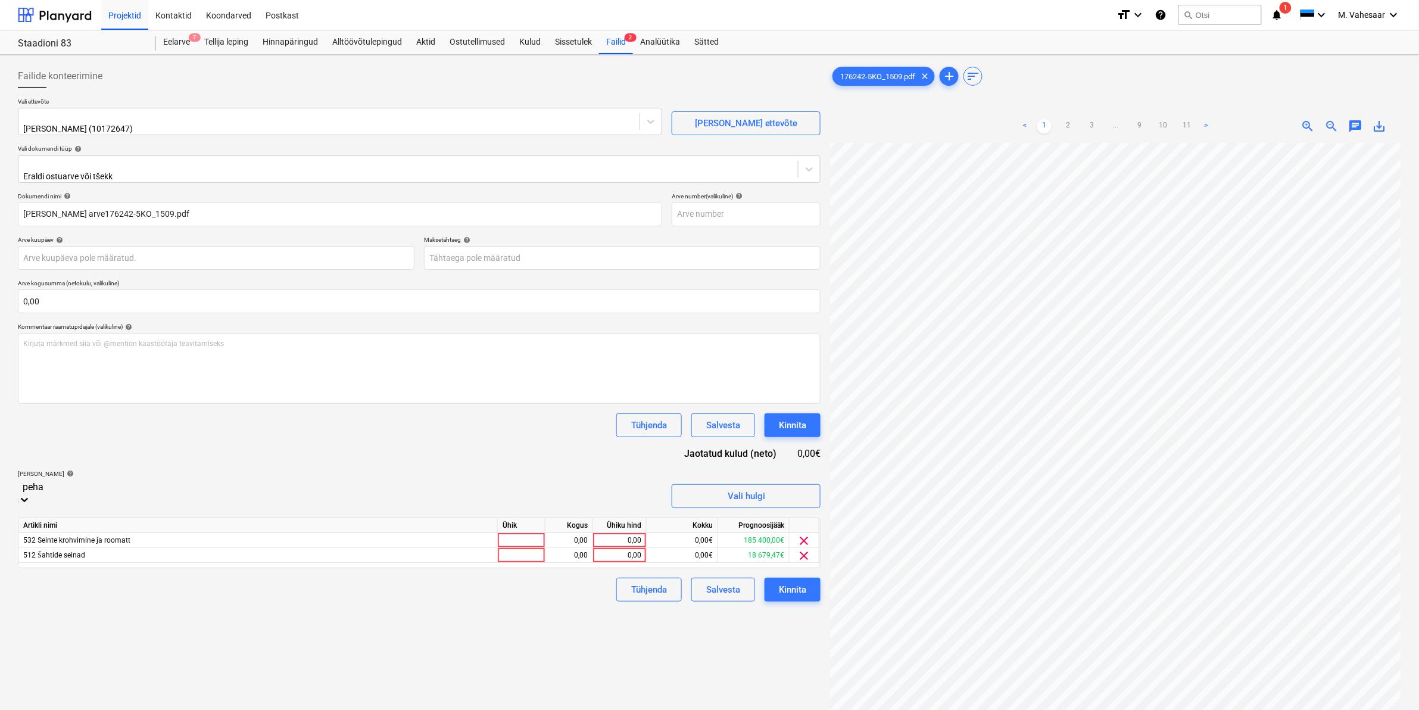
type input "pehas"
click at [154, 709] on div "-- -- 114 Pehastunud palkide plommimine" at bounding box center [709, 715] width 1419 height 10
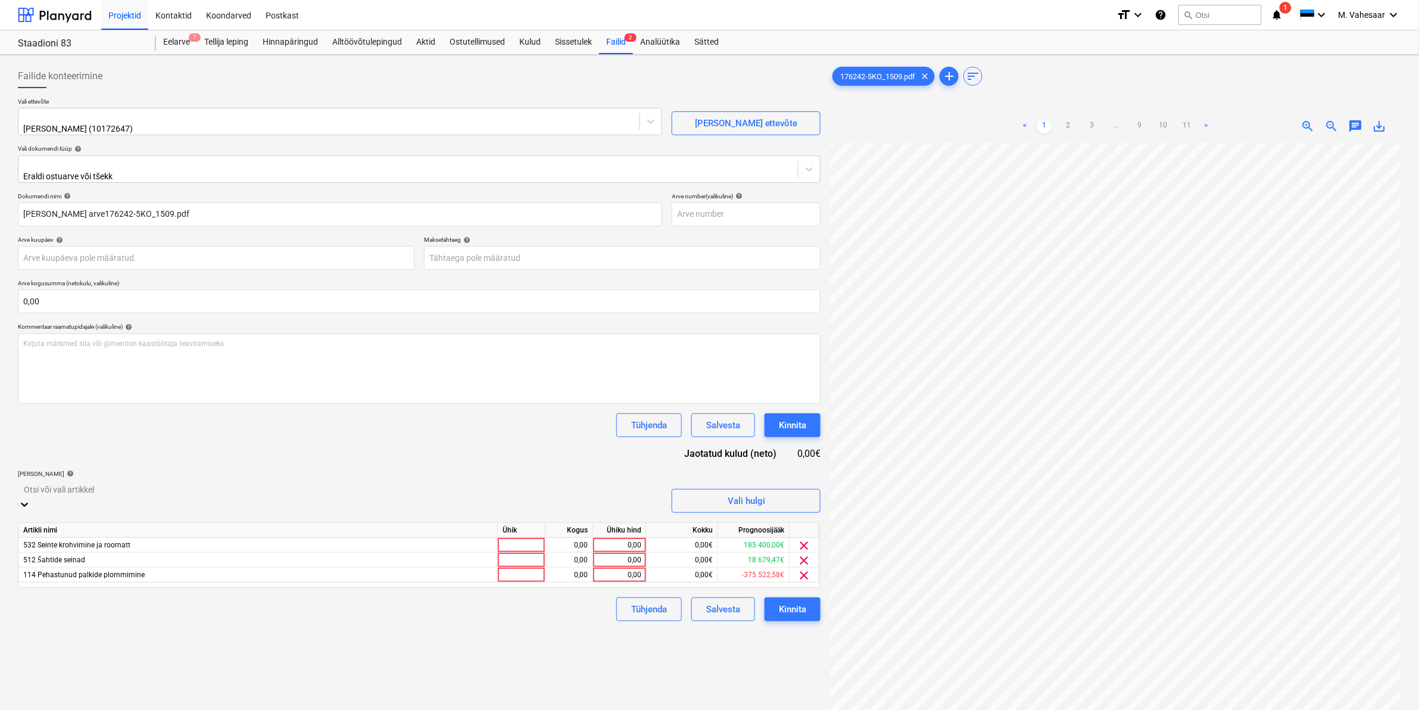
click at [769, 643] on div "Failide konteerimine Vali ettevõte [PERSON_NAME] (10172647) [PERSON_NAME] uus e…" at bounding box center [419, 442] width 812 height 764
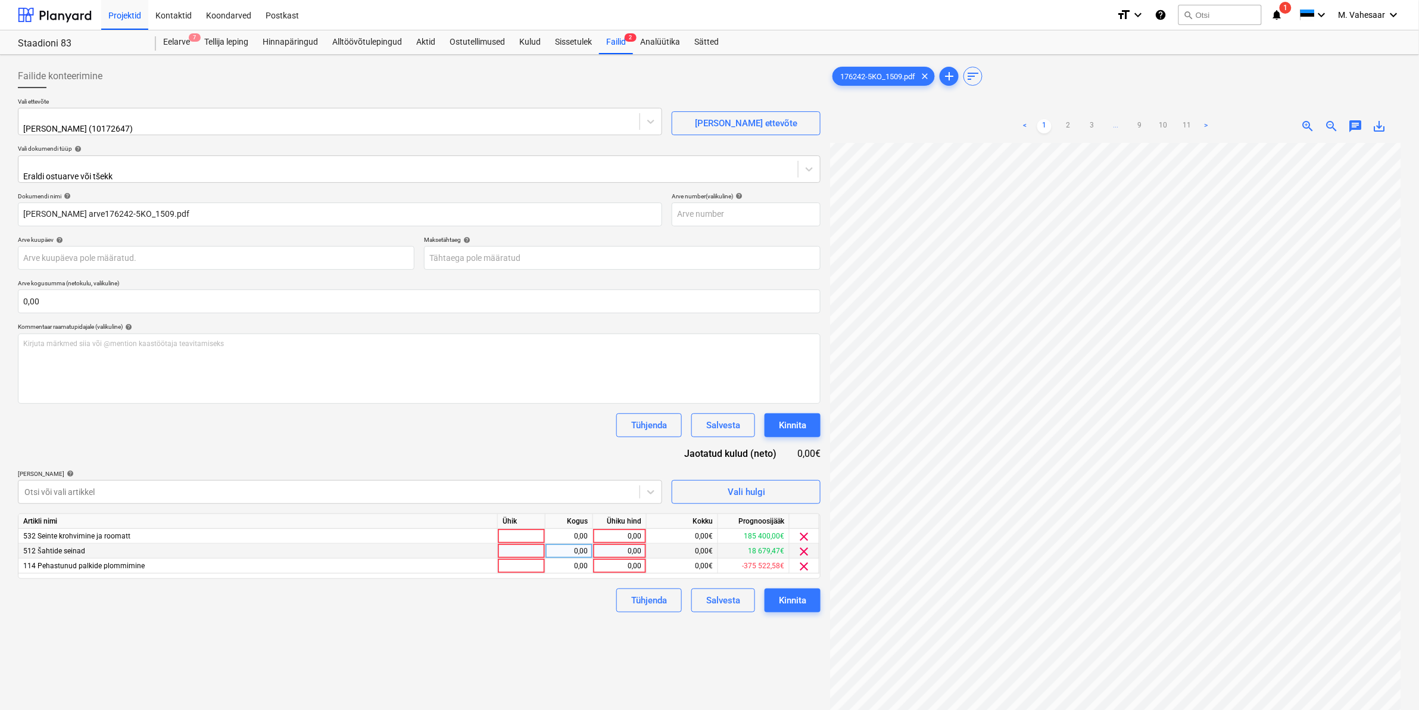
click at [595, 546] on div "0,00" at bounding box center [620, 550] width 54 height 15
type input "767,39"
click at [611, 529] on div "0,00" at bounding box center [619, 536] width 43 height 15
type input "500"
click at [614, 558] on div "0,00" at bounding box center [619, 565] width 43 height 15
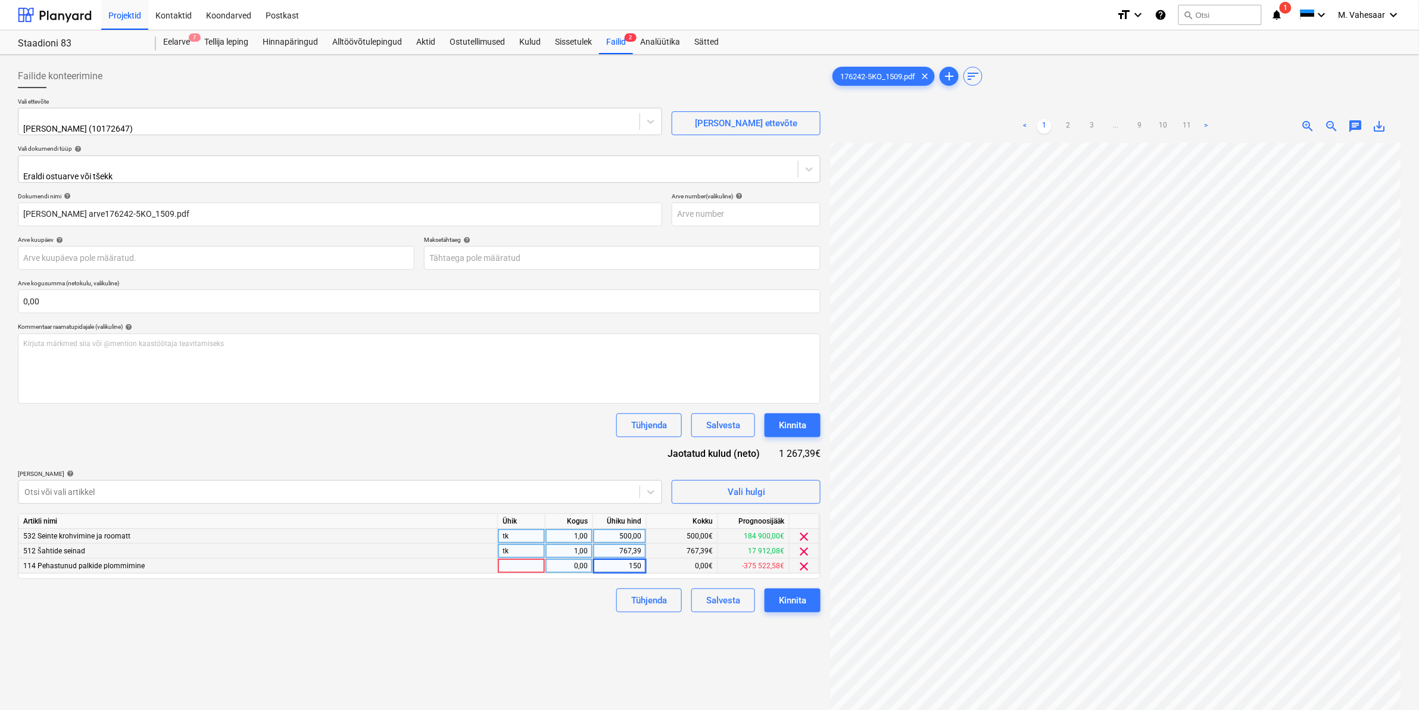
type input "1500"
click at [594, 594] on div "Tühjenda Salvesta Kinnita" at bounding box center [419, 600] width 802 height 24
click at [616, 529] on div "500,00" at bounding box center [619, 536] width 43 height 15
type input "1500"
click at [599, 558] on div "1 500,00" at bounding box center [619, 565] width 43 height 15
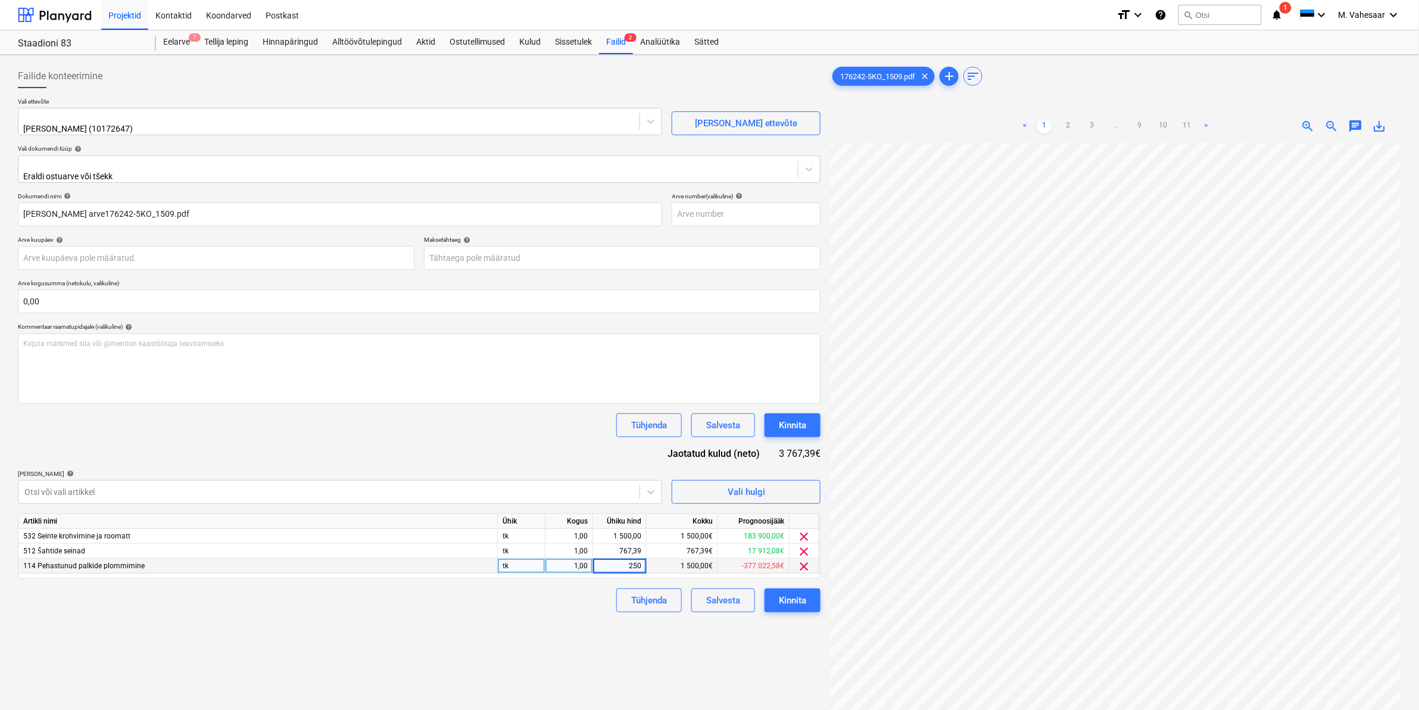
type input "2500"
click at [466, 621] on div "Failide konteerimine Vali ettevõte [PERSON_NAME] (10172647) [PERSON_NAME] uus e…" at bounding box center [419, 442] width 812 height 764
click at [802, 592] on div "Kinnita" at bounding box center [792, 599] width 27 height 15
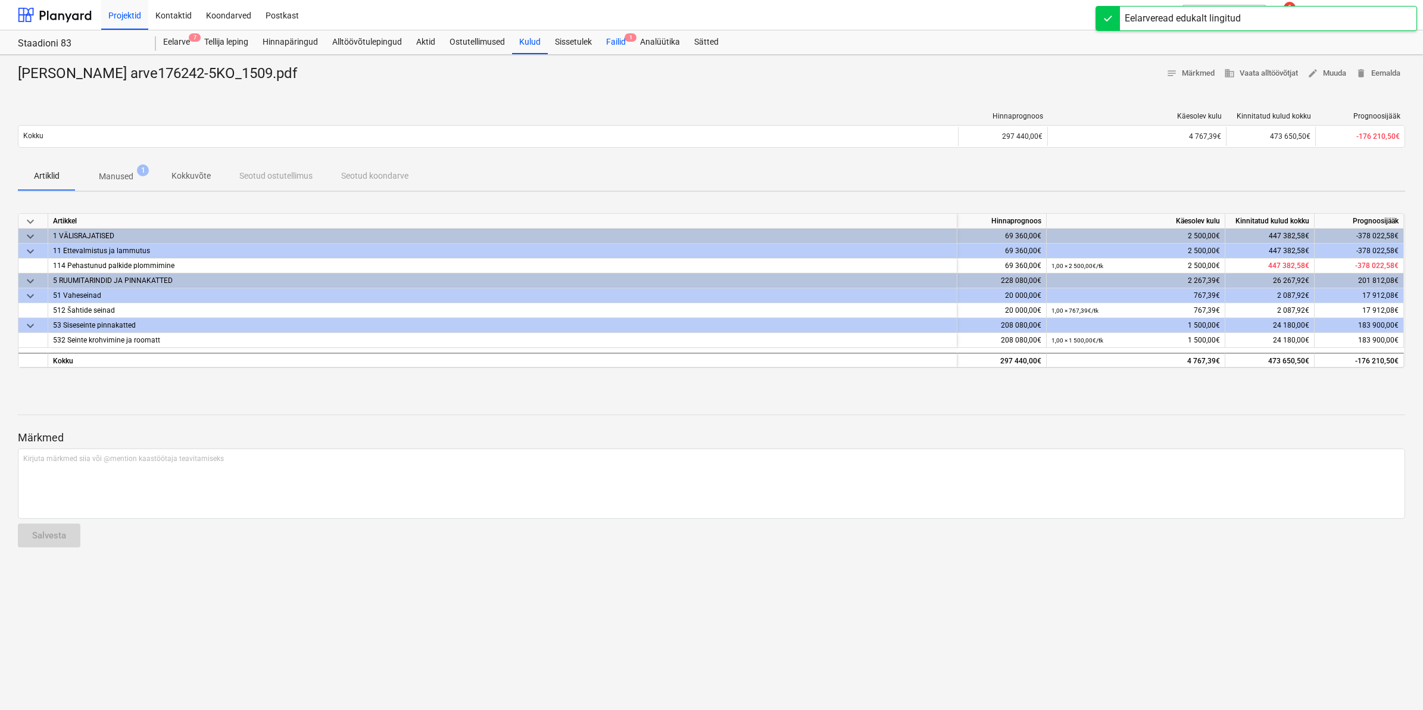
click at [624, 39] on div "Failid 1" at bounding box center [616, 42] width 34 height 24
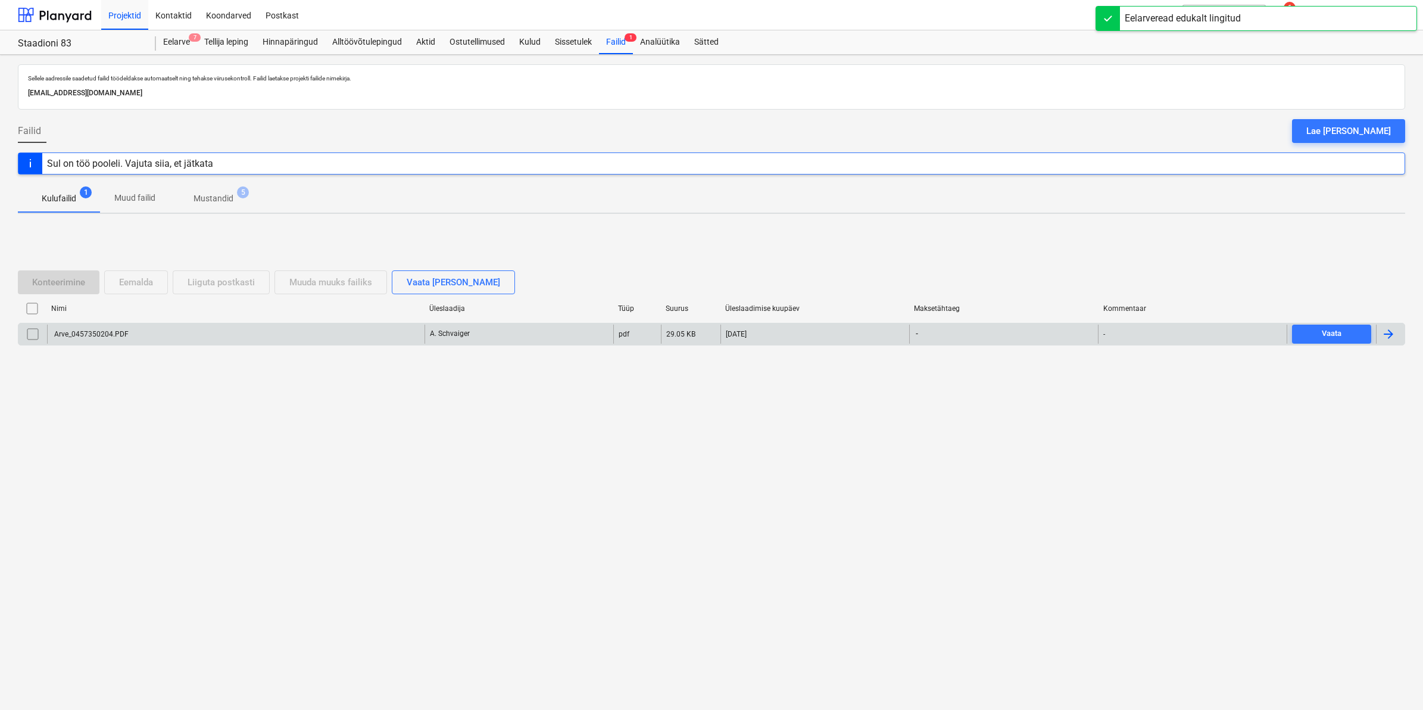
click at [136, 329] on div "Arve_0457350204.PDF" at bounding box center [235, 333] width 377 height 19
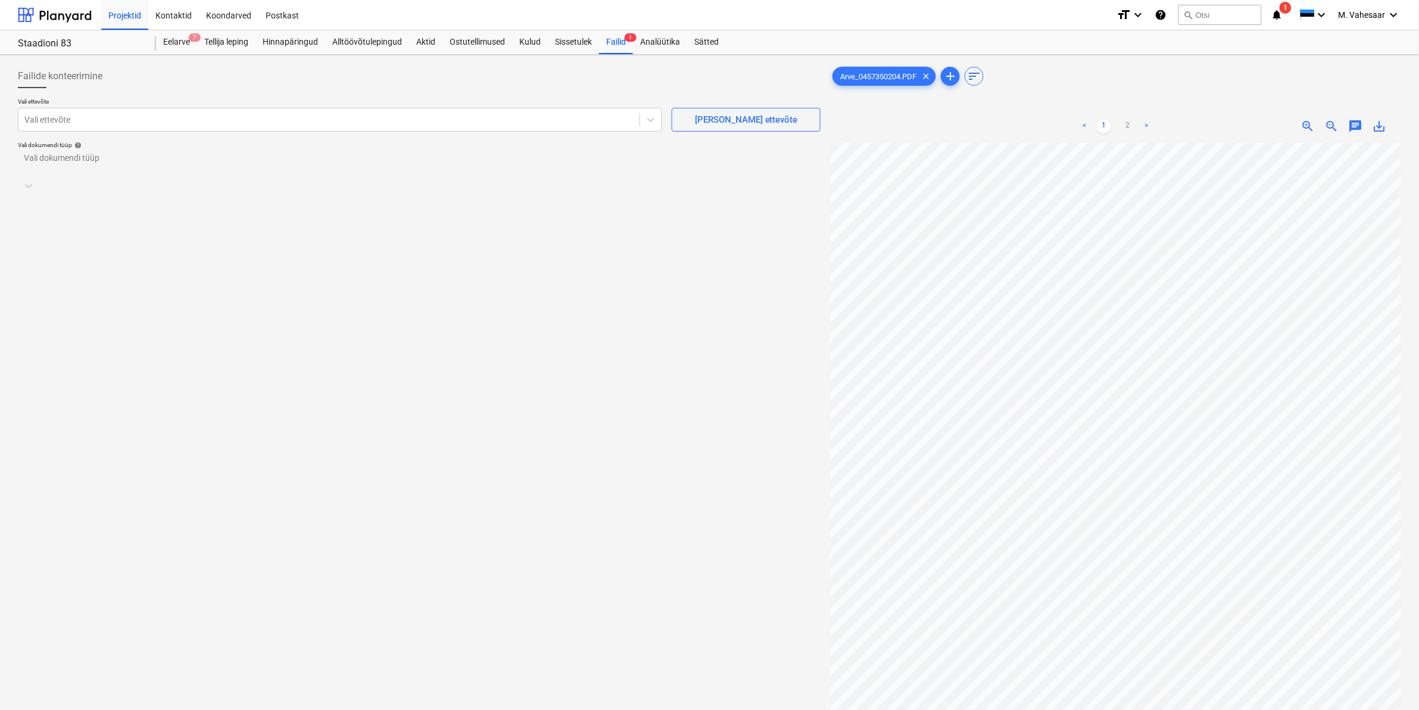
scroll to position [0, 143]
click at [1121, 122] on link "2" at bounding box center [1127, 126] width 14 height 14
click at [341, 126] on div at bounding box center [328, 120] width 609 height 12
type input "kesko"
click at [65, 709] on div "AS Kesko Senukai Estonia (10026621)" at bounding box center [709, 715] width 1419 height 10
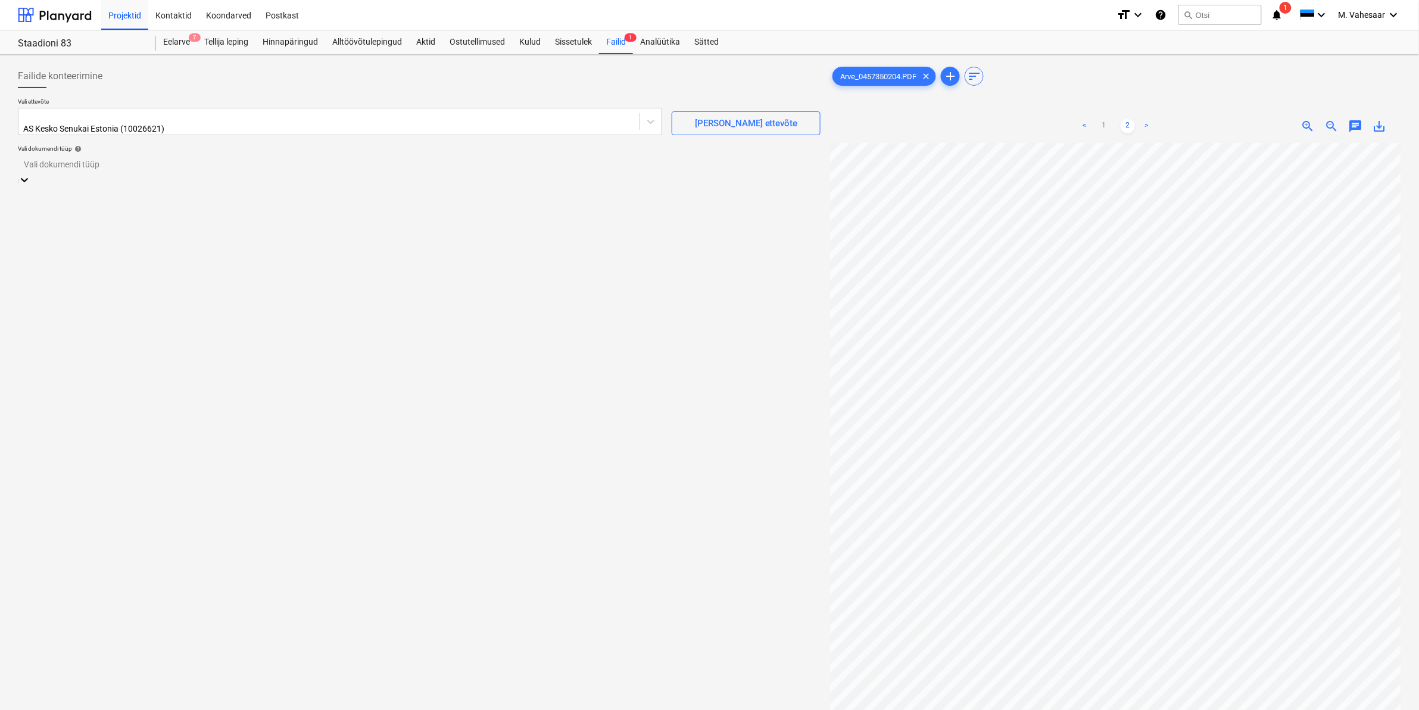
click at [73, 164] on div at bounding box center [419, 165] width 791 height 14
click at [66, 709] on div "Eraldi ostuarve või tšekk" at bounding box center [709, 715] width 1419 height 10
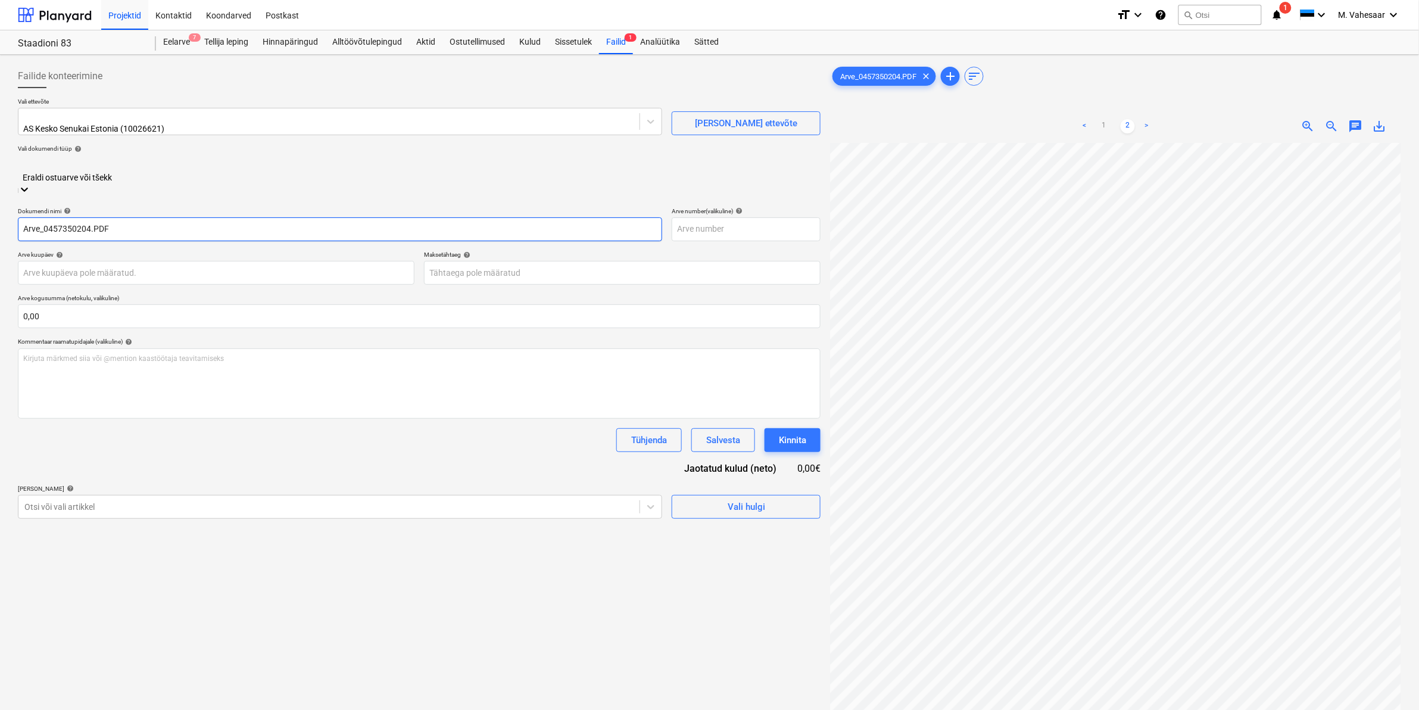
click at [22, 217] on input "Arve_0457350204.PDF" at bounding box center [340, 229] width 644 height 24
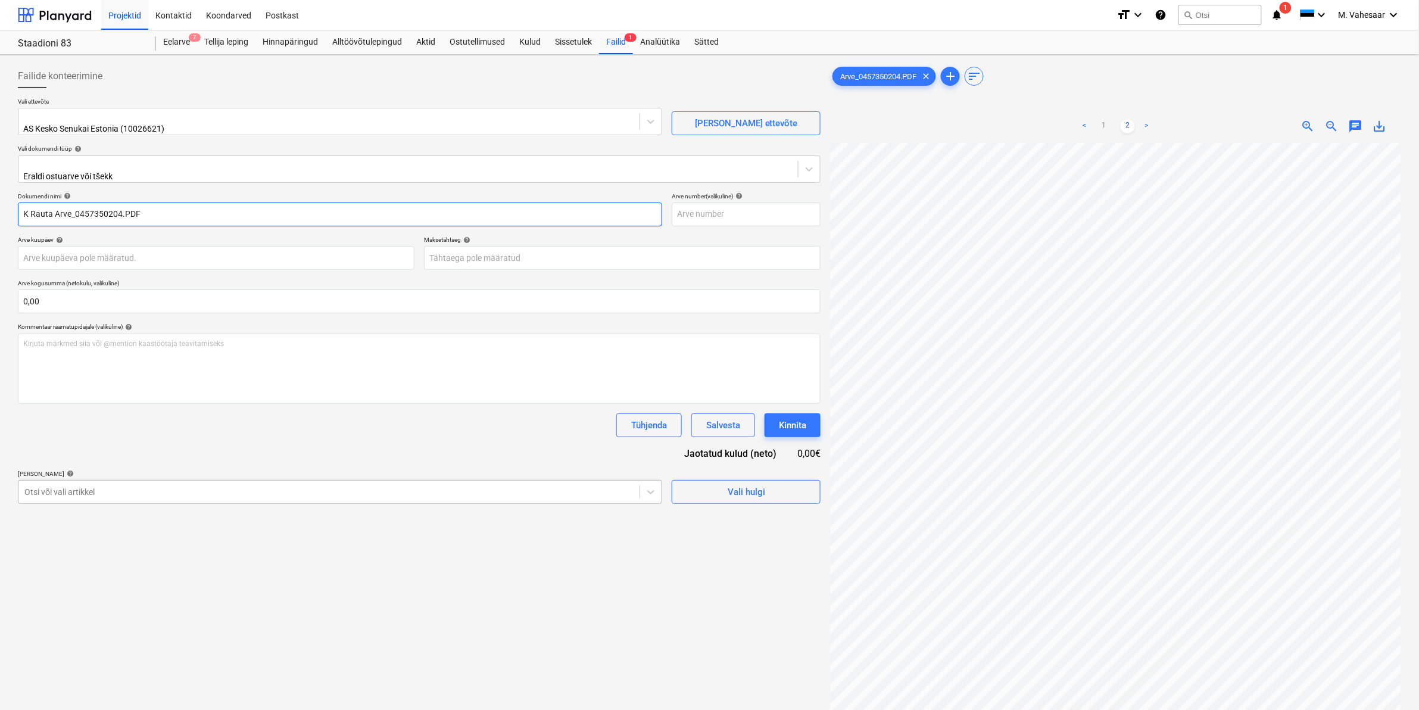
type input "K Rauta Arve_0457350204.PDF"
click at [87, 485] on div at bounding box center [340, 489] width 632 height 14
type input "811"
click at [532, 610] on div "Failide konteerimine Vali ettevõte AS Kesko Senukai Estonia (10026621) [PERSON_…" at bounding box center [419, 442] width 812 height 764
click at [106, 488] on div at bounding box center [328, 492] width 609 height 12
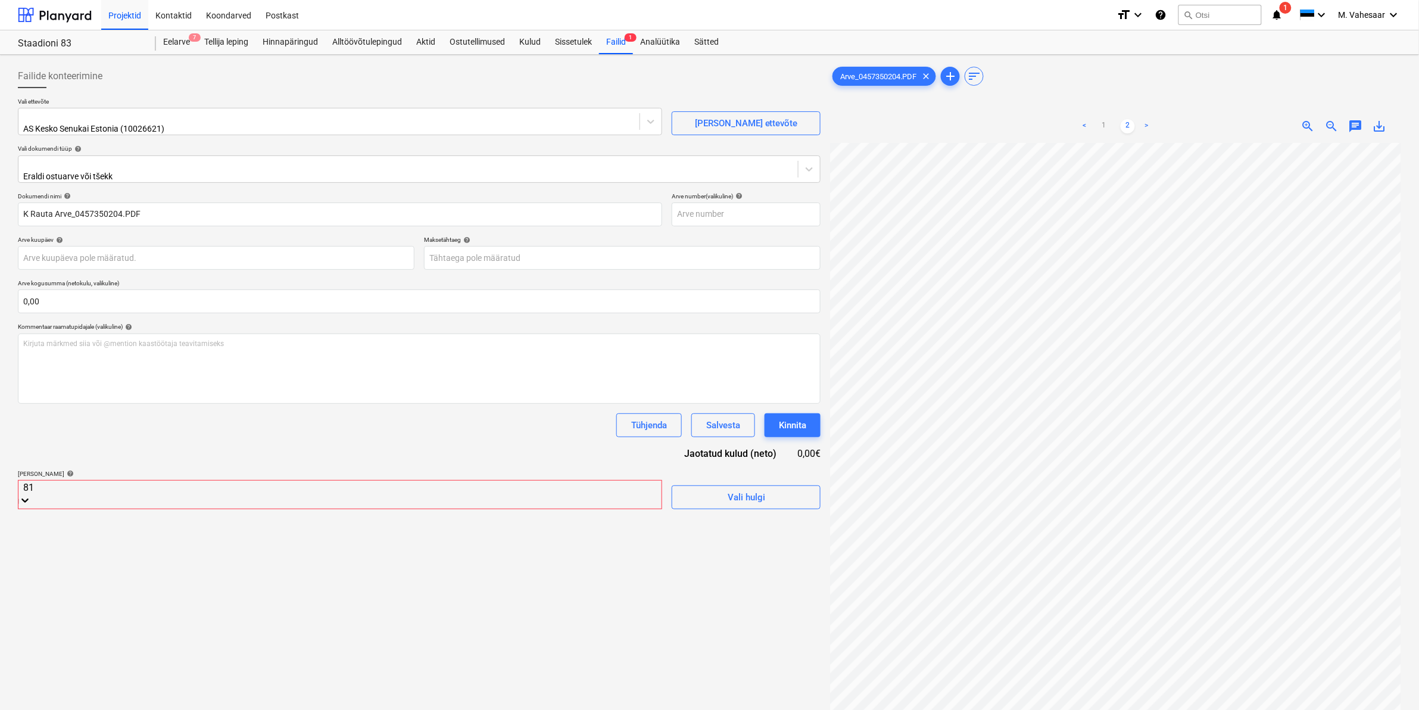
type input "811"
click at [99, 709] on div "-- -- 811 Prognooskulu" at bounding box center [709, 715] width 1419 height 10
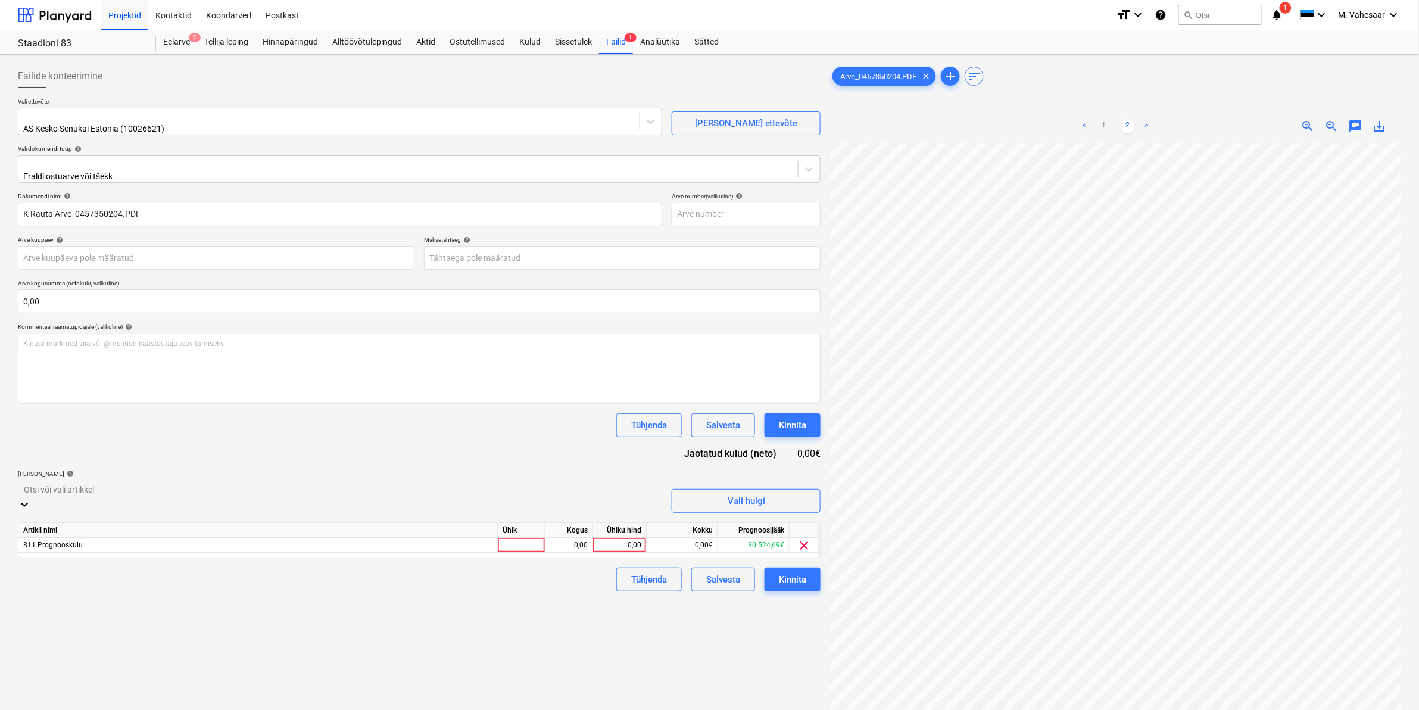
click at [720, 630] on div "Failide konteerimine Vali ettevõte AS Kesko Senukai Estonia (10026621) [PERSON_…" at bounding box center [419, 442] width 812 height 764
click at [607, 529] on div "0,00" at bounding box center [619, 536] width 43 height 15
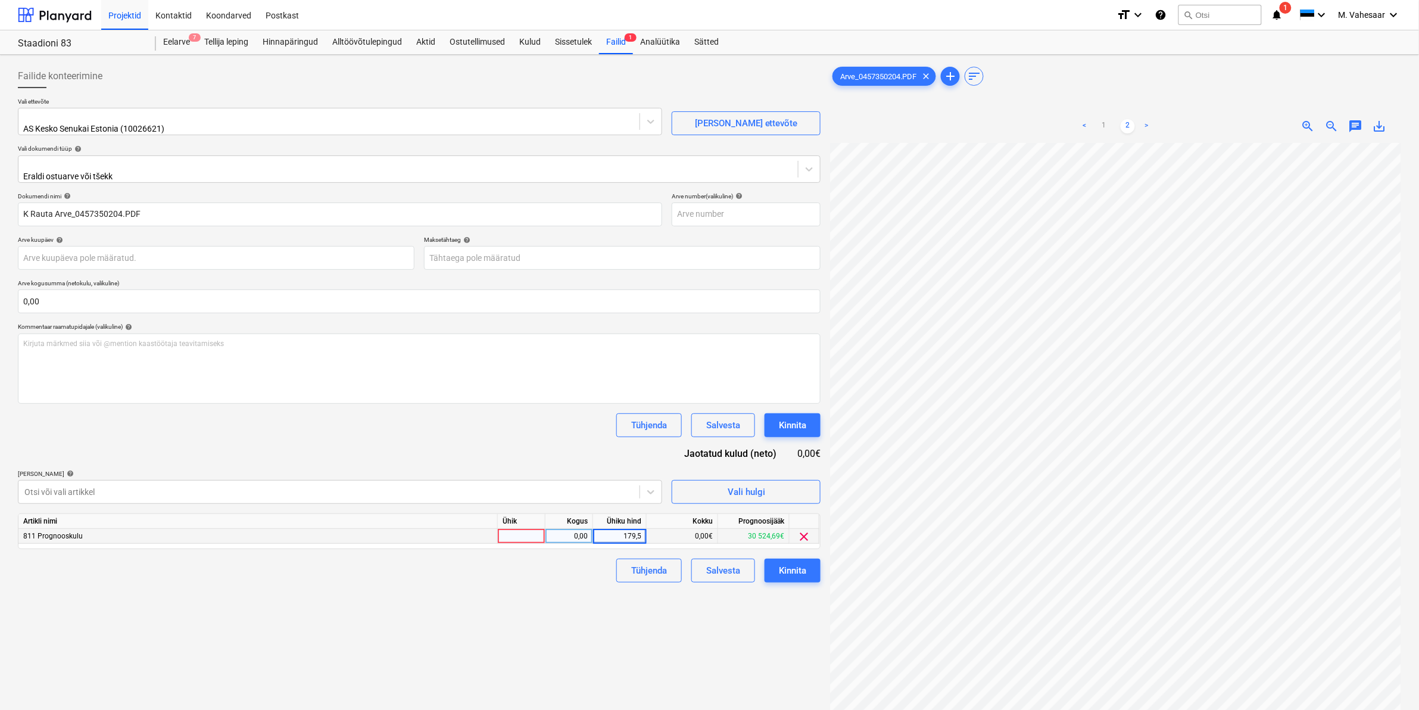
type input "179,50"
click at [560, 585] on div "Failide konteerimine Vali ettevõte AS Kesko Senukai Estonia (10026621) [PERSON_…" at bounding box center [419, 442] width 812 height 764
click at [783, 563] on div "Kinnita" at bounding box center [792, 570] width 27 height 15
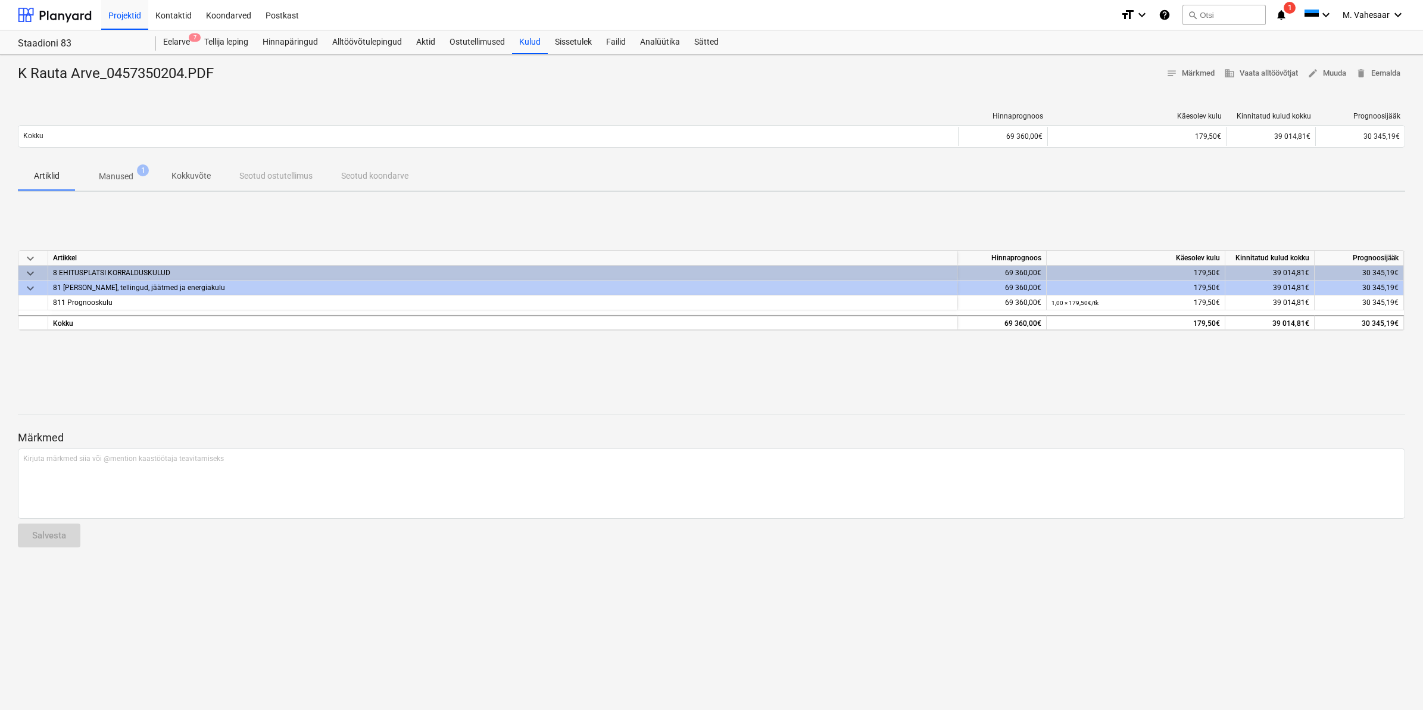
click at [610, 563] on div "K Rauta Arve_0457350204.PDF notes Märkmed business Vaata alltöövõtjat edit Muud…" at bounding box center [711, 382] width 1423 height 655
click at [180, 37] on div "Eelarve 7" at bounding box center [176, 42] width 41 height 24
